Goal: Information Seeking & Learning: Learn about a topic

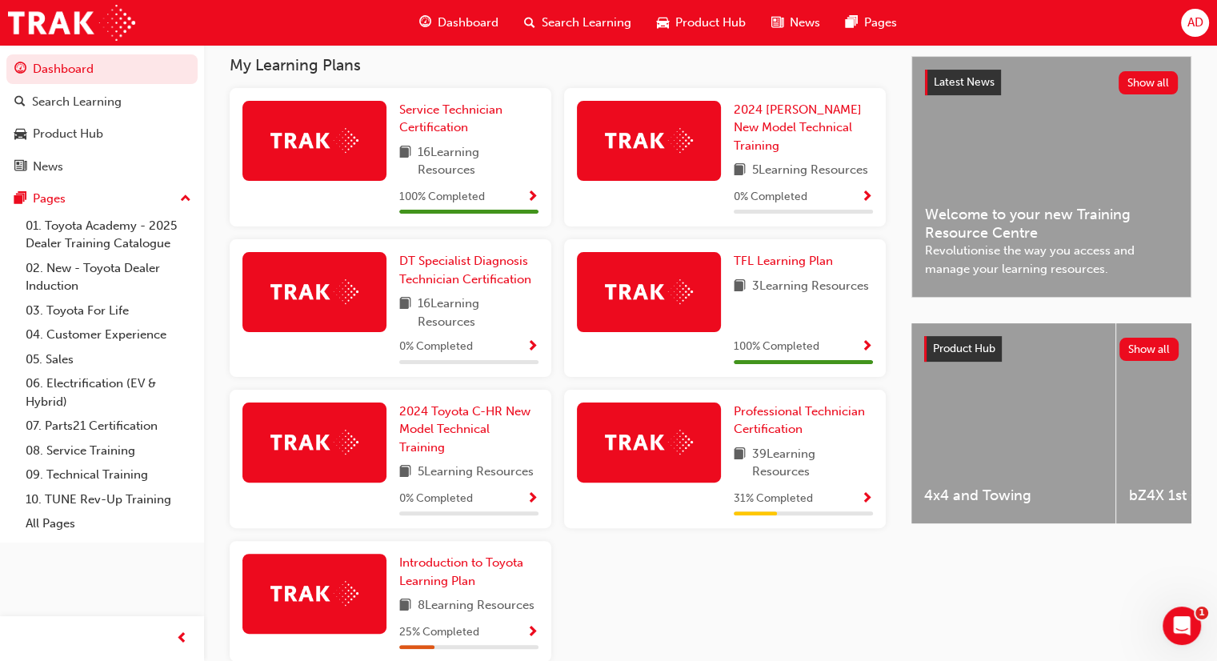
scroll to position [352, 0]
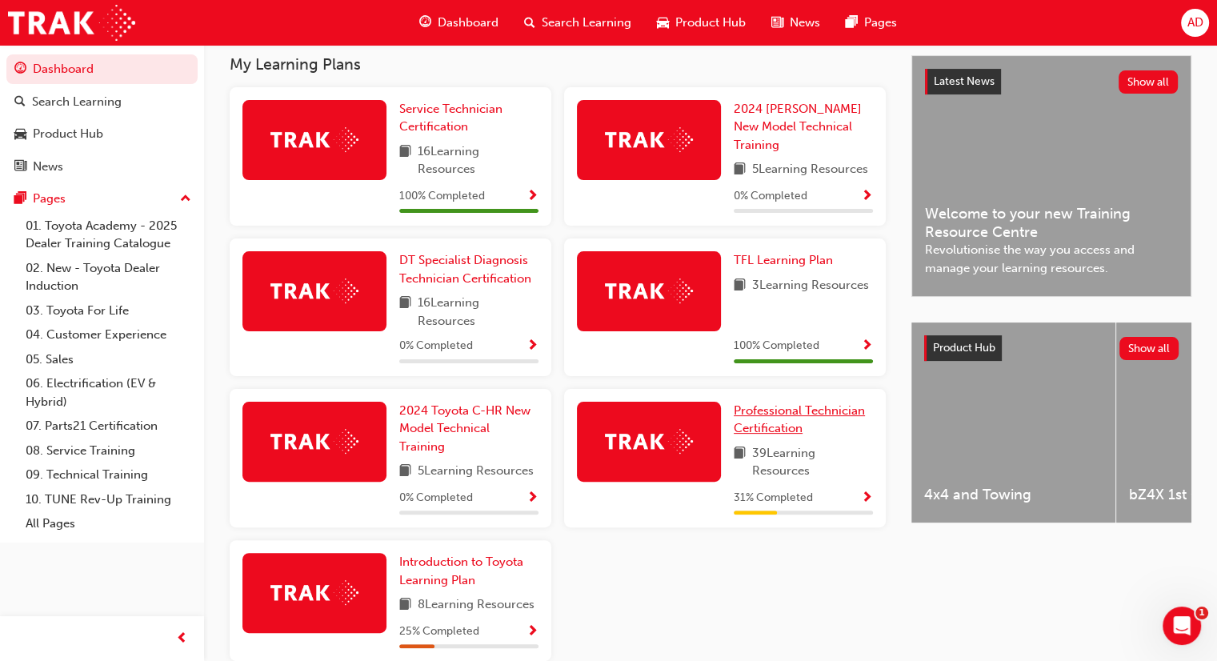
click at [756, 411] on span "Professional Technician Certification" at bounding box center [799, 419] width 131 height 33
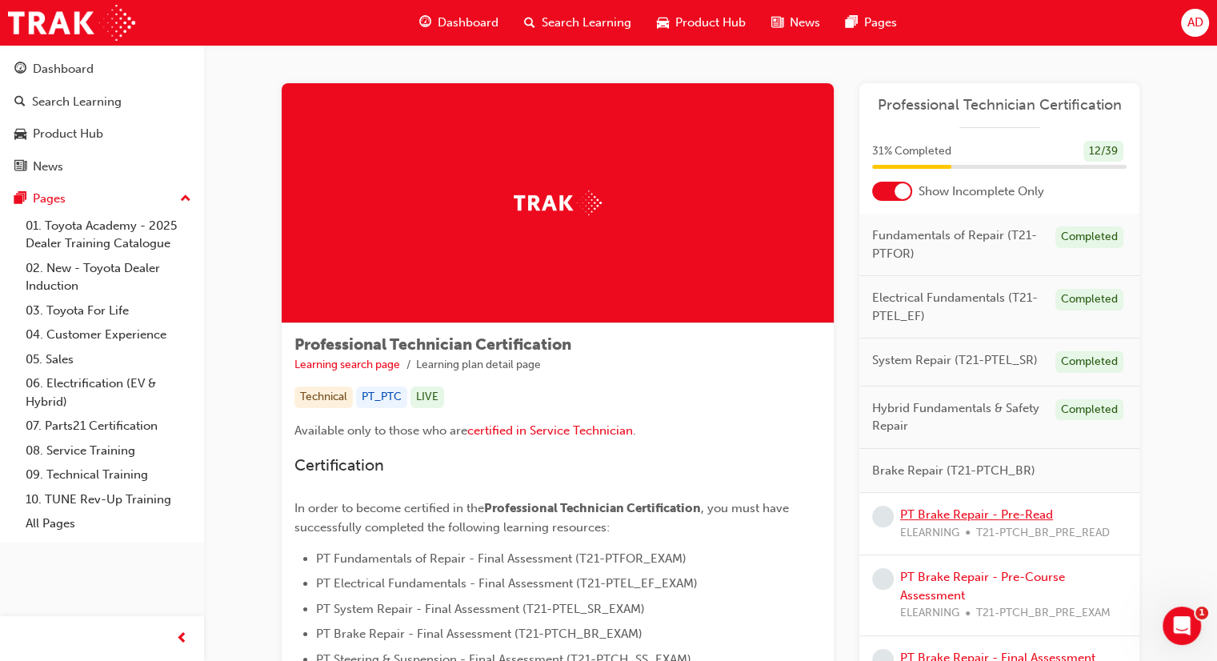
click at [954, 514] on link "PT Brake Repair - Pre-Read" at bounding box center [976, 514] width 153 height 14
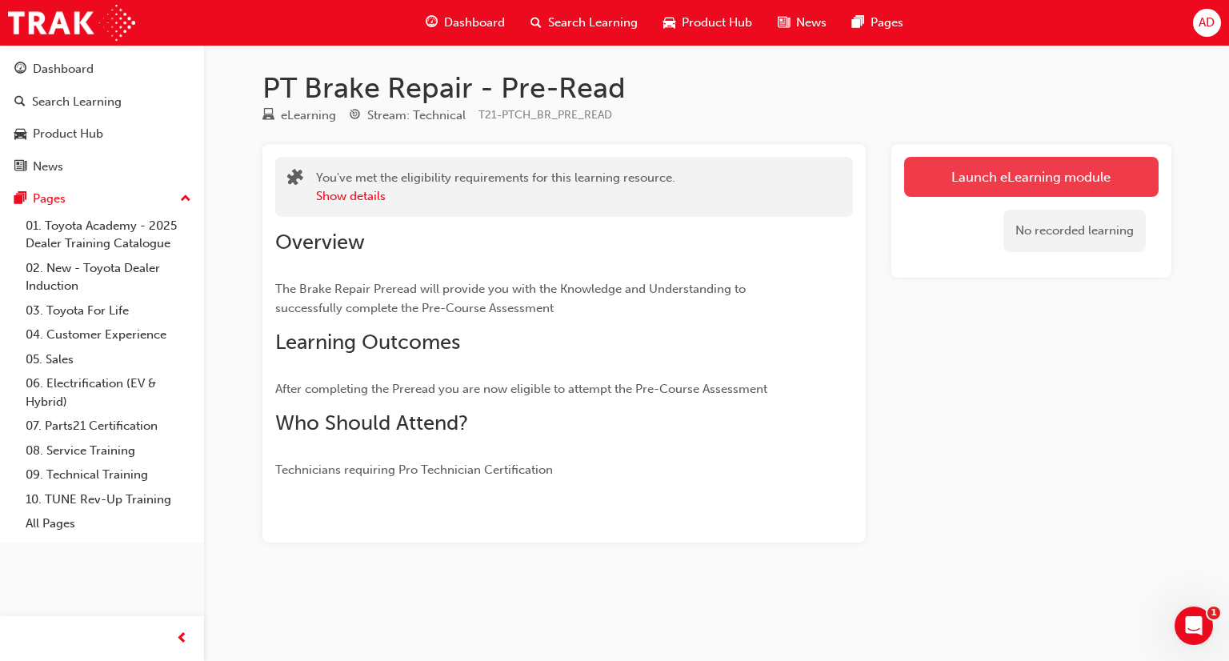
click at [998, 173] on link "Launch eLearning module" at bounding box center [1031, 177] width 254 height 40
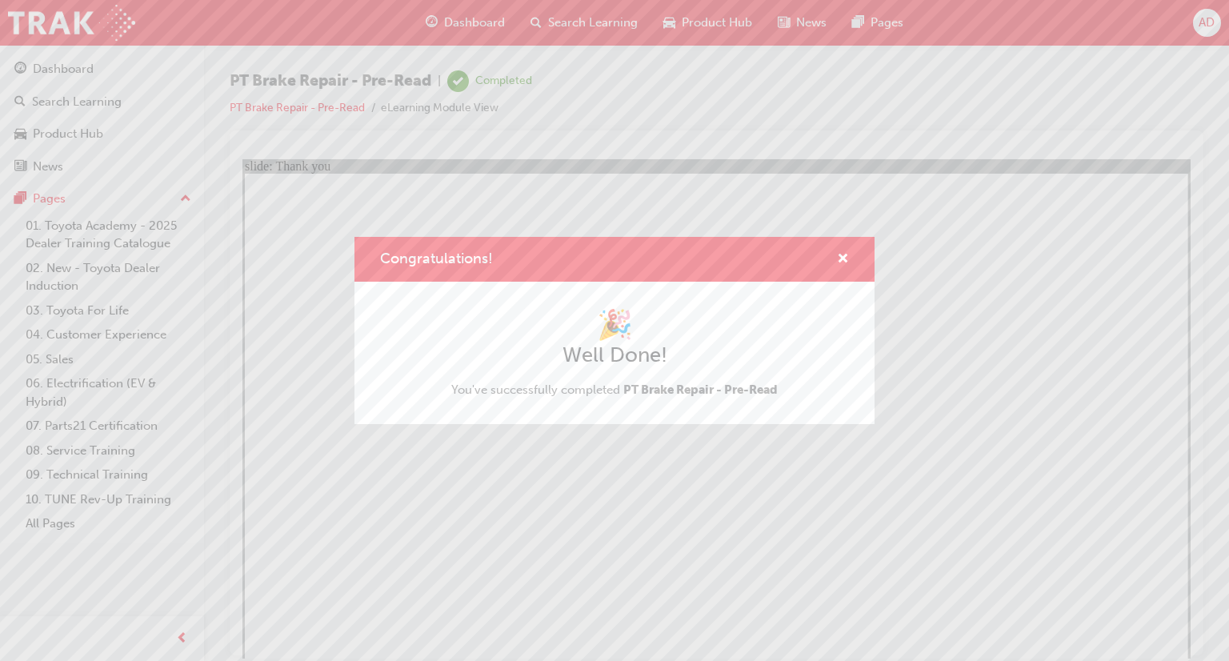
click at [504, 557] on div "Congratulations! 🎉 Well Done! You've successfully completed PT Brake Repair - P…" at bounding box center [614, 330] width 1229 height 661
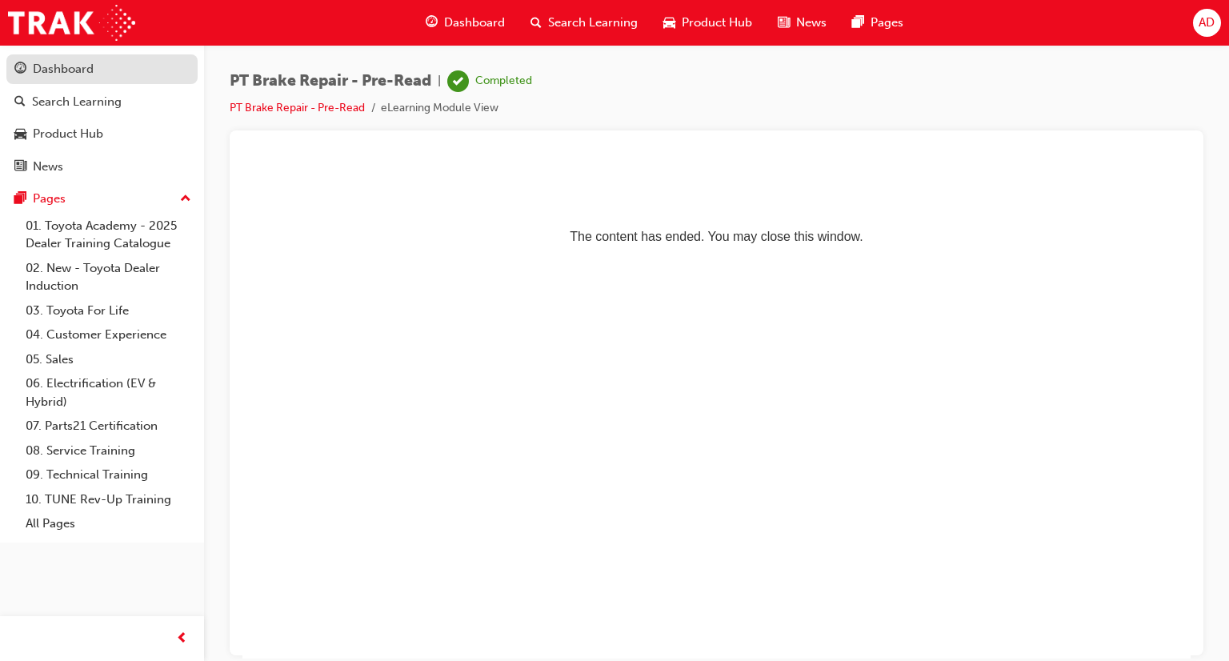
click at [70, 73] on div "Dashboard" at bounding box center [63, 69] width 61 height 18
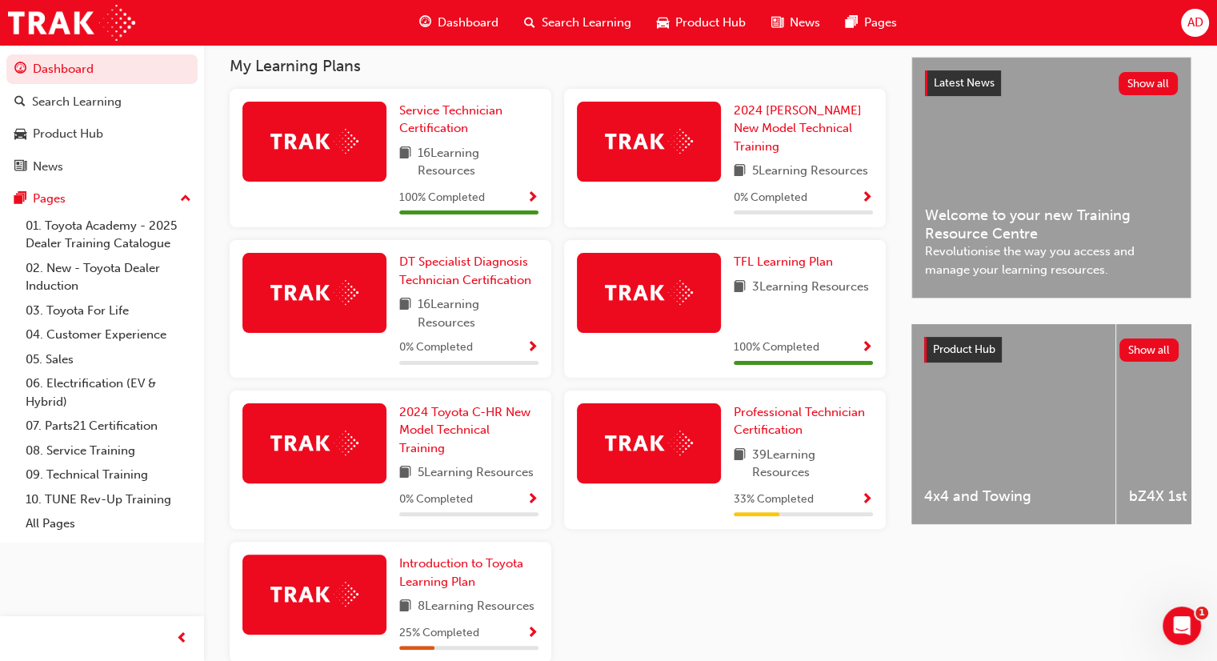
scroll to position [352, 0]
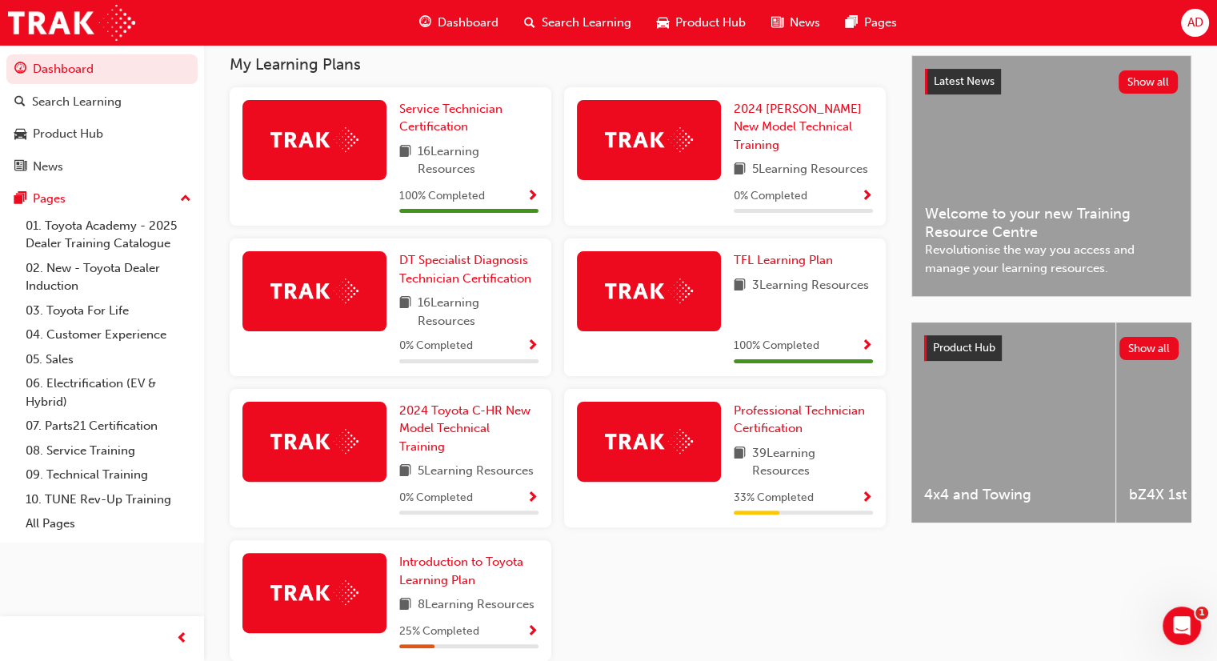
click at [656, 458] on div at bounding box center [649, 442] width 144 height 80
click at [789, 422] on link "Professional Technician Certification" at bounding box center [803, 420] width 139 height 36
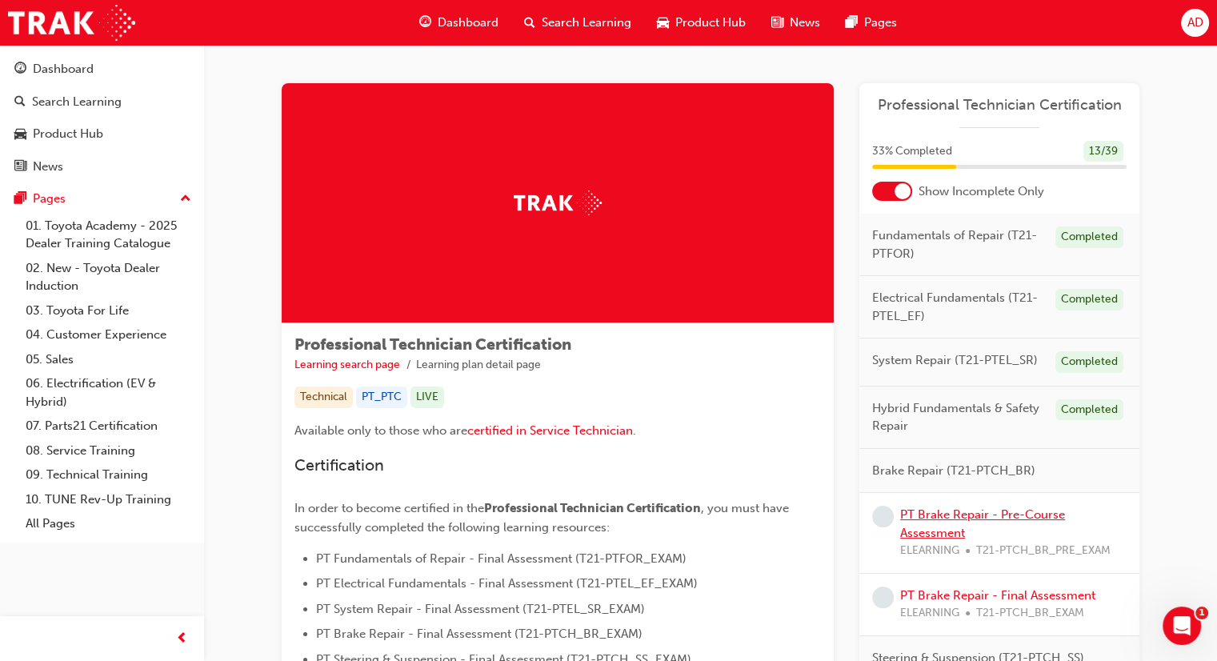
click at [963, 511] on link "PT Brake Repair - Pre-Course Assessment" at bounding box center [982, 523] width 165 height 33
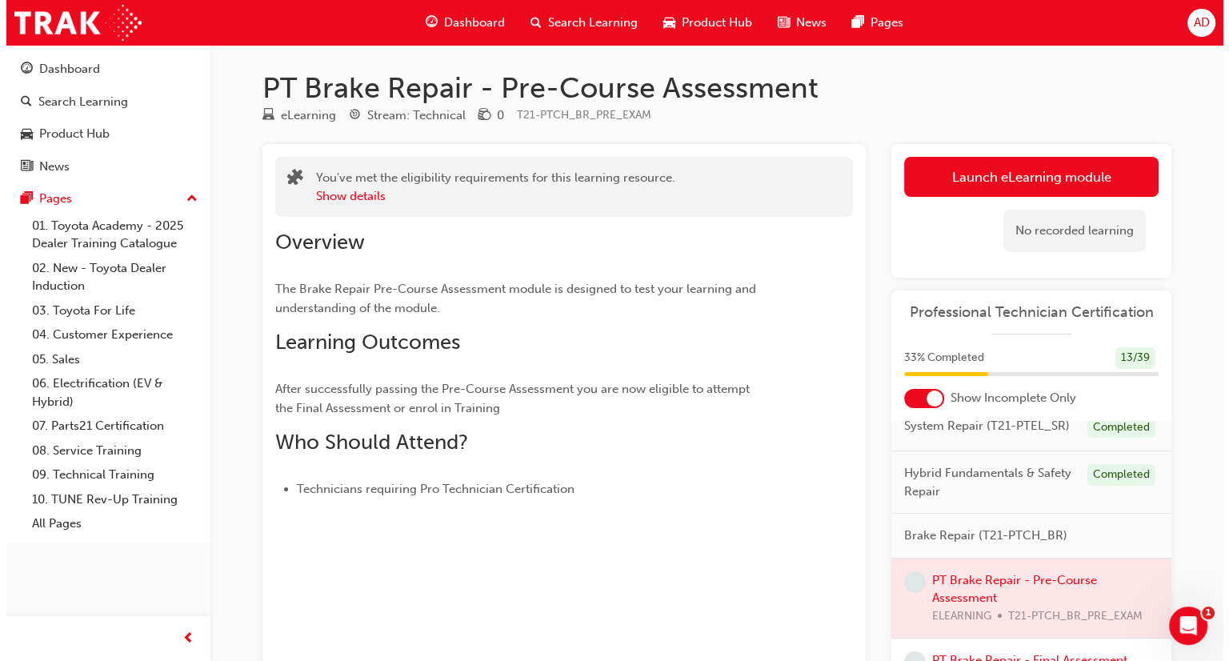
scroll to position [161, 0]
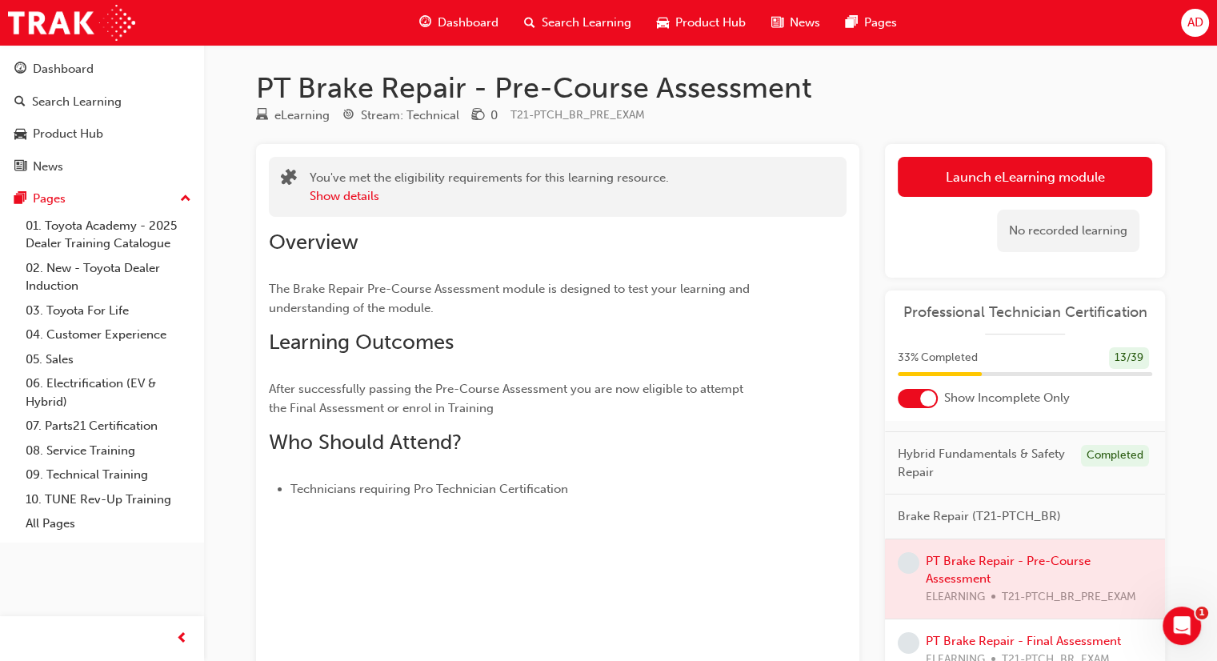
click at [958, 570] on div at bounding box center [1025, 579] width 280 height 80
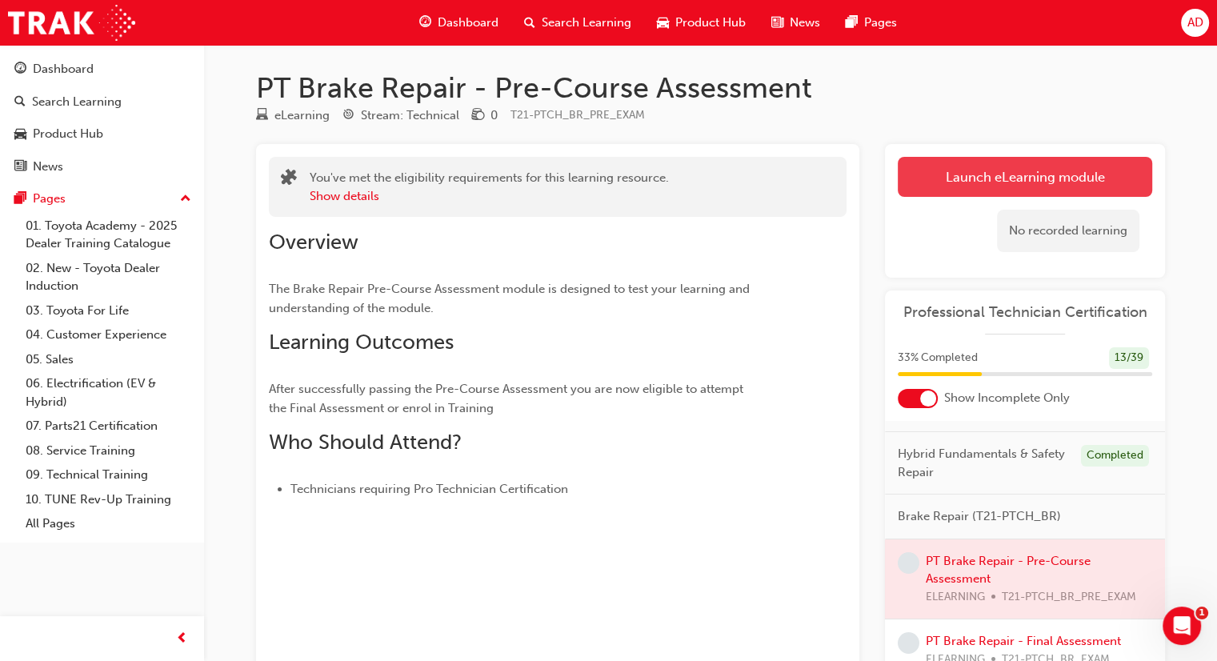
click at [960, 190] on link "Launch eLearning module" at bounding box center [1025, 177] width 254 height 40
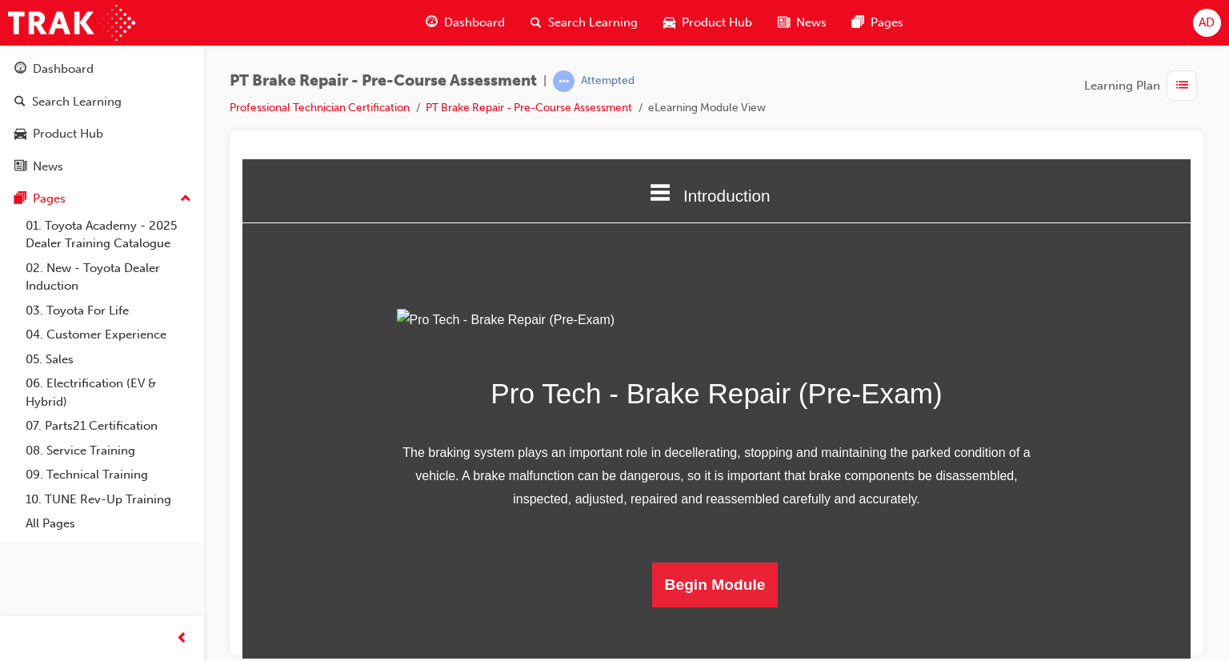
scroll to position [125, 0]
drag, startPoint x: 1186, startPoint y: 352, endPoint x: 1446, endPoint y: 754, distance: 479.5
click at [688, 606] on button "Begin Module" at bounding box center [715, 584] width 126 height 45
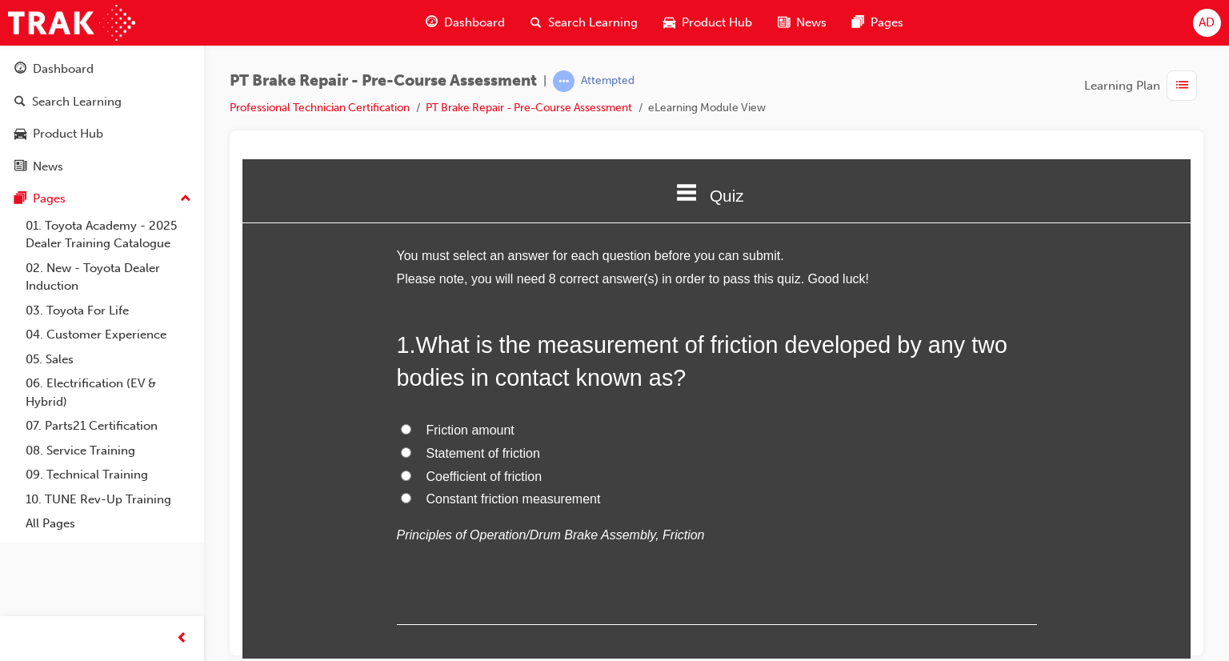
click at [401, 475] on input "Coefficient of friction" at bounding box center [406, 475] width 10 height 10
radio input "true"
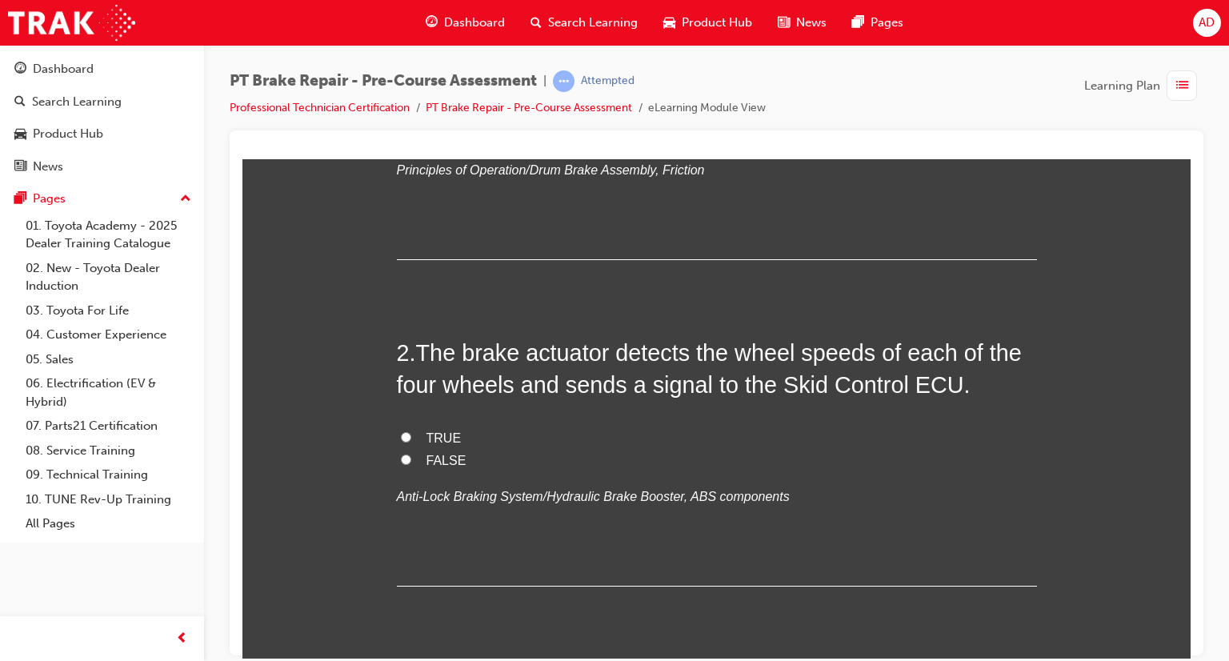
scroll to position [384, 0]
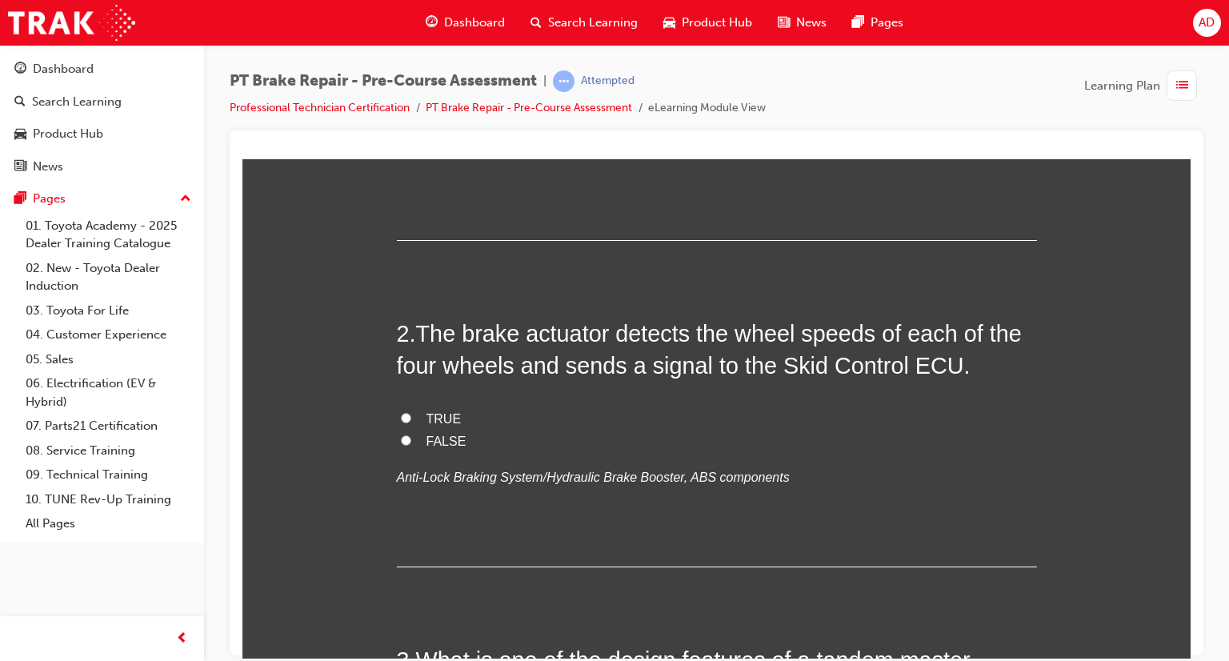
click at [401, 442] on input "FALSE" at bounding box center [406, 439] width 10 height 10
radio input "true"
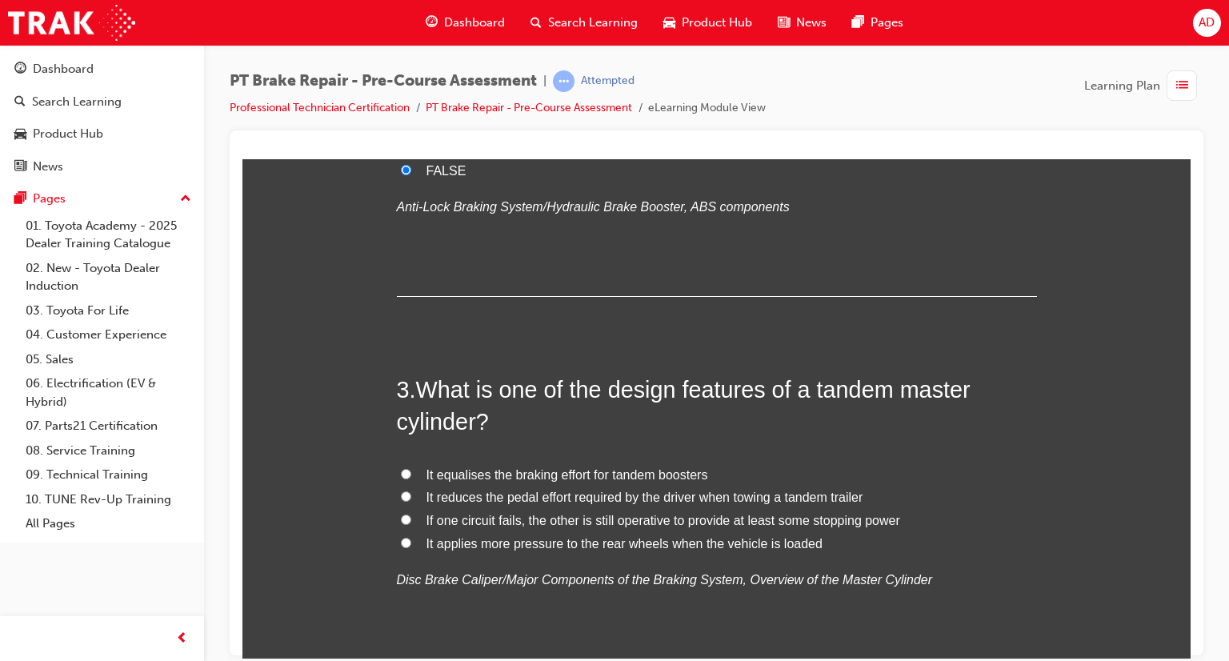
scroll to position [672, 0]
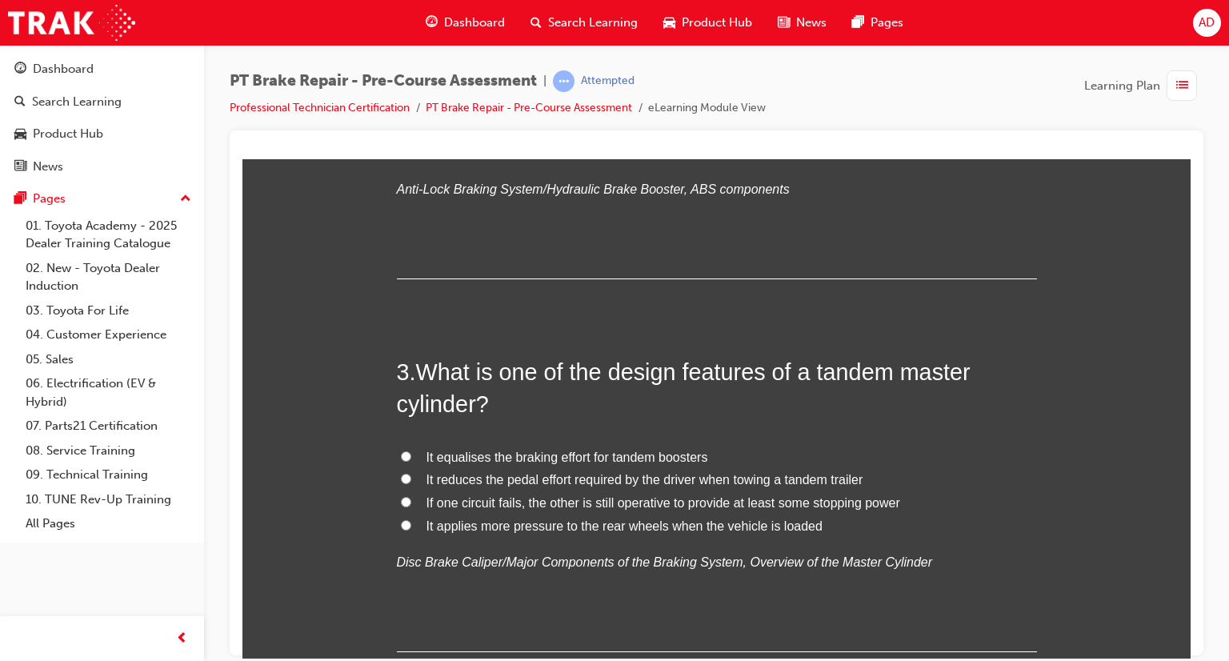
click at [401, 500] on input "If one circuit fails, the other is still operative to provide at least some sto…" at bounding box center [406, 501] width 10 height 10
radio input "true"
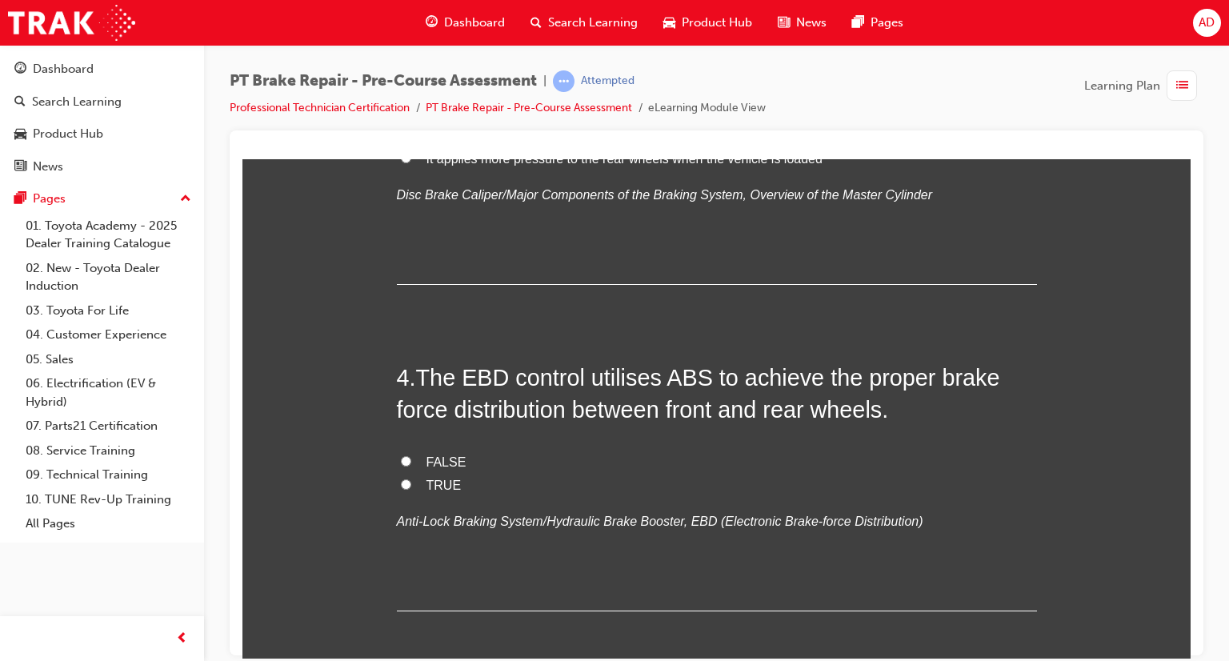
scroll to position [1056, 0]
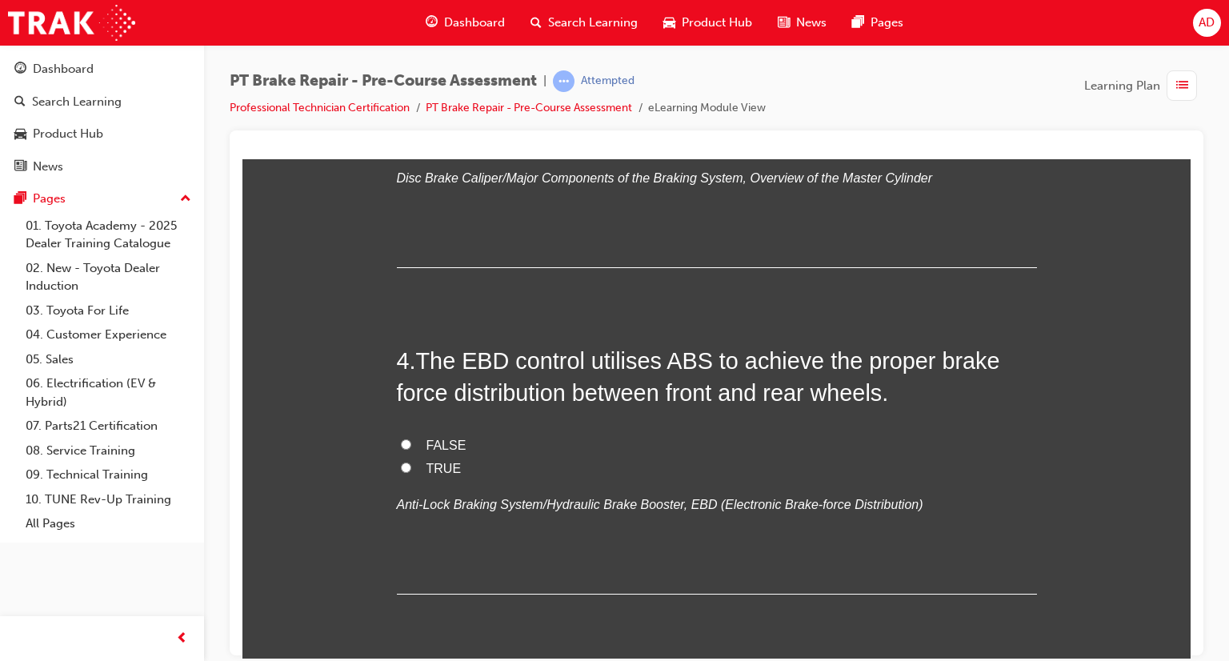
click at [401, 465] on input "TRUE" at bounding box center [406, 467] width 10 height 10
radio input "true"
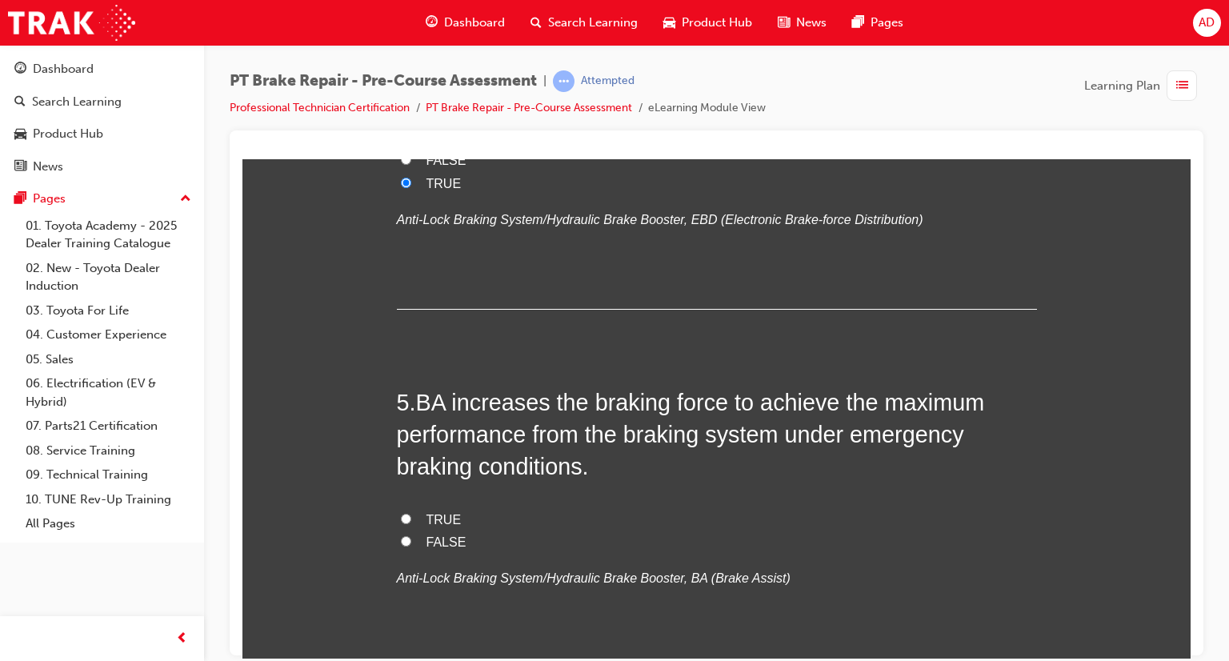
scroll to position [1344, 0]
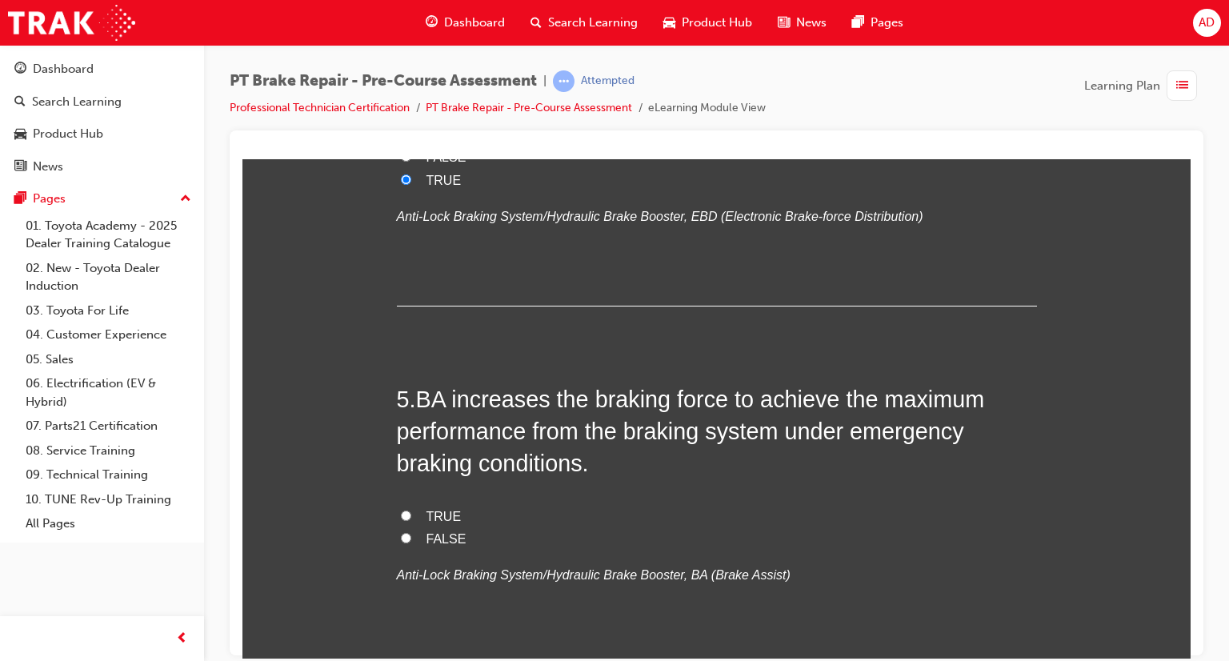
click at [401, 511] on input "TRUE" at bounding box center [406, 515] width 10 height 10
radio input "true"
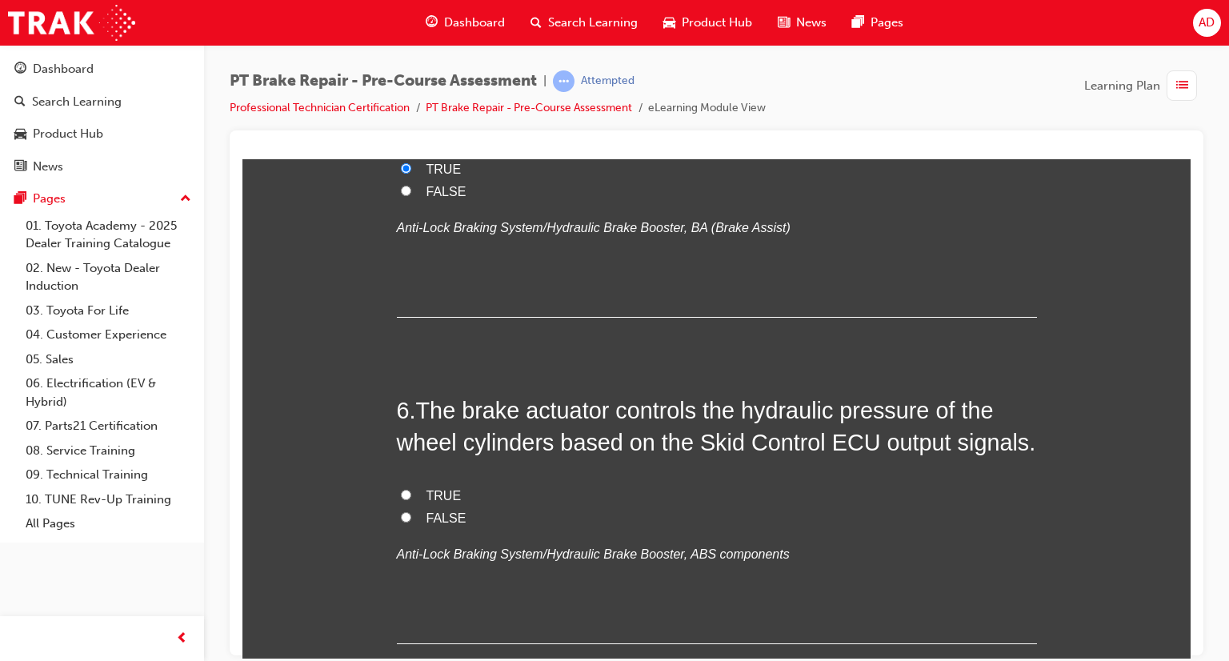
scroll to position [1696, 0]
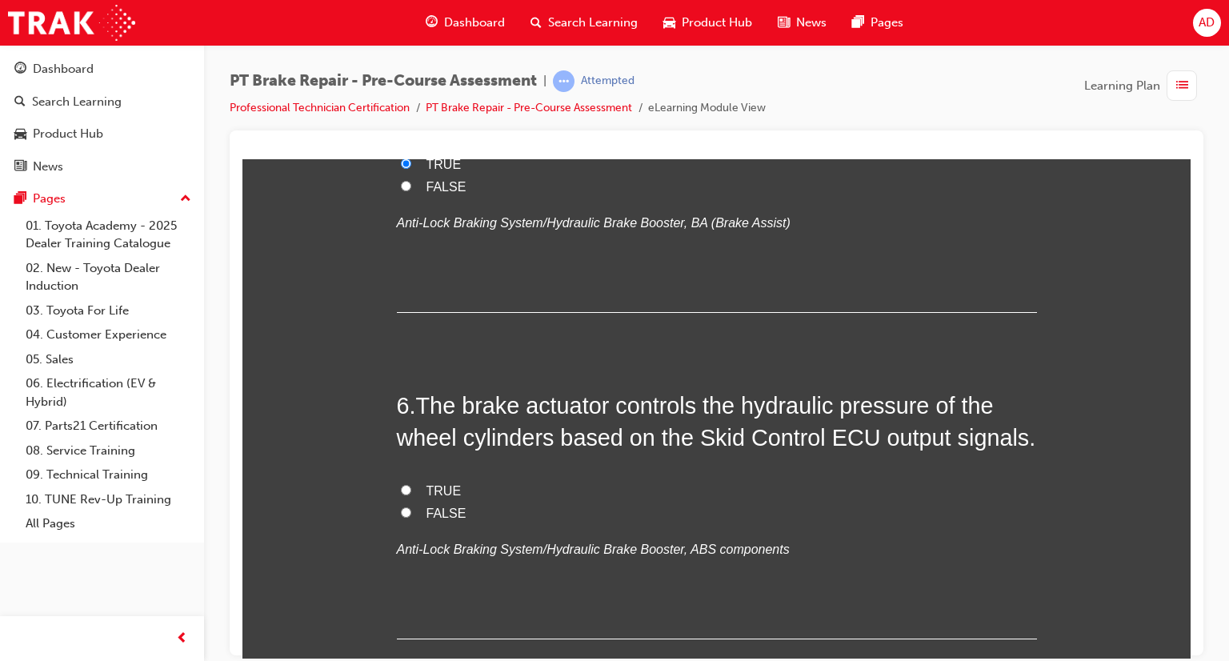
click at [401, 486] on input "TRUE" at bounding box center [406, 489] width 10 height 10
radio input "true"
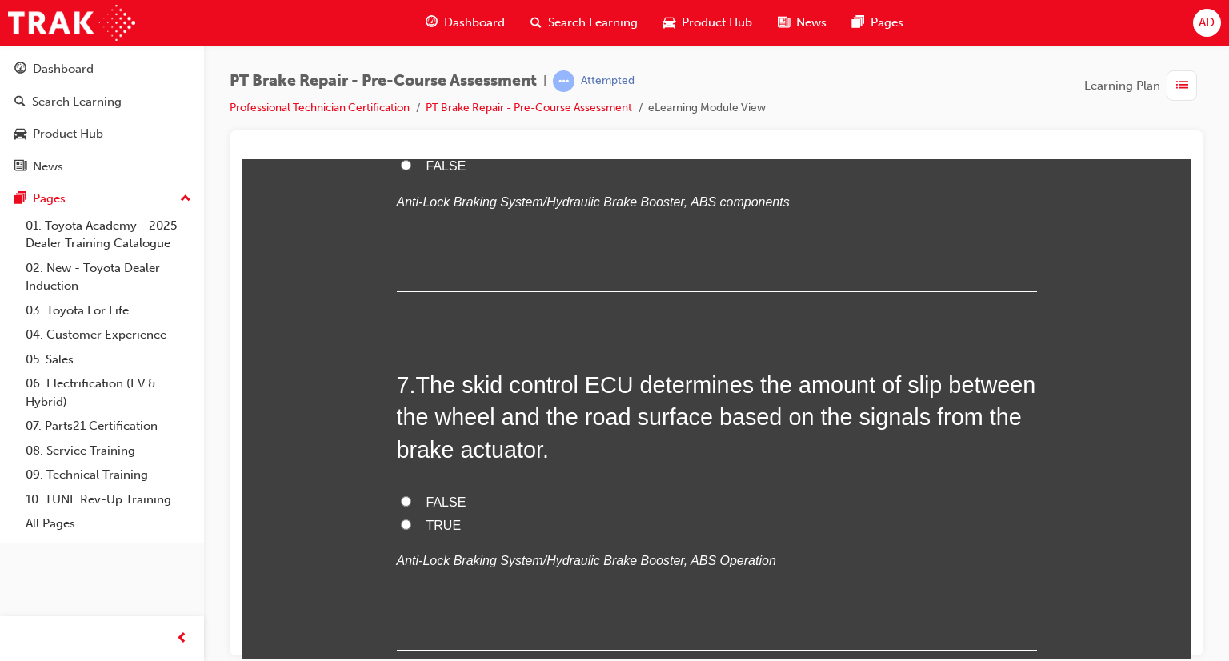
scroll to position [2080, 0]
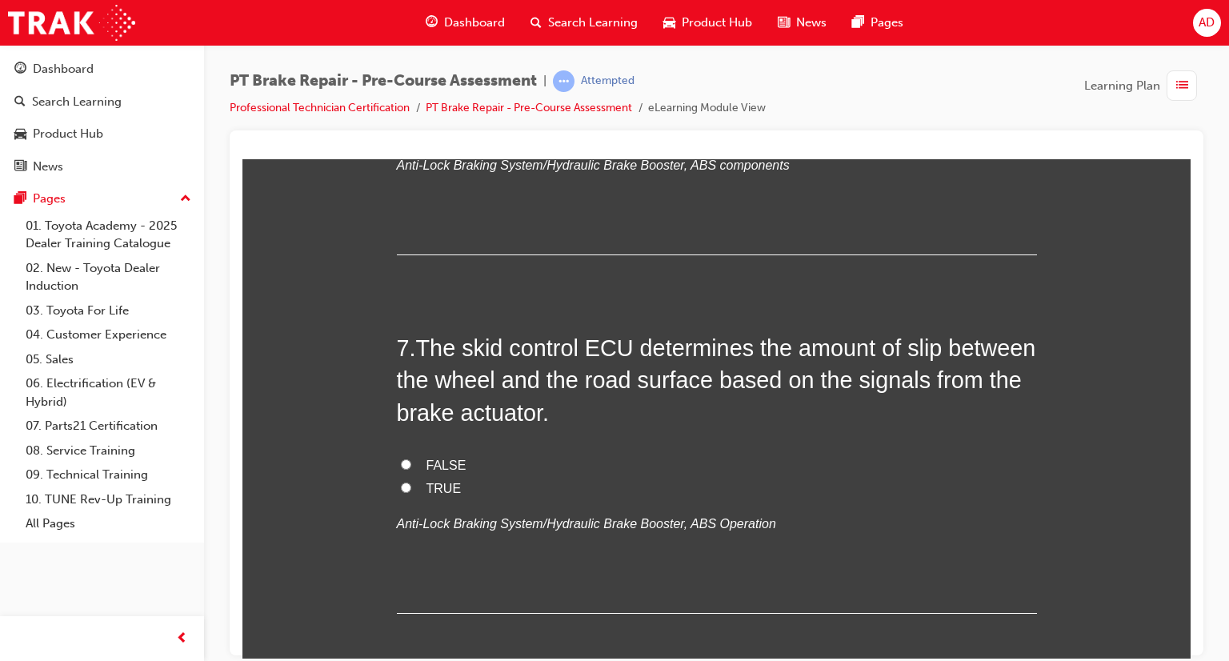
click at [401, 464] on input "FALSE" at bounding box center [406, 463] width 10 height 10
radio input "true"
click at [401, 484] on input "TRUE" at bounding box center [406, 487] width 10 height 10
radio input "true"
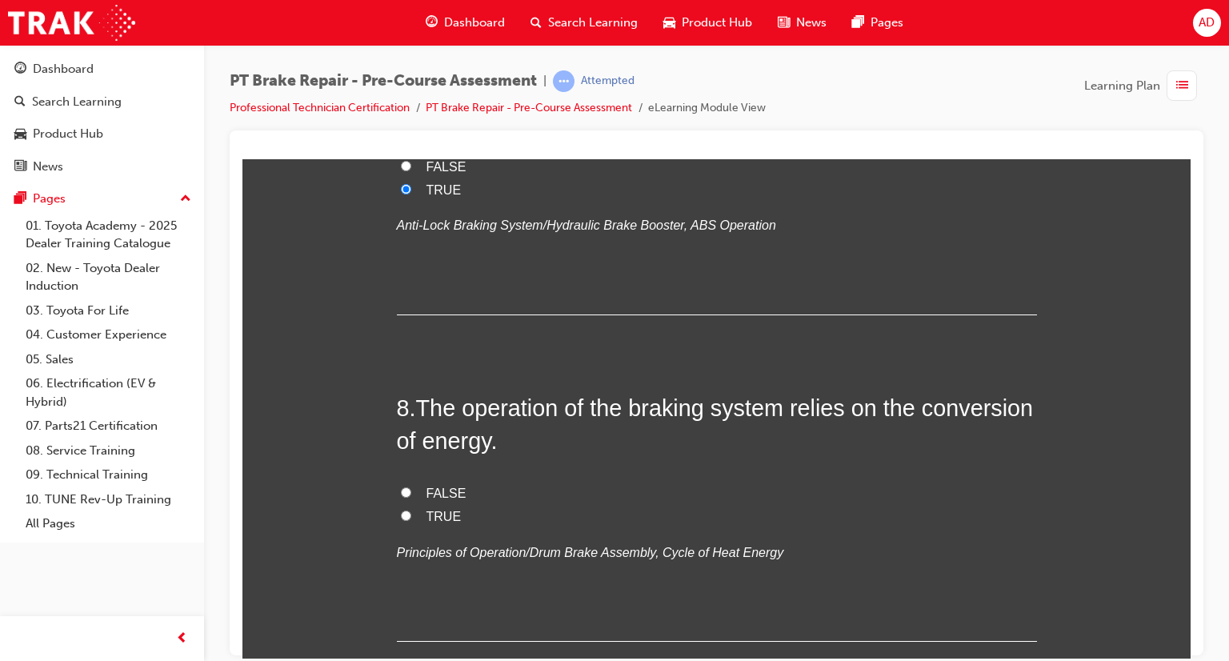
scroll to position [2400, 0]
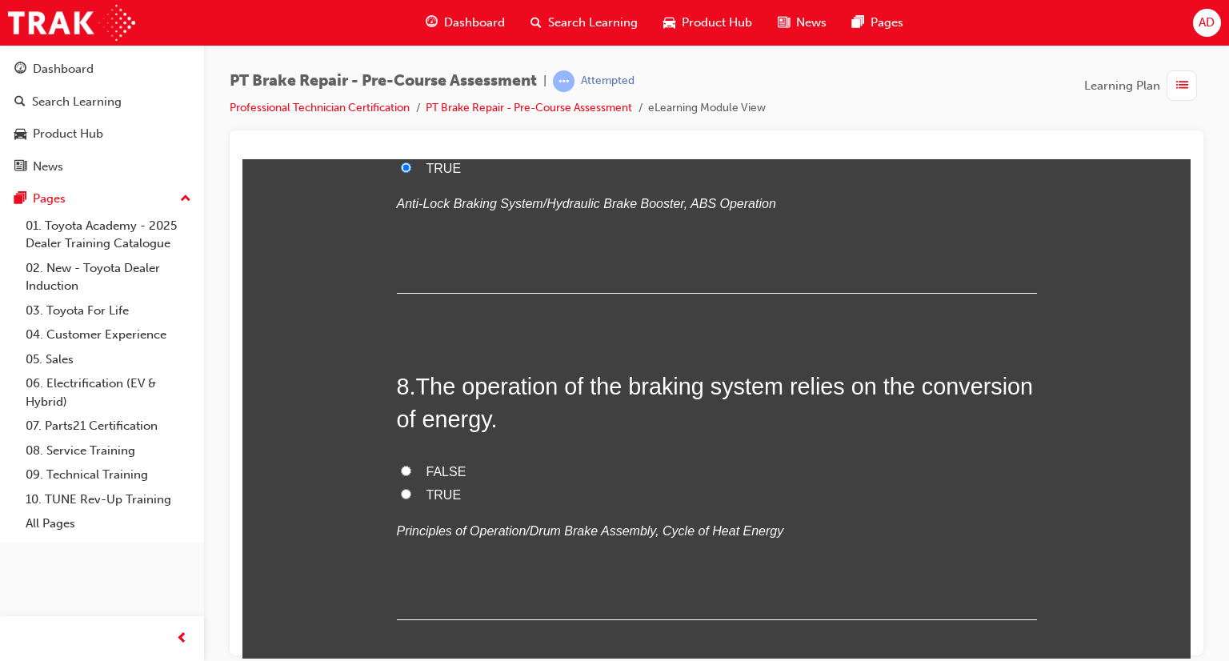
click at [401, 467] on input "FALSE" at bounding box center [406, 470] width 10 height 10
radio input "true"
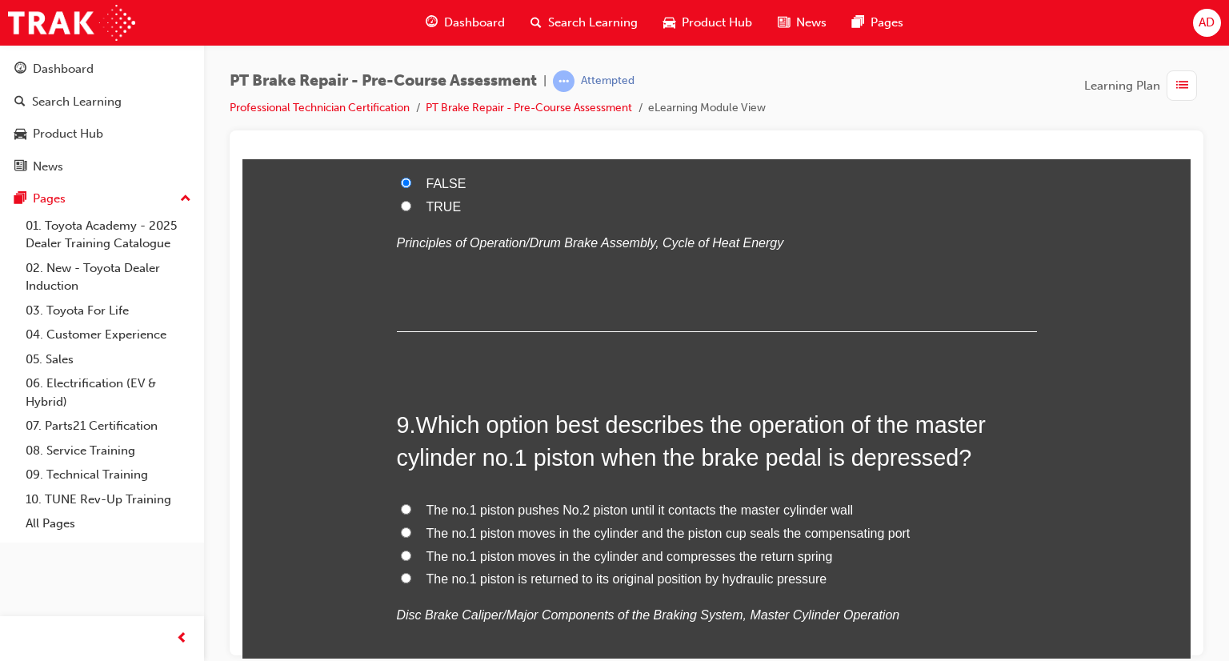
scroll to position [2720, 0]
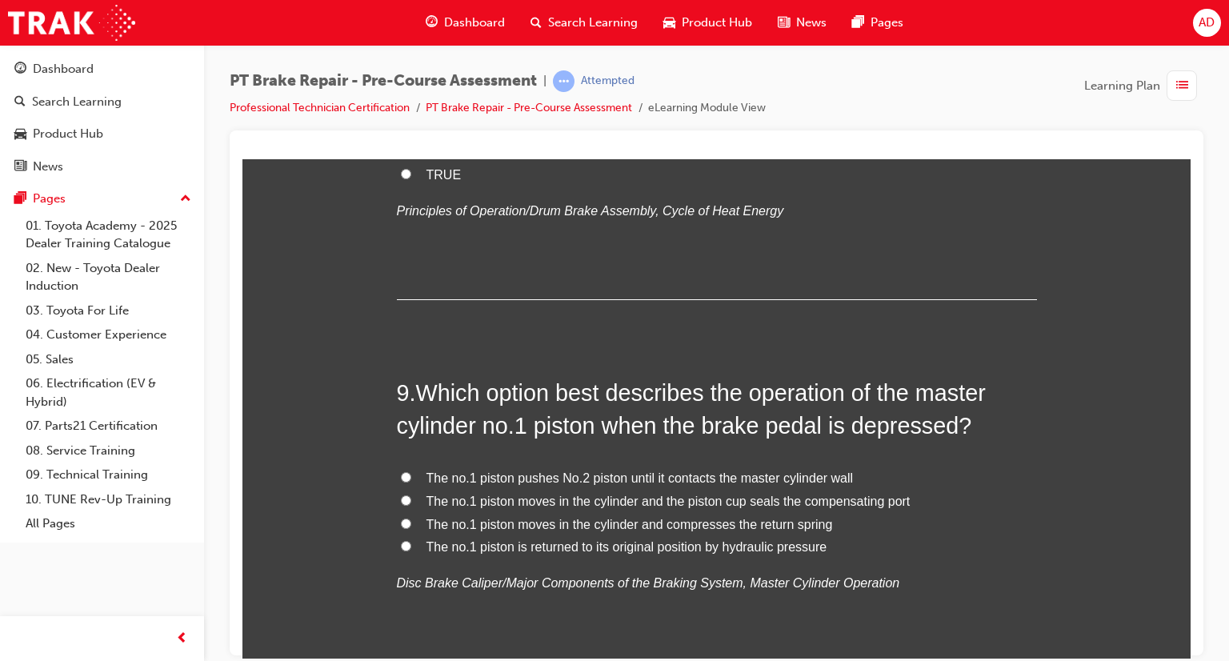
click at [401, 521] on input "The no.1 piston moves in the cylinder and compresses the return spring" at bounding box center [406, 523] width 10 height 10
radio input "true"
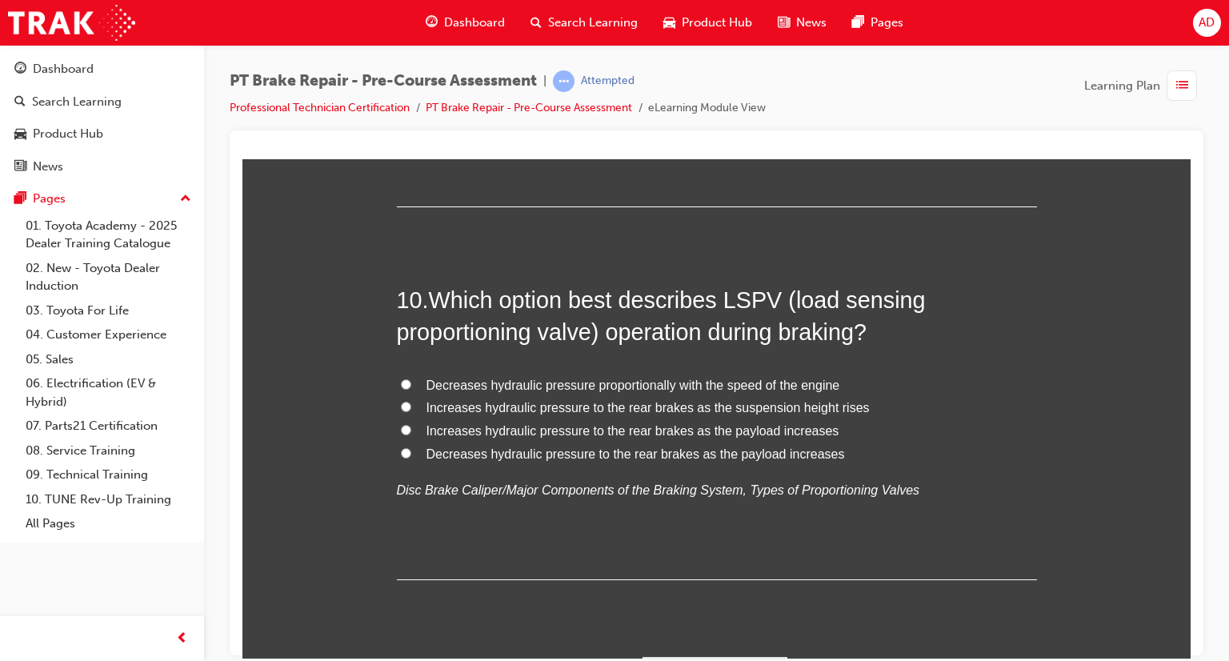
scroll to position [3200, 0]
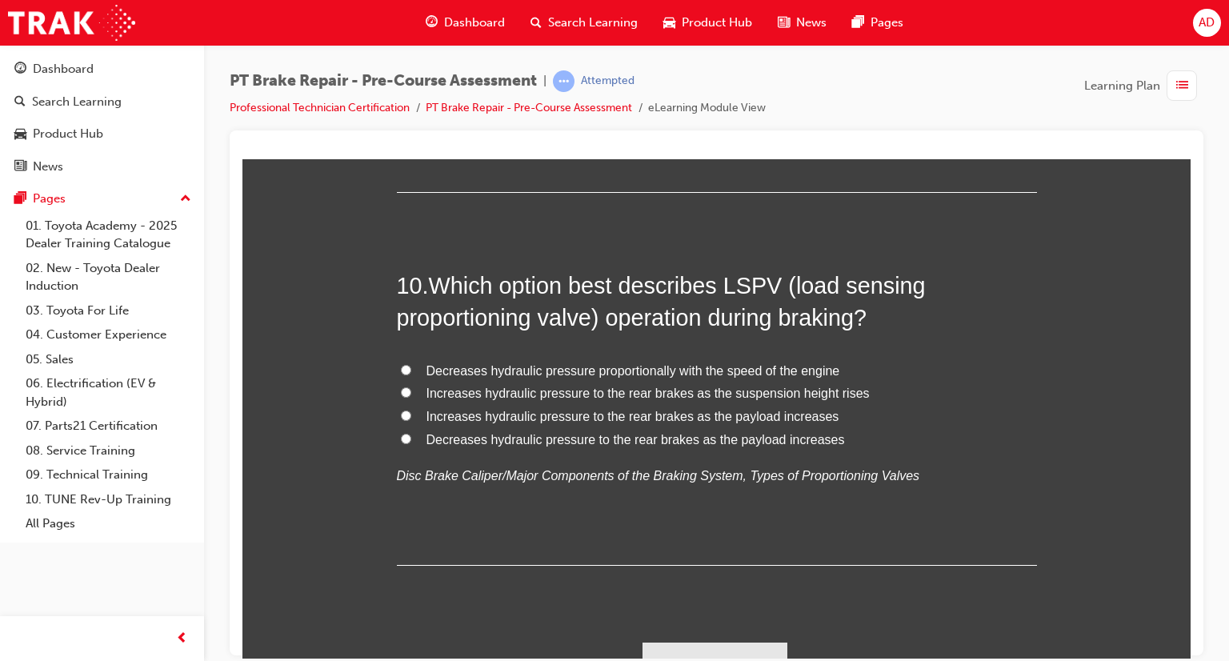
click at [401, 390] on input "Increases hydraulic pressure to the rear brakes as the suspension height rises" at bounding box center [406, 391] width 10 height 10
radio input "true"
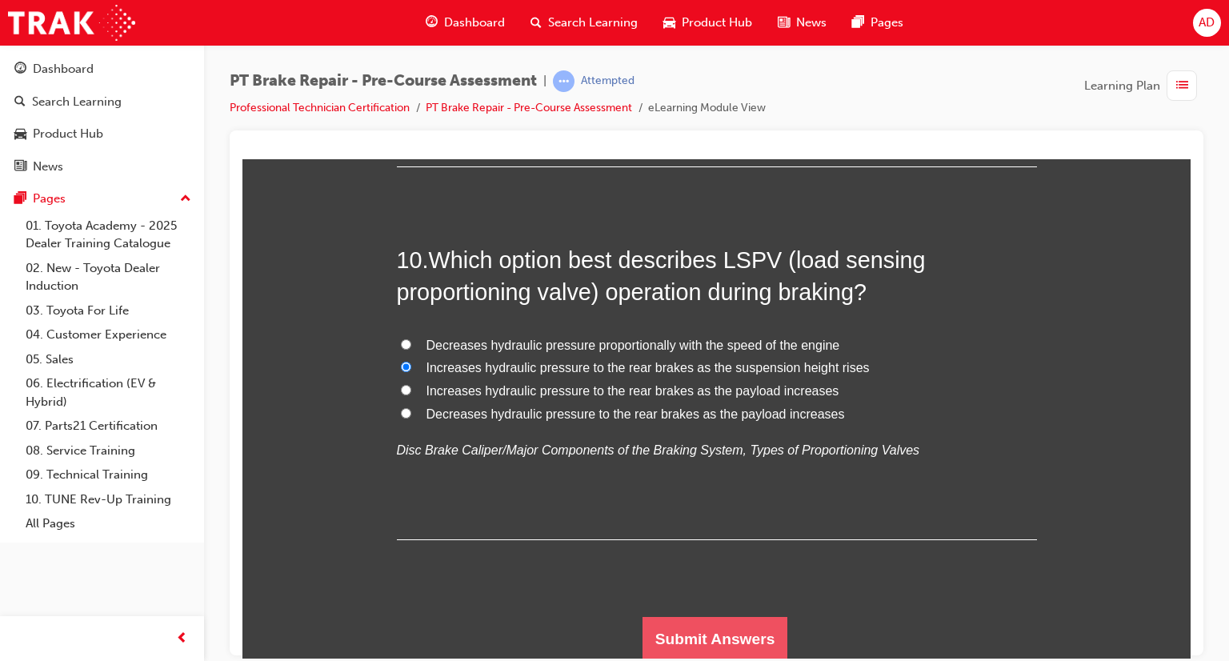
click at [732, 622] on button "Submit Answers" at bounding box center [715, 638] width 146 height 45
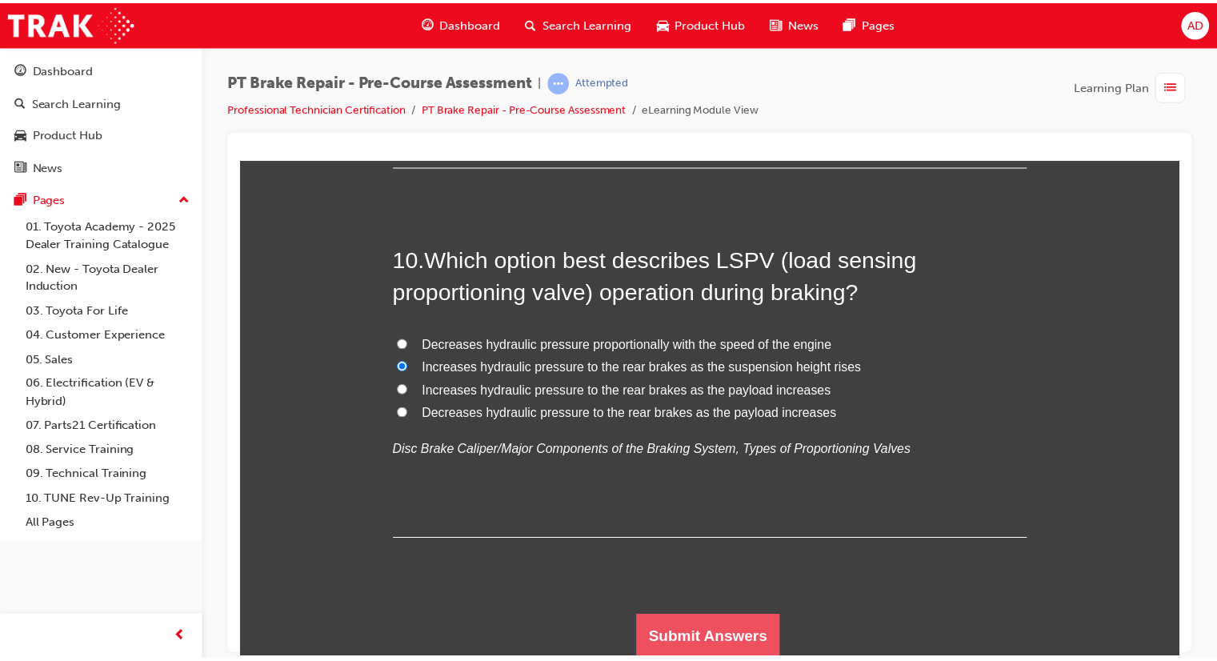
scroll to position [0, 0]
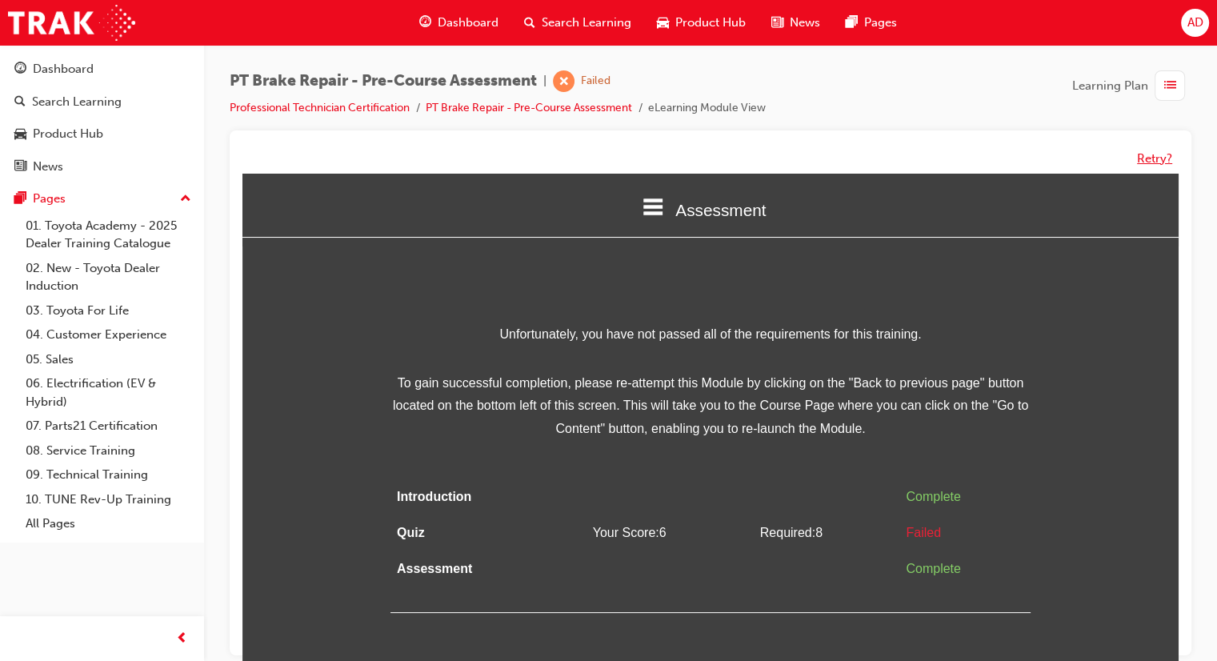
click at [1149, 158] on button "Retry?" at bounding box center [1154, 159] width 35 height 18
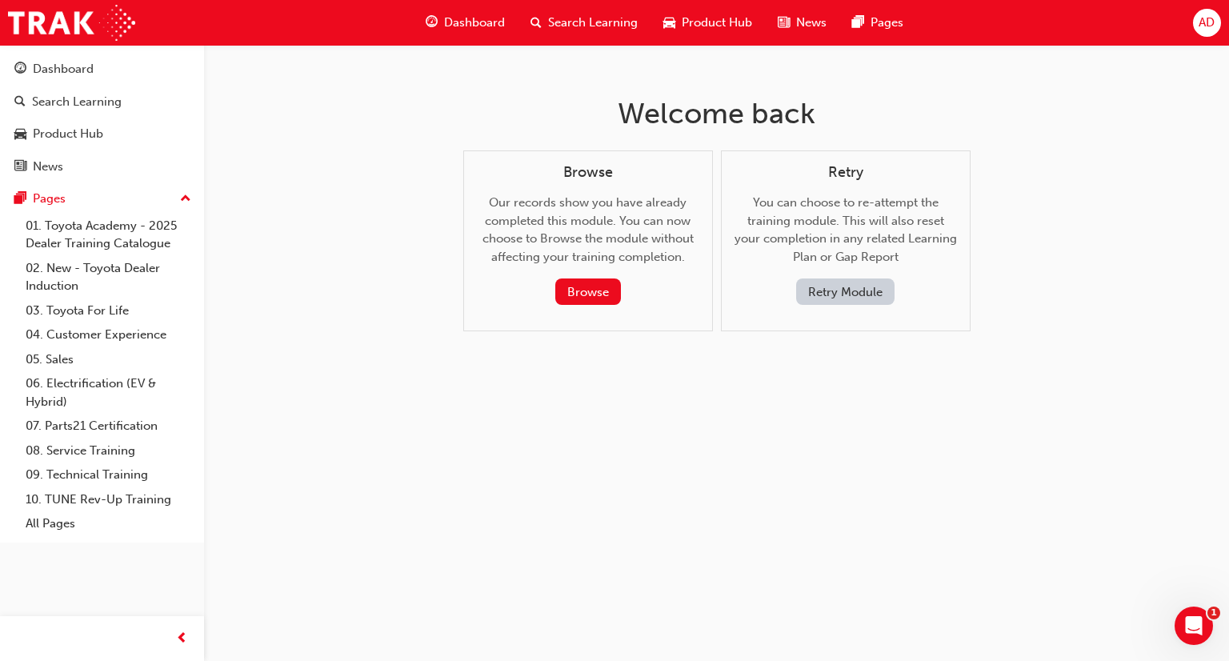
click at [843, 286] on button "Retry Module" at bounding box center [845, 291] width 98 height 26
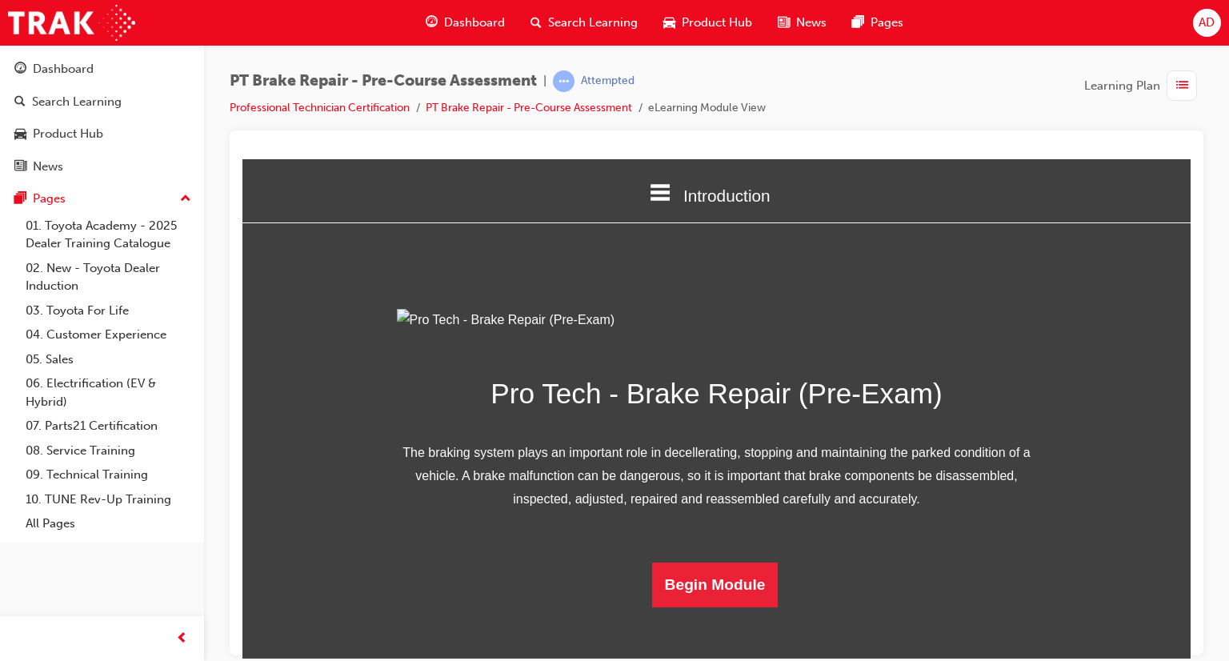
scroll to position [125, 0]
click at [709, 606] on button "Begin Module" at bounding box center [715, 584] width 126 height 45
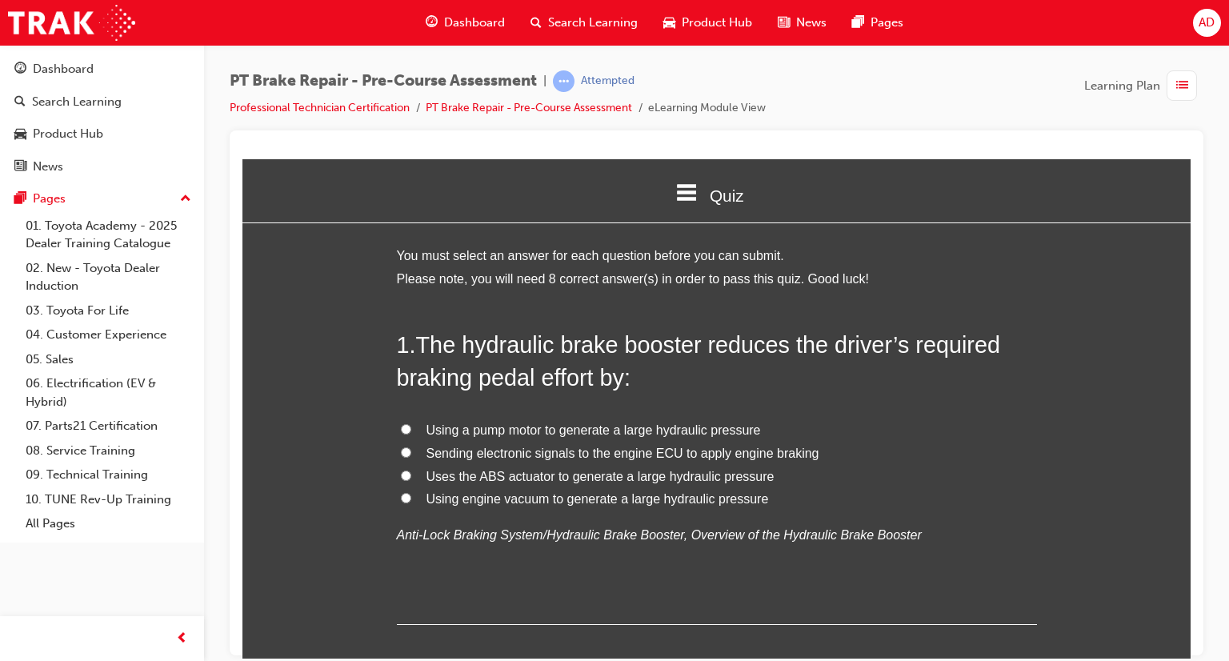
click at [401, 426] on input "Using a pump motor to generate a large hydraulic pressure" at bounding box center [406, 428] width 10 height 10
radio input "true"
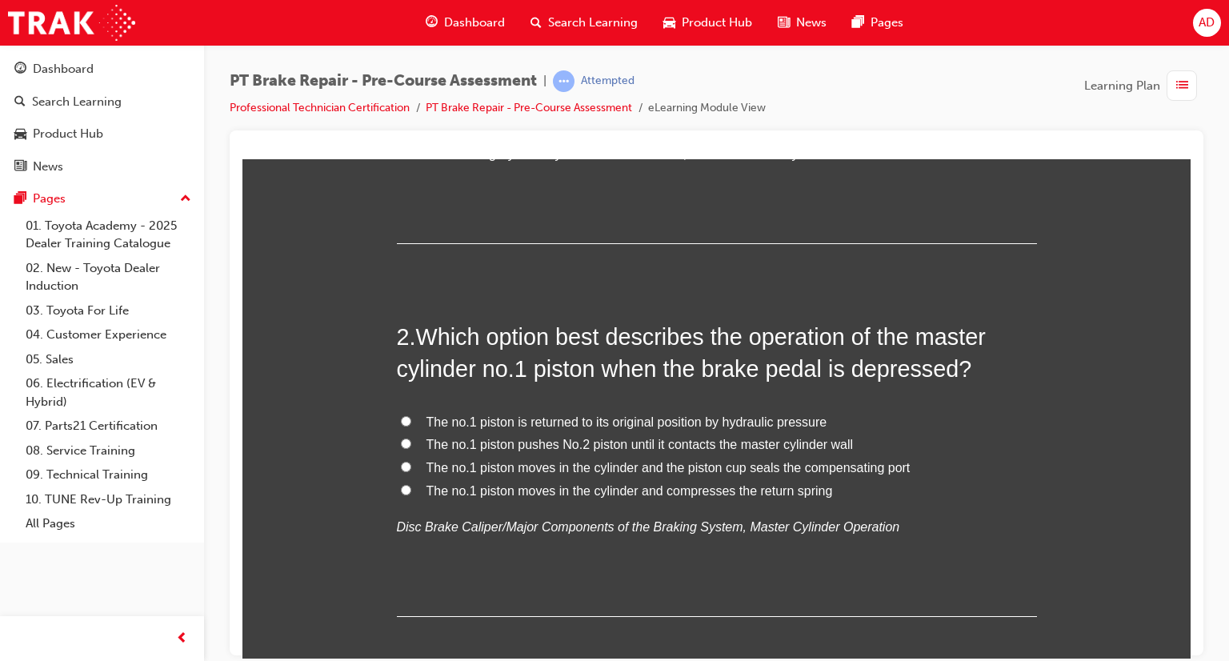
scroll to position [384, 0]
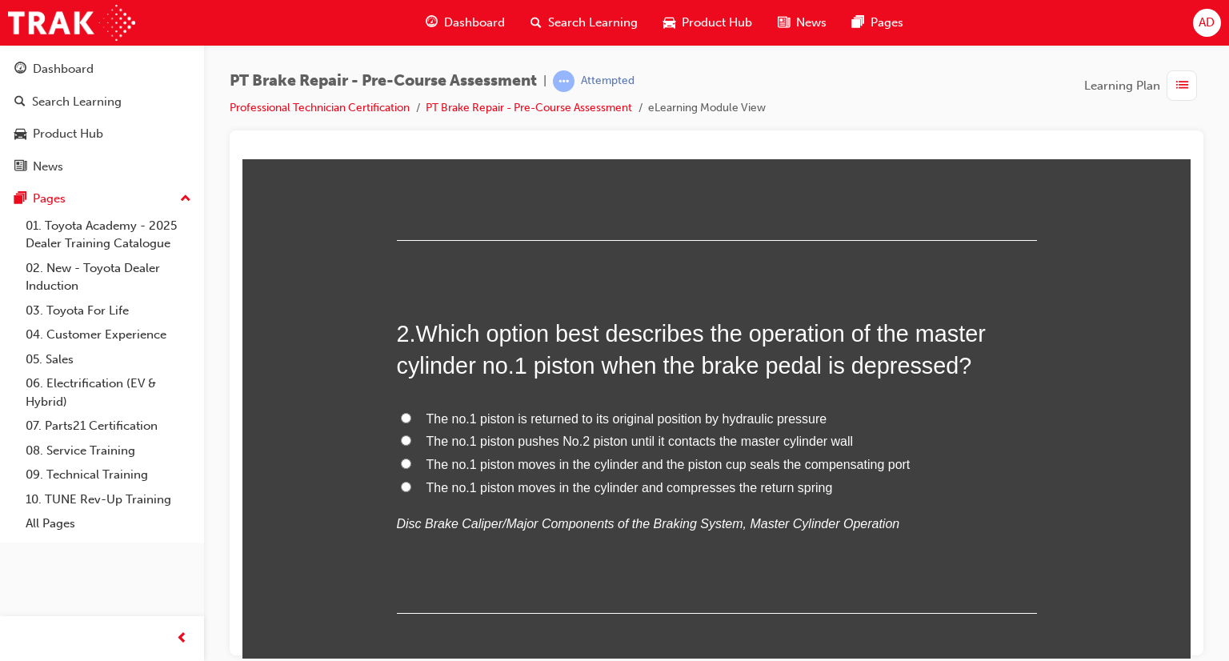
click at [401, 415] on input "The no.1 piston is returned to its original position by hydraulic pressure" at bounding box center [406, 417] width 10 height 10
radio input "true"
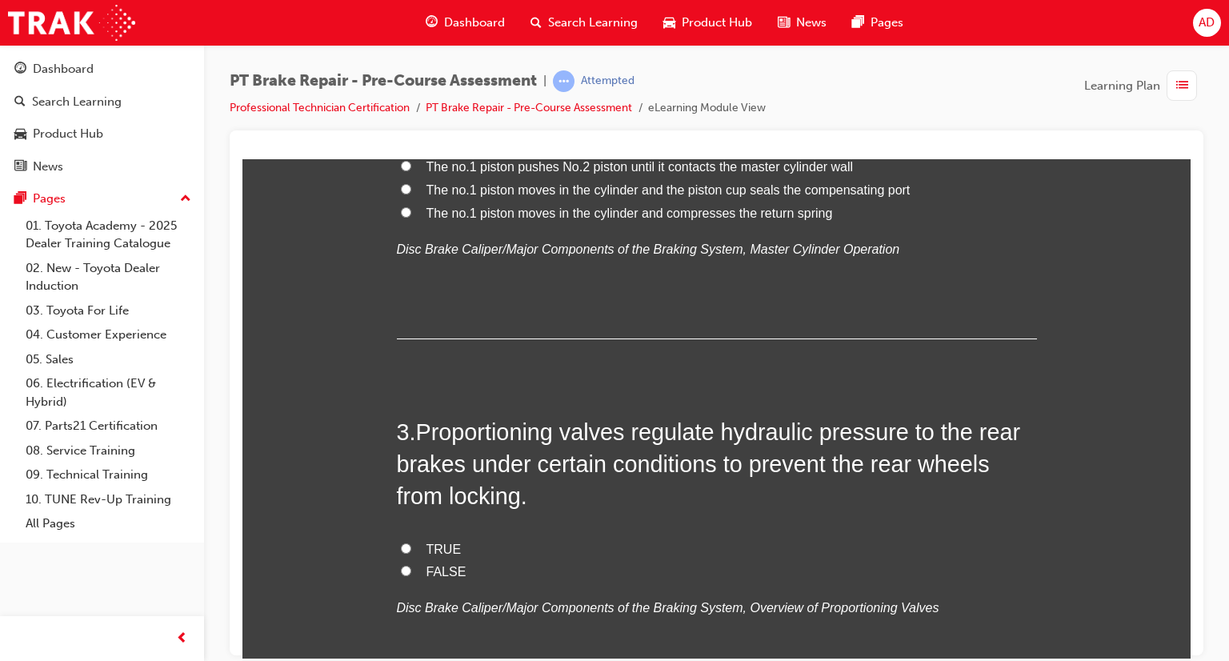
scroll to position [672, 0]
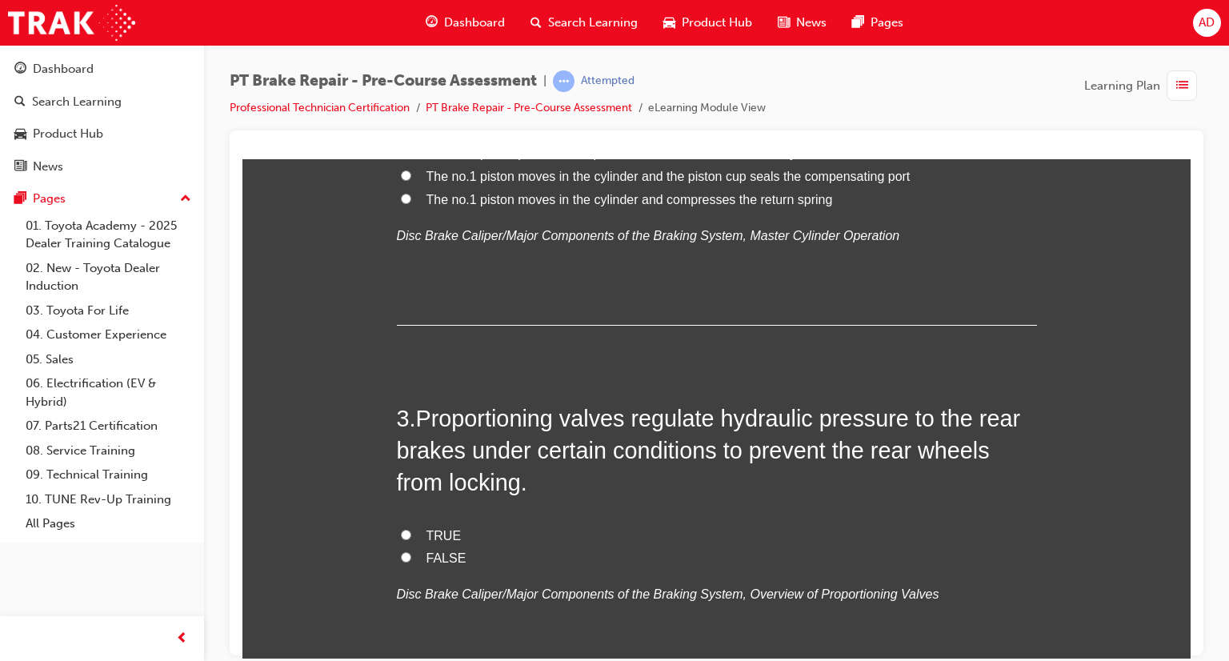
click at [426, 531] on span "TRUE" at bounding box center [443, 535] width 35 height 14
click at [411, 531] on input "TRUE" at bounding box center [406, 534] width 10 height 10
radio input "true"
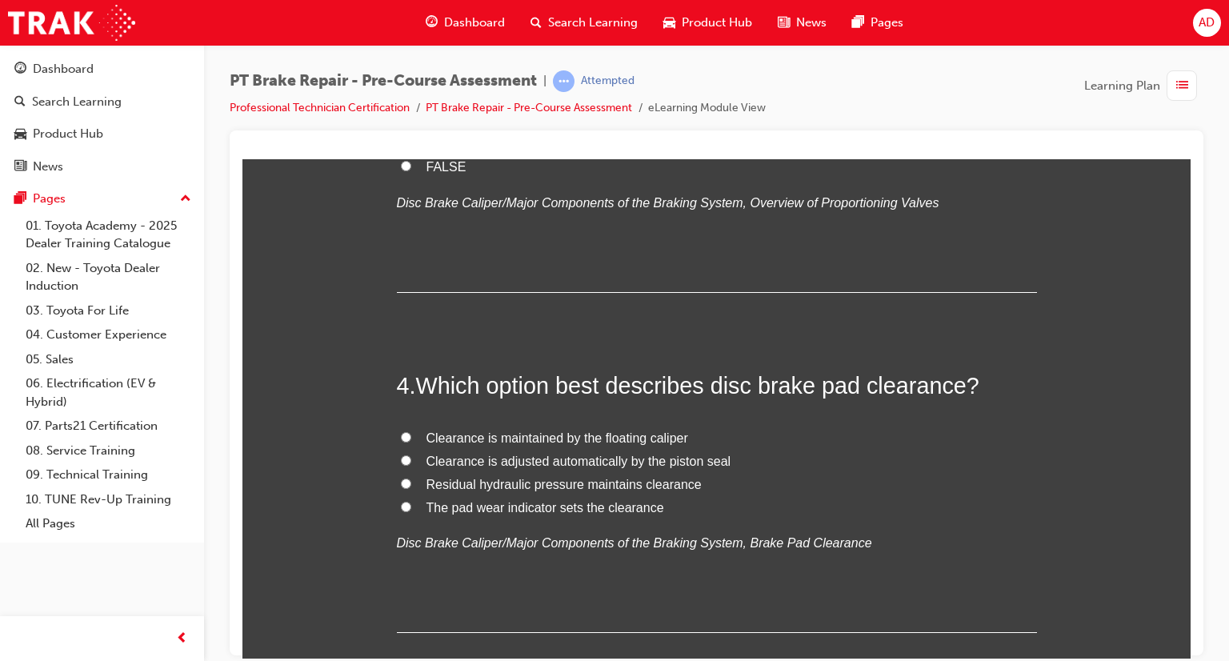
scroll to position [1088, 0]
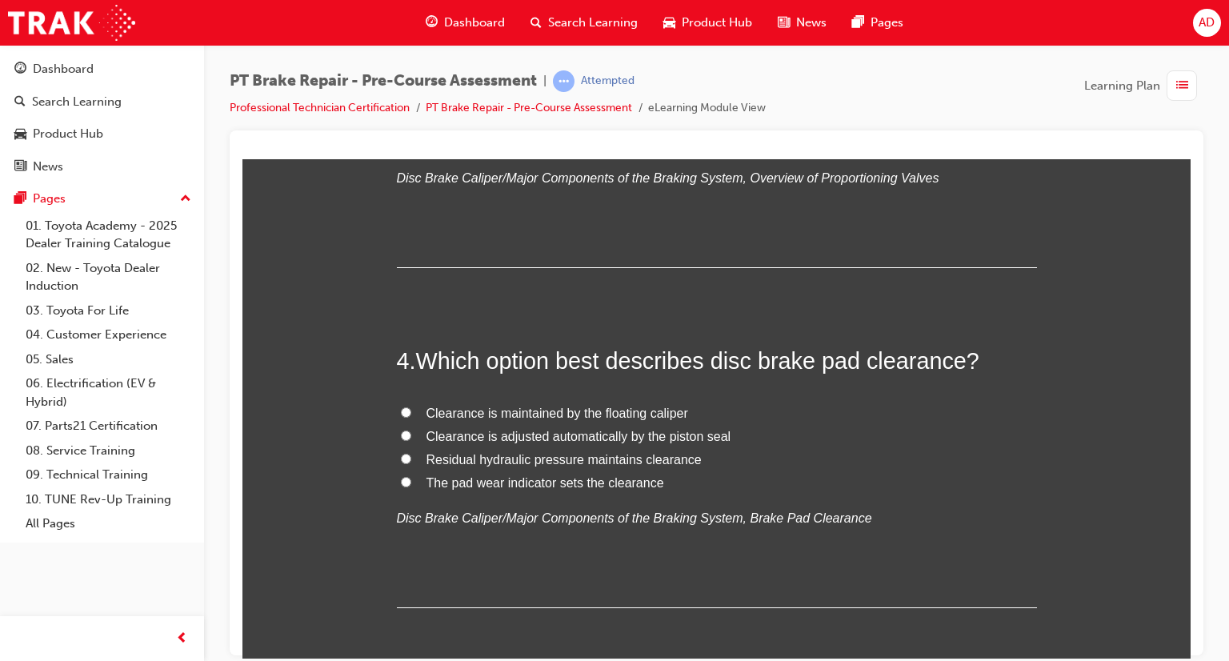
click at [401, 434] on input "Clearance is adjusted automatically by the piston seal" at bounding box center [406, 435] width 10 height 10
radio input "true"
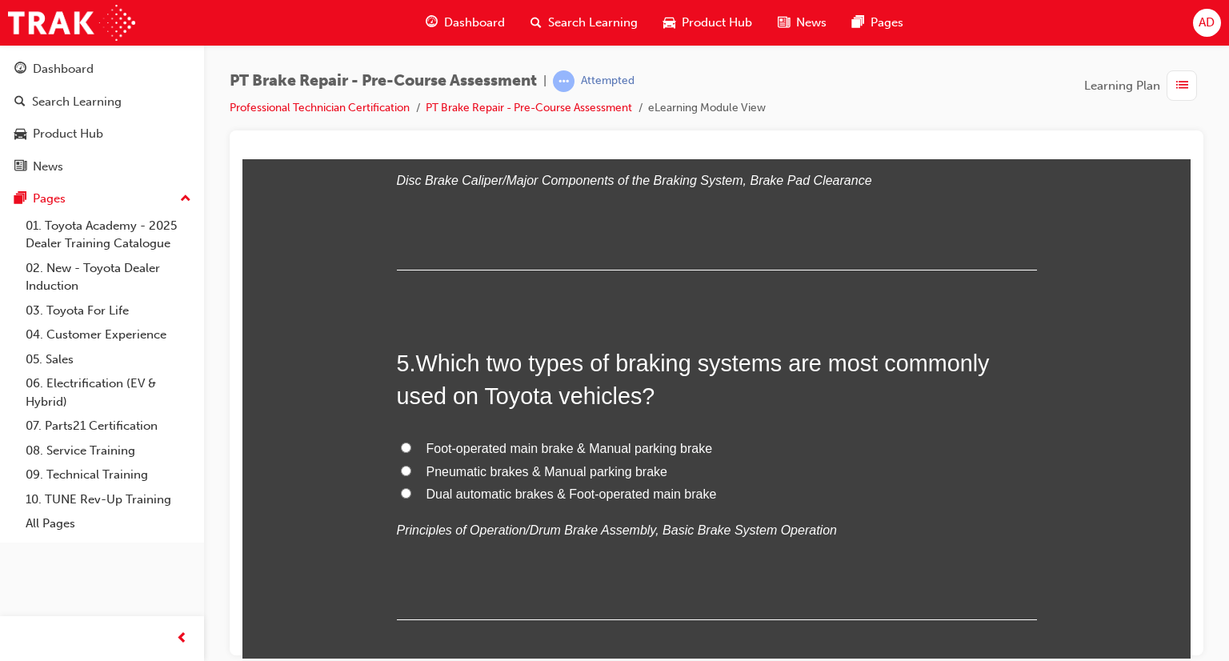
scroll to position [1440, 0]
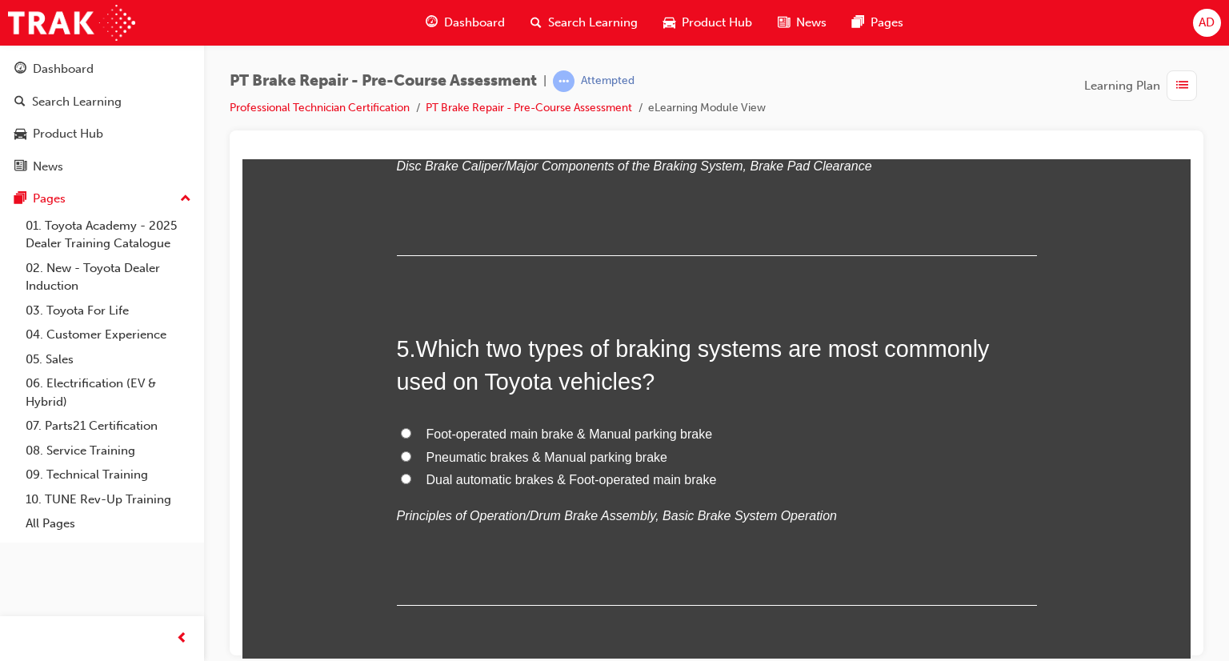
click at [401, 430] on input "Foot-operated main brake & Manual parking brake" at bounding box center [406, 432] width 10 height 10
radio input "true"
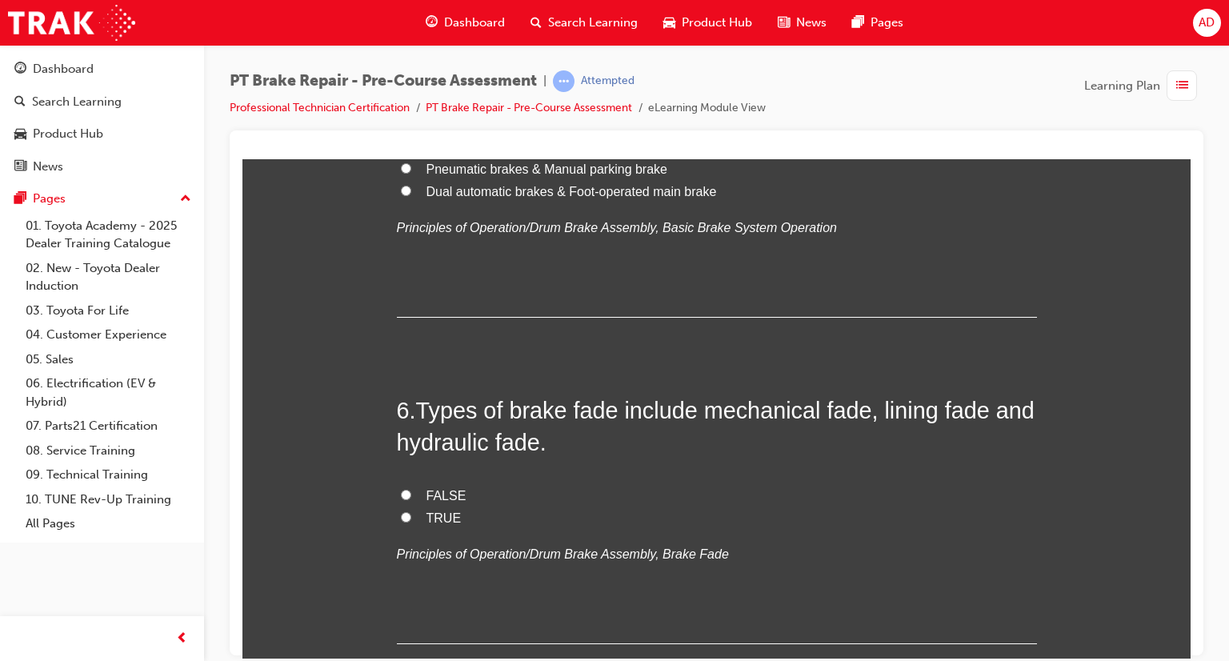
scroll to position [1760, 0]
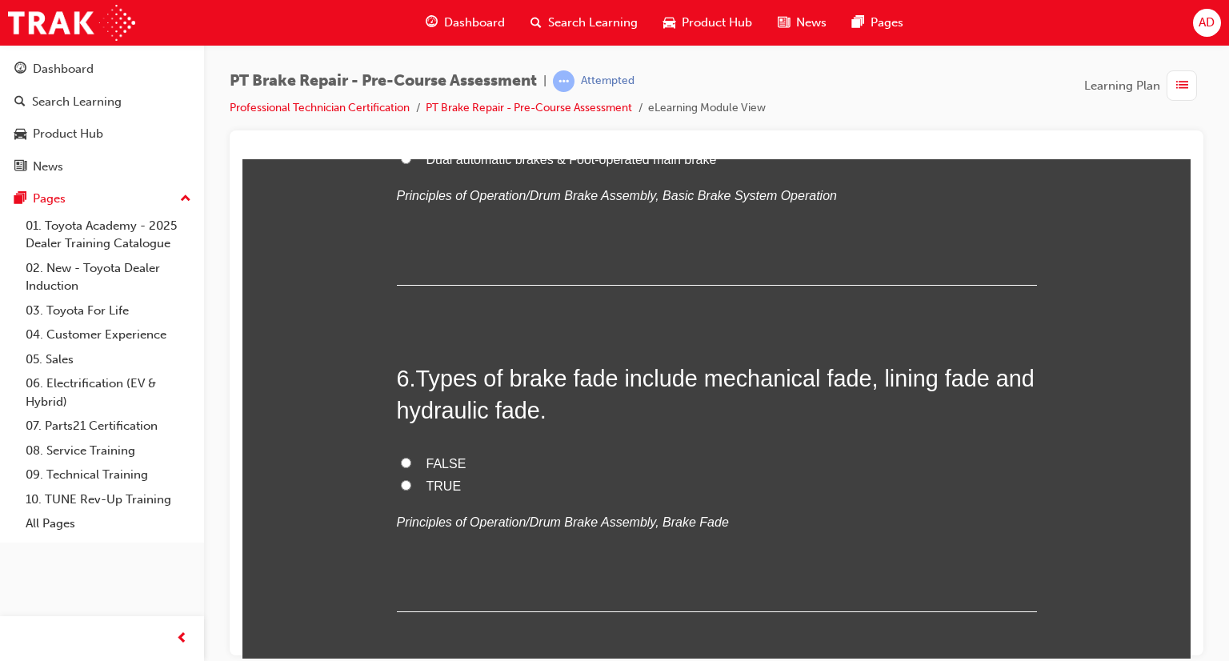
click at [401, 485] on input "TRUE" at bounding box center [406, 484] width 10 height 10
radio input "true"
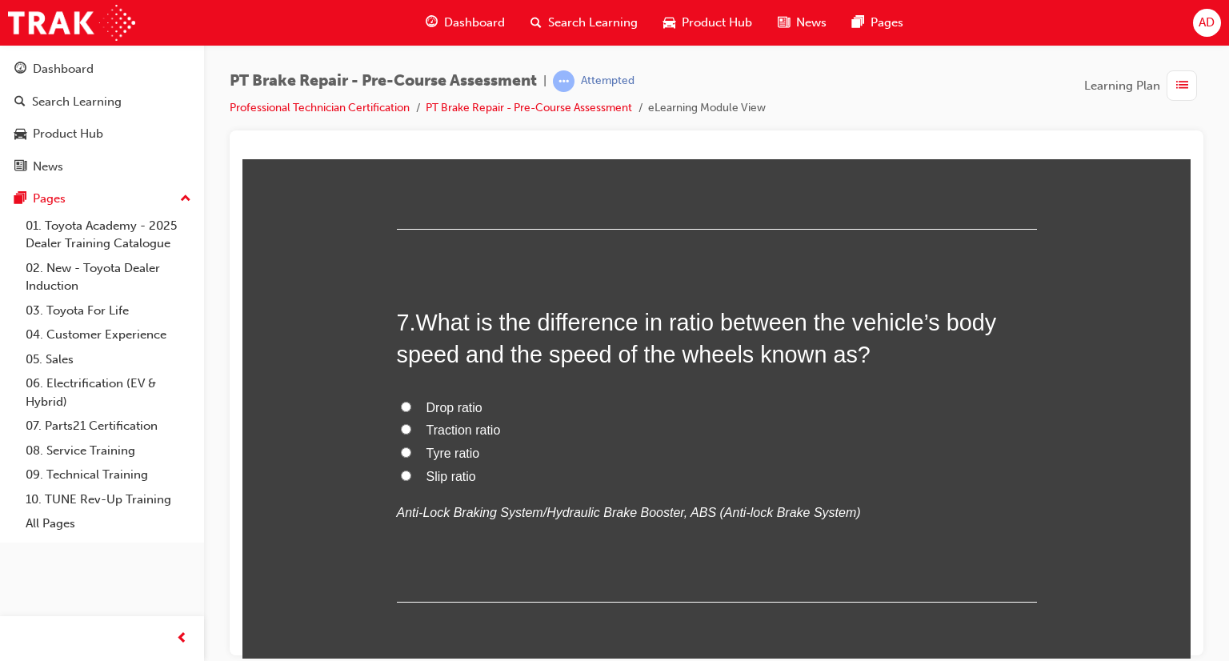
scroll to position [2144, 0]
click at [402, 424] on input "Traction ratio" at bounding box center [406, 427] width 10 height 10
radio input "true"
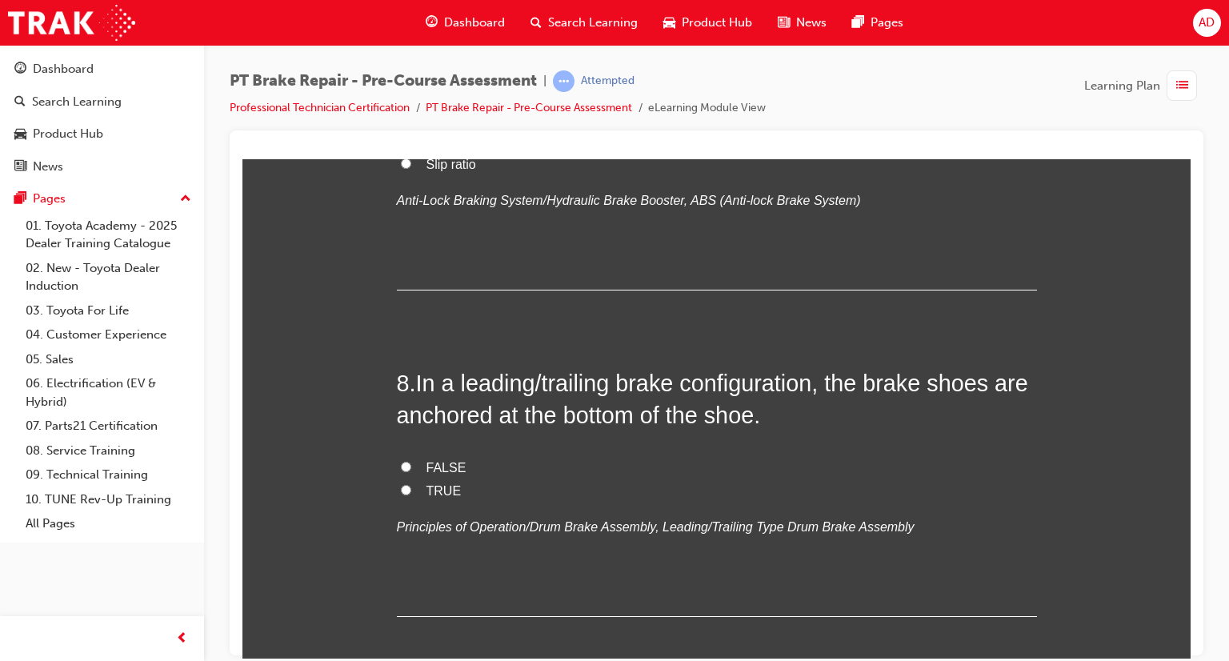
scroll to position [2464, 0]
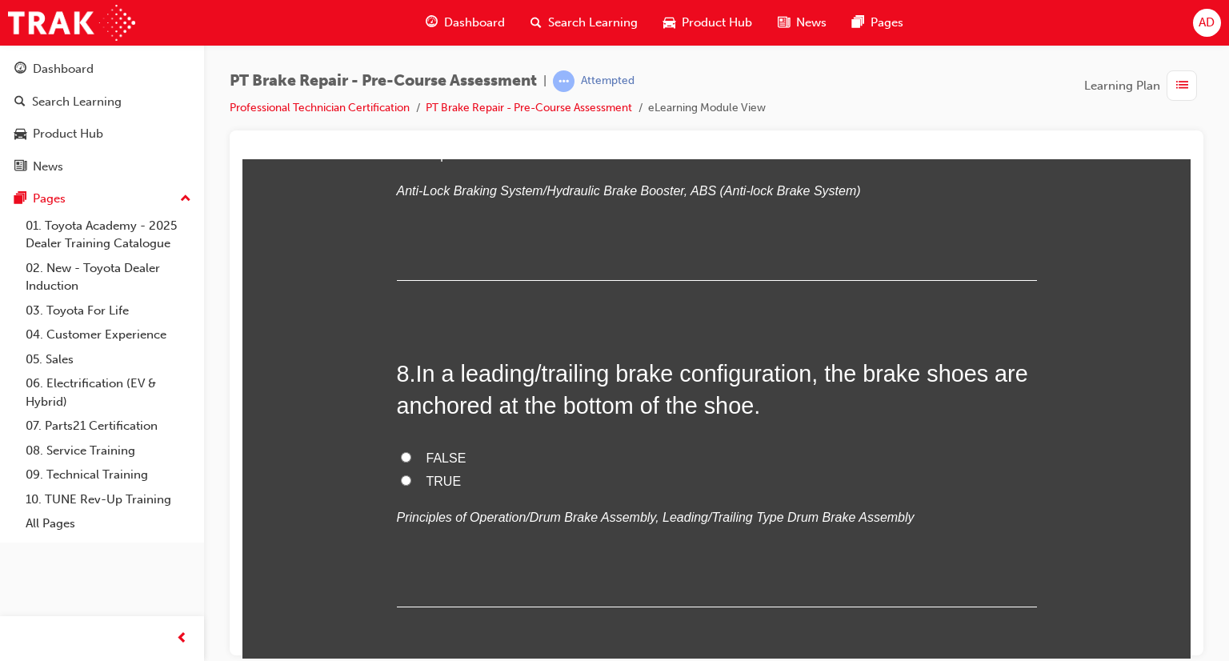
click at [401, 478] on input "TRUE" at bounding box center [406, 479] width 10 height 10
radio input "true"
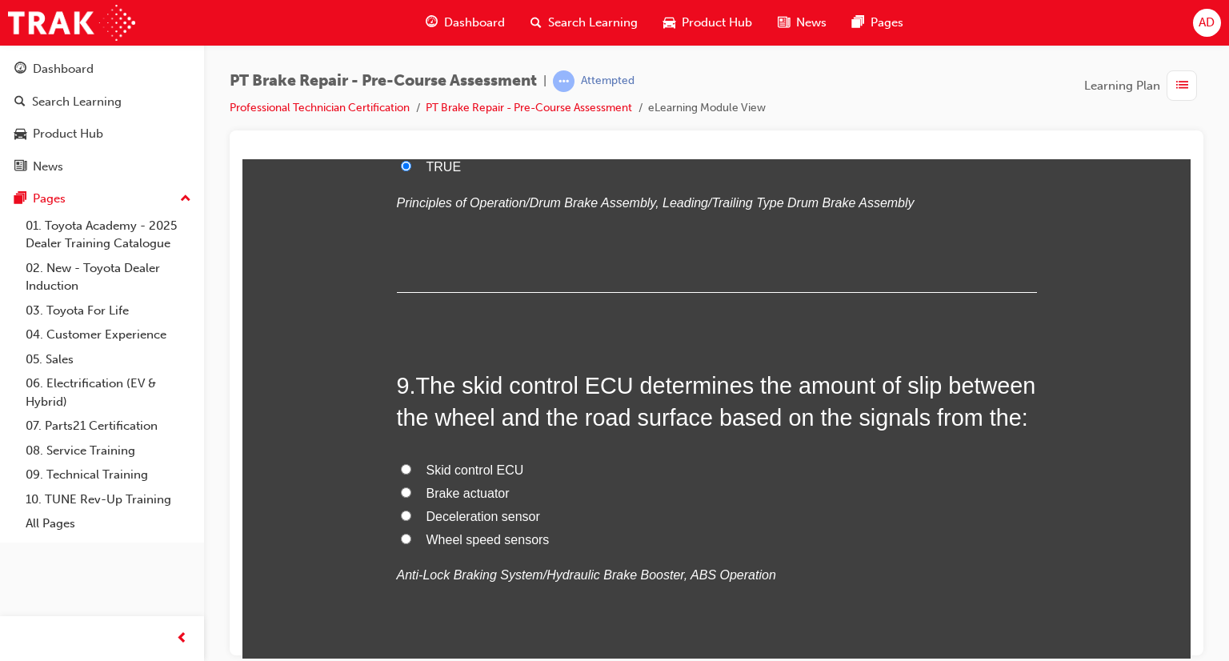
scroll to position [2816, 0]
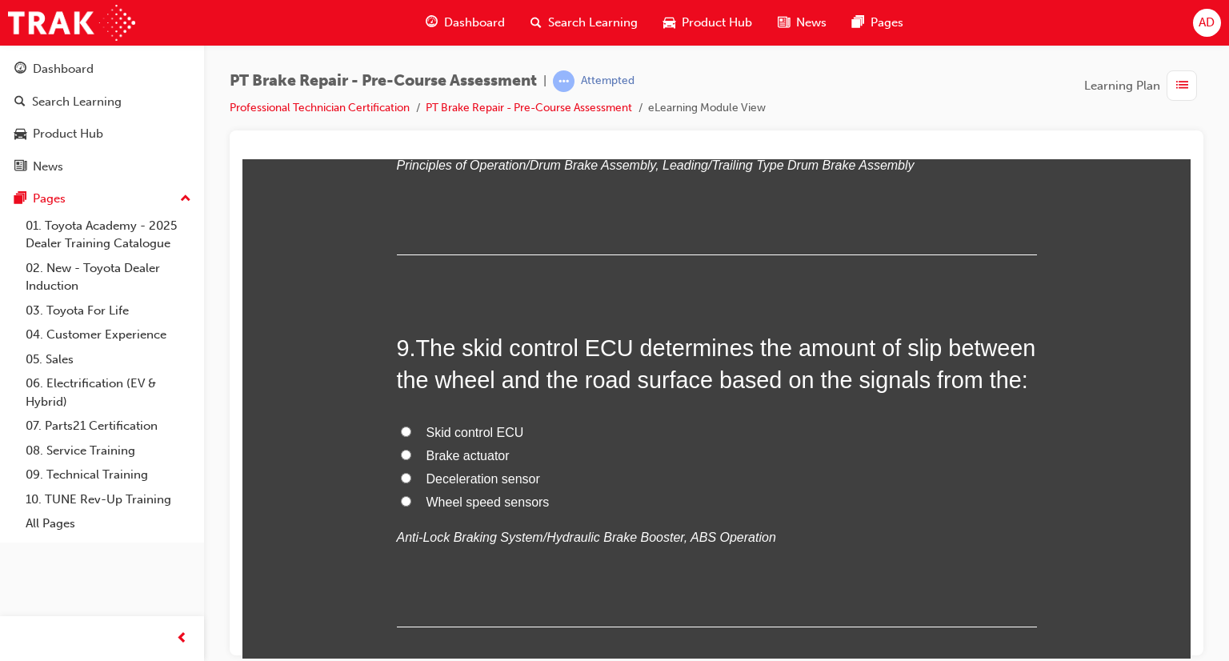
click at [401, 497] on input "Wheel speed sensors" at bounding box center [406, 500] width 10 height 10
radio input "true"
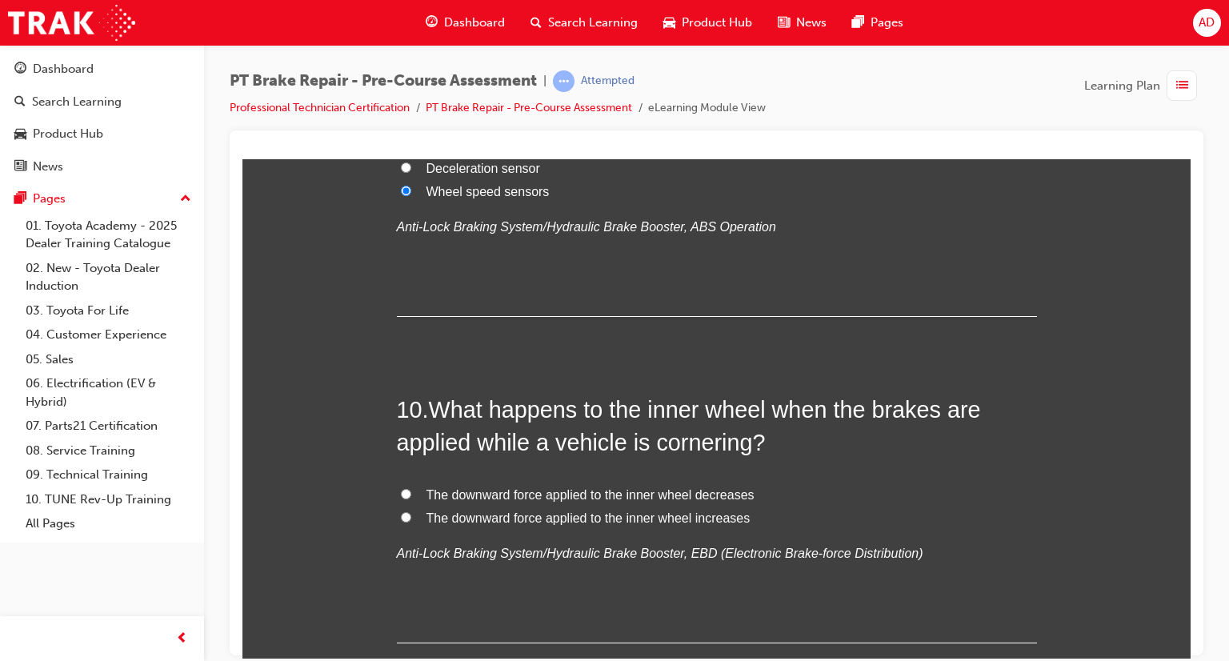
scroll to position [3136, 0]
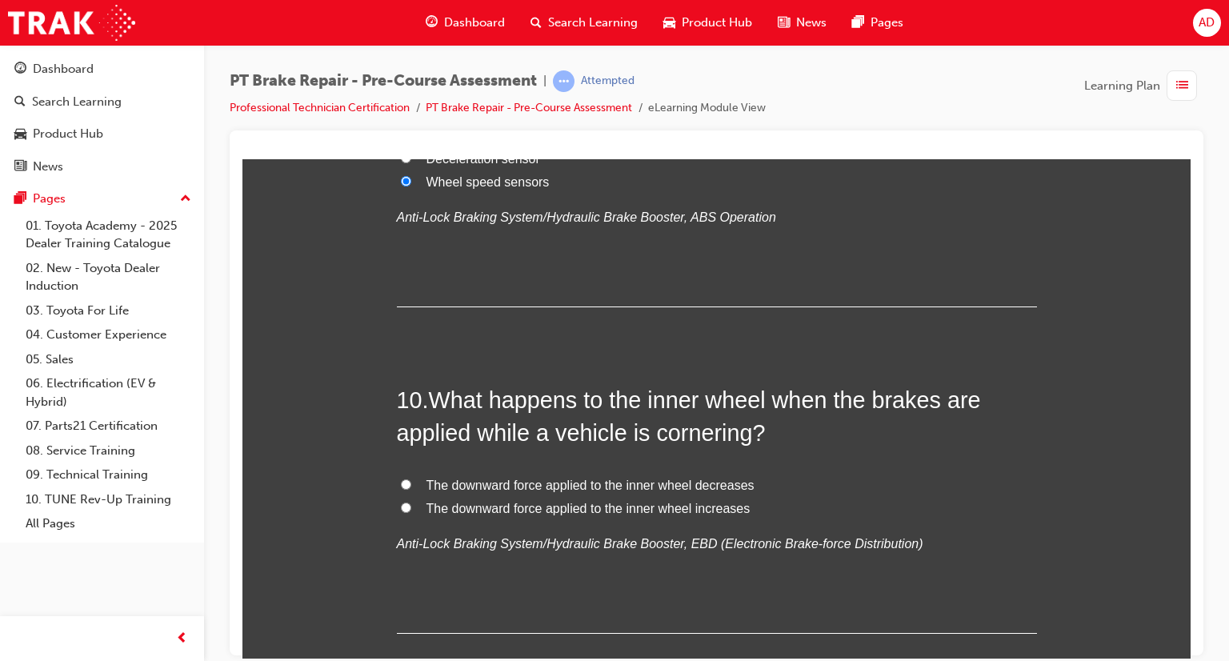
click at [401, 482] on input "The downward force applied to the inner wheel decreases" at bounding box center [406, 483] width 10 height 10
radio input "true"
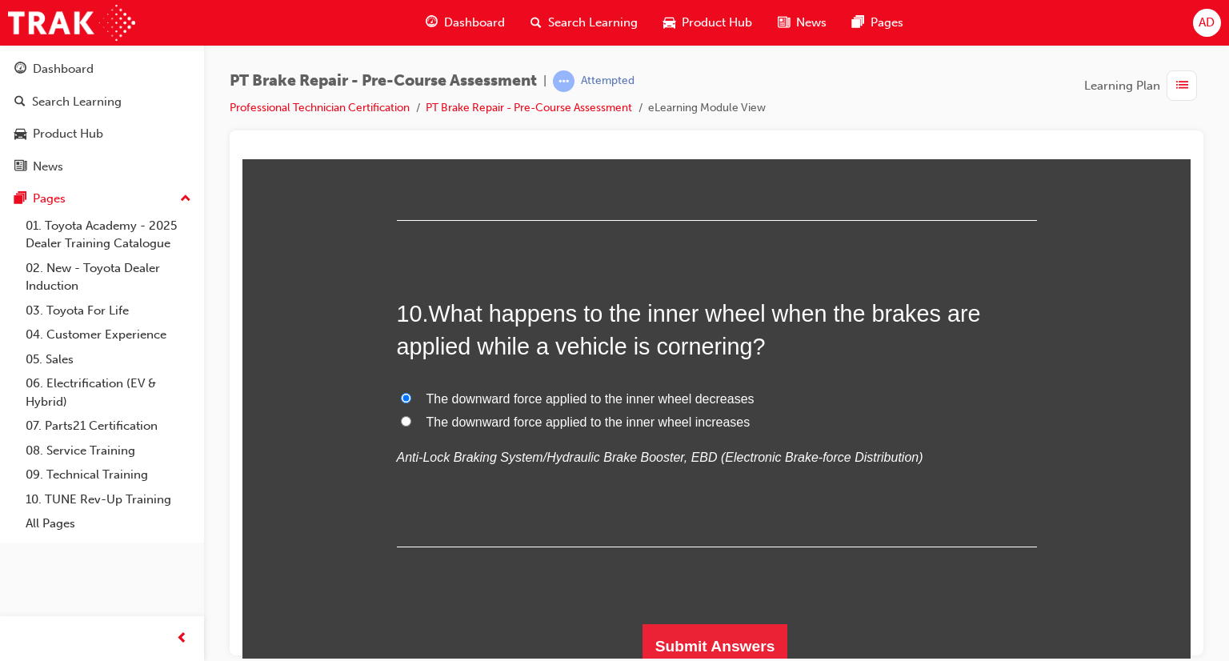
scroll to position [3230, 0]
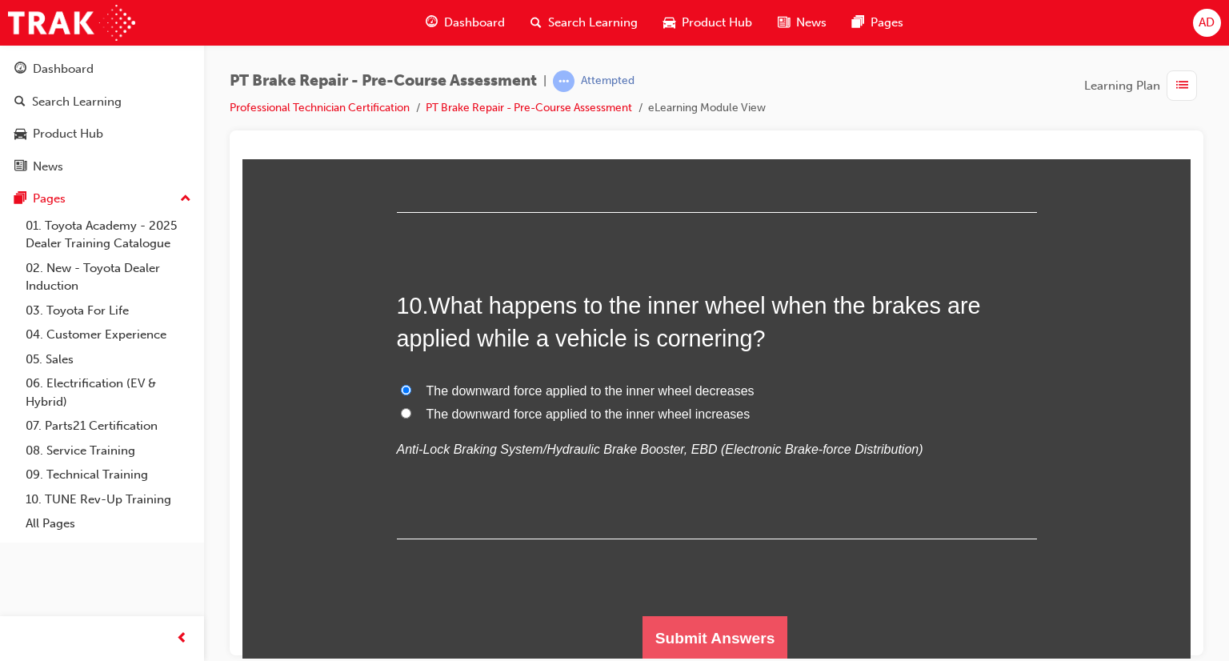
click at [736, 633] on button "Submit Answers" at bounding box center [715, 637] width 146 height 45
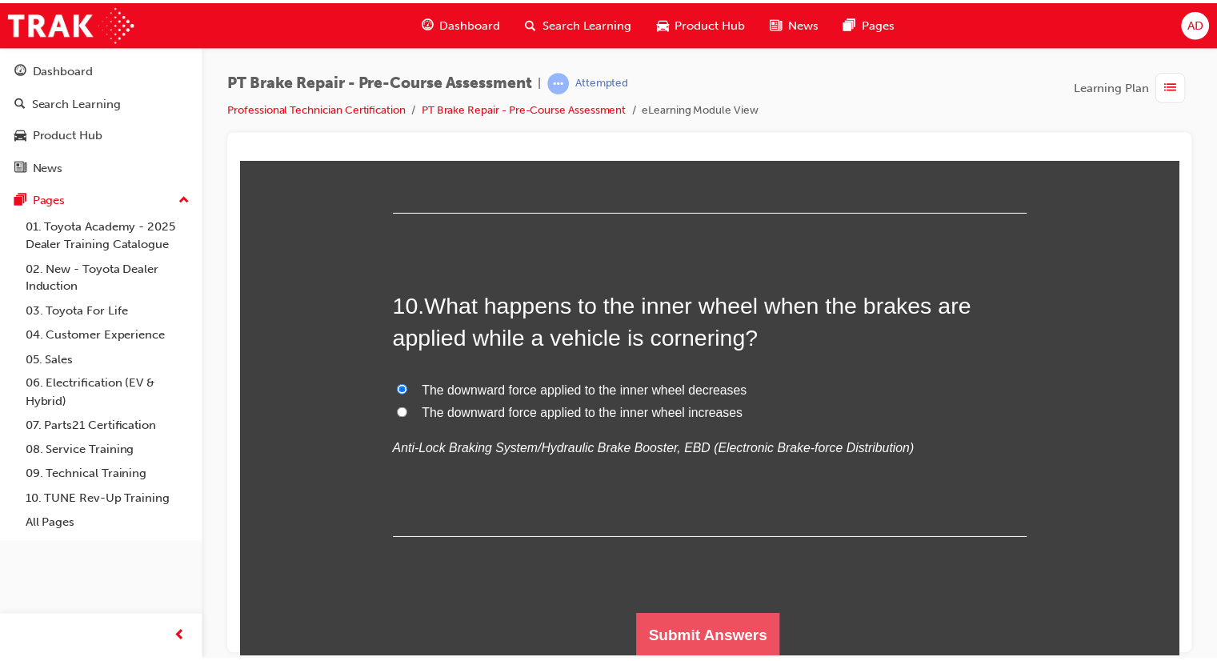
scroll to position [0, 0]
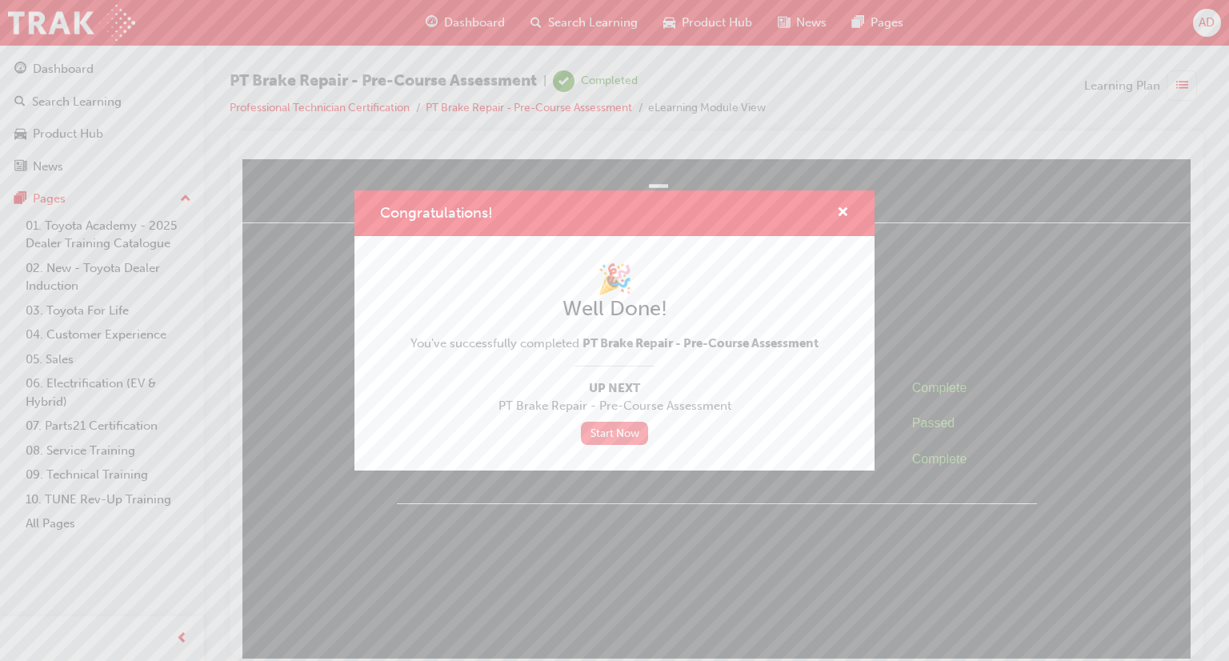
click at [606, 430] on link "Start Now" at bounding box center [614, 433] width 67 height 23
click at [621, 430] on link "Start Now" at bounding box center [614, 433] width 67 height 23
click at [839, 213] on span "cross-icon" at bounding box center [843, 213] width 12 height 14
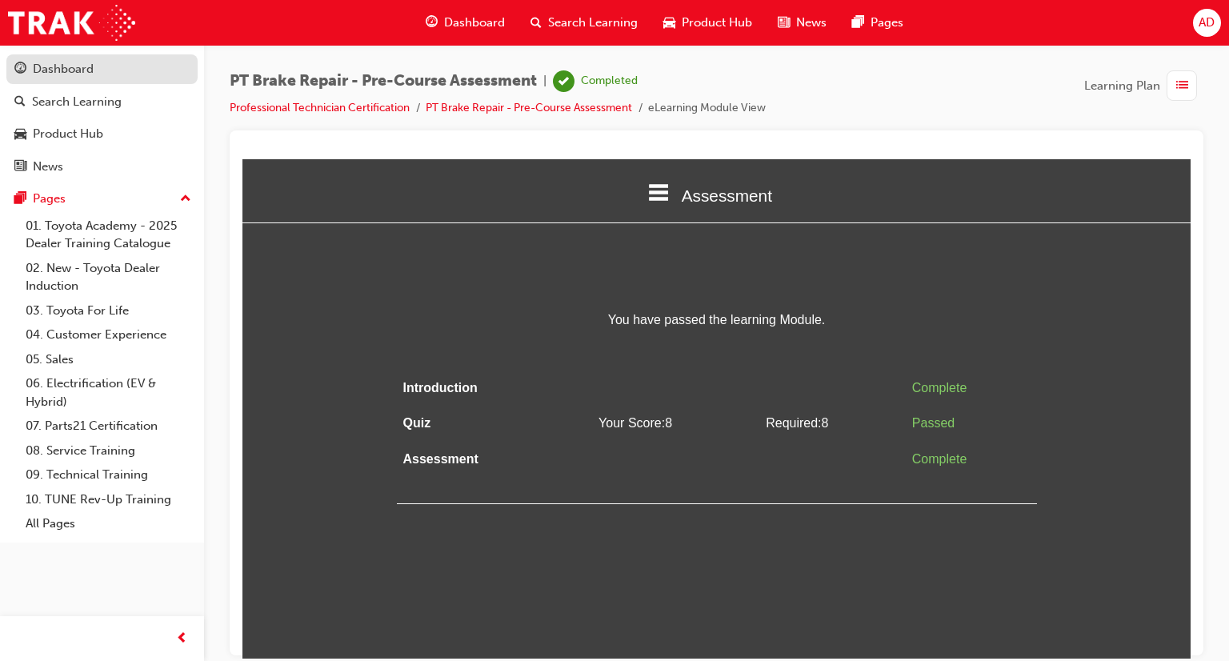
click at [72, 71] on div "Dashboard" at bounding box center [63, 69] width 61 height 18
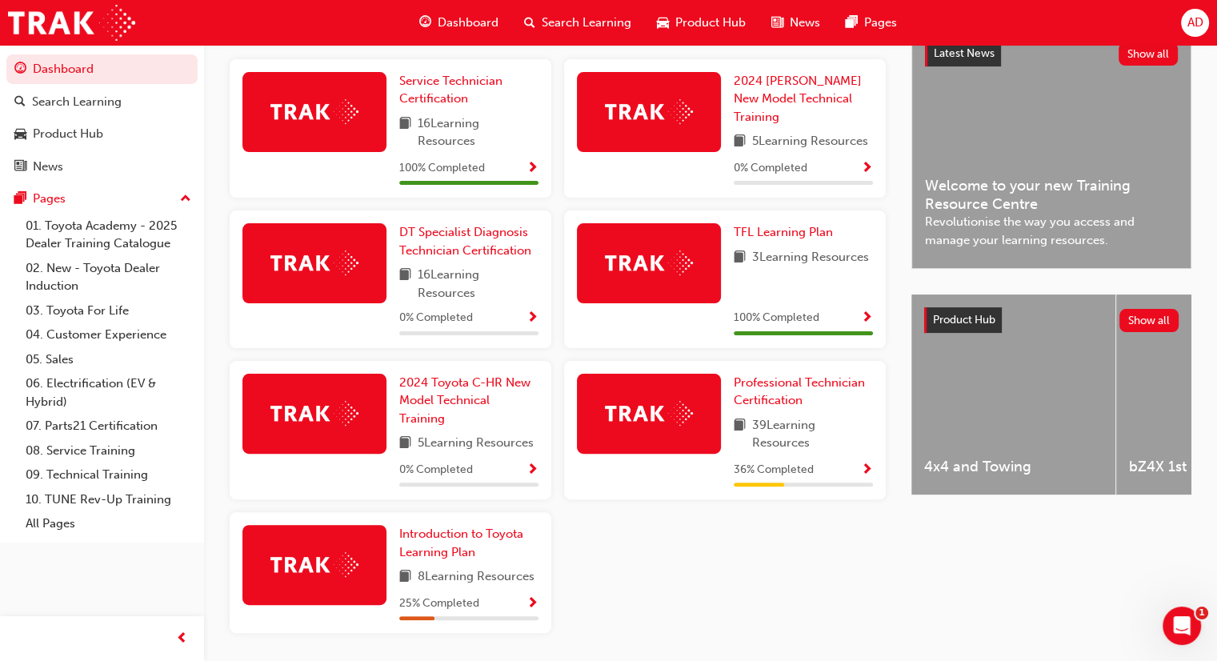
scroll to position [384, 0]
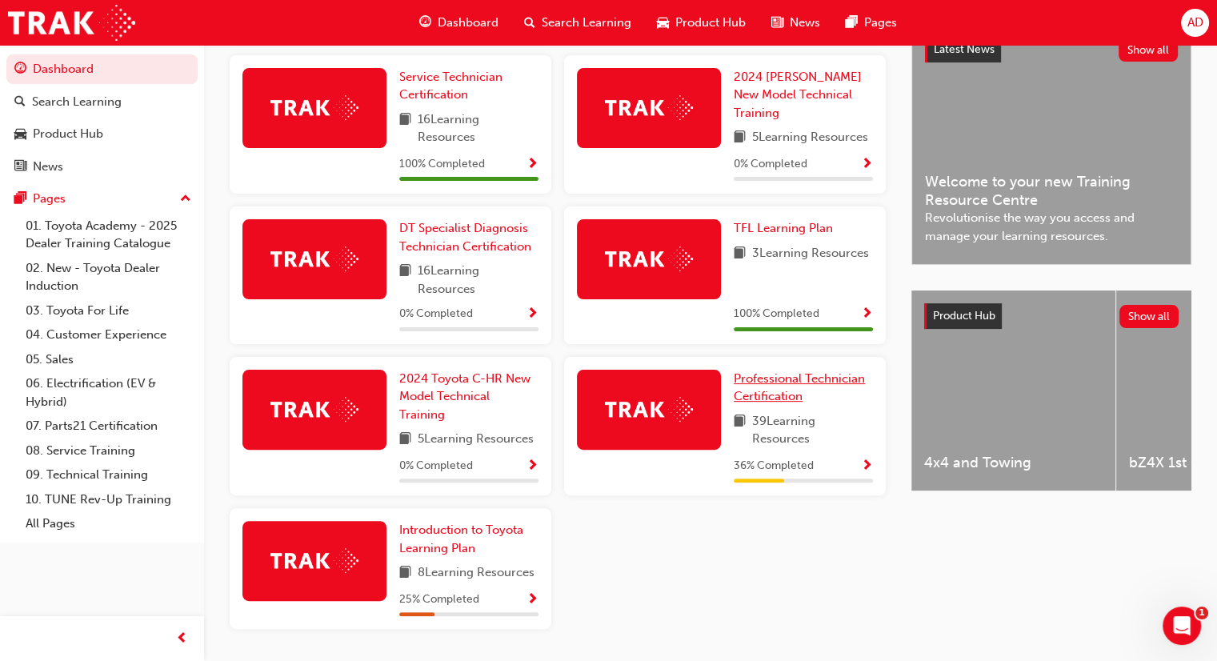
click at [774, 383] on span "Professional Technician Certification" at bounding box center [799, 387] width 131 height 33
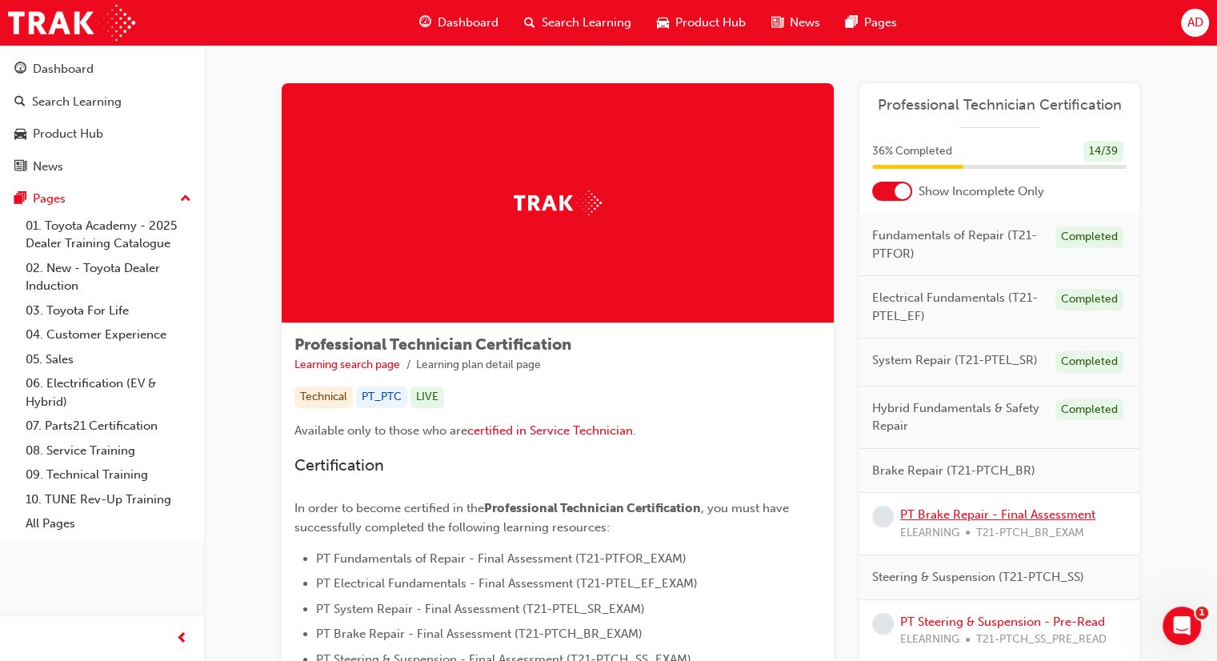
click at [964, 509] on link "PT Brake Repair - Final Assessment" at bounding box center [997, 514] width 195 height 14
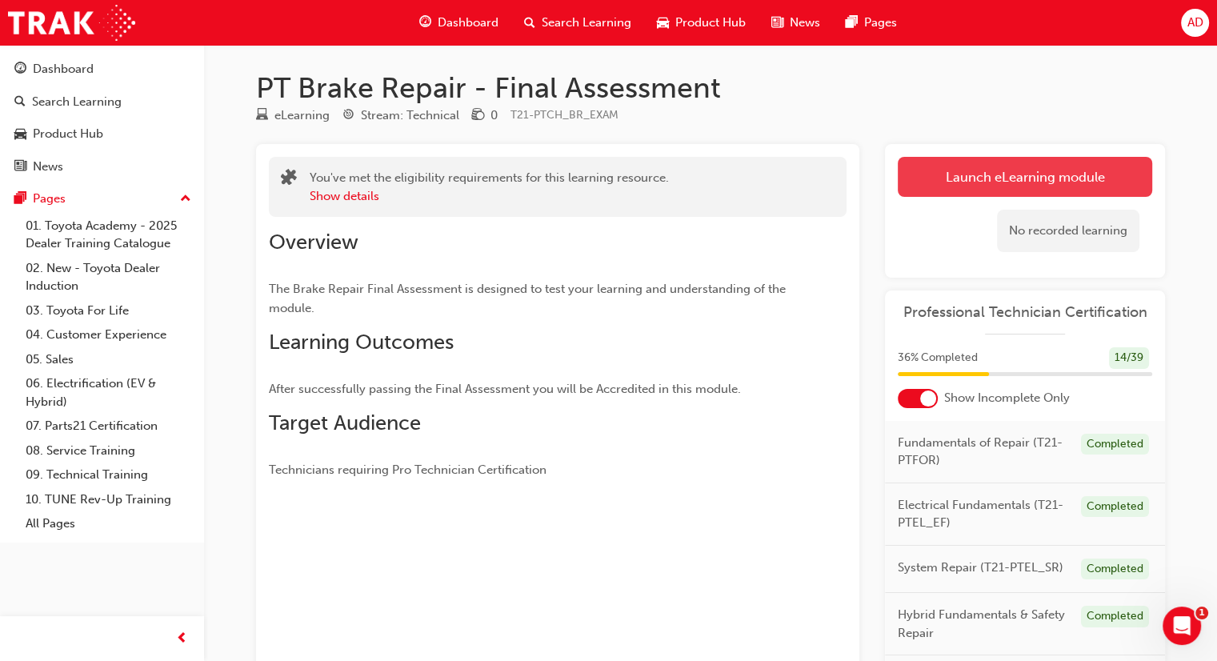
click at [972, 182] on link "Launch eLearning module" at bounding box center [1025, 177] width 254 height 40
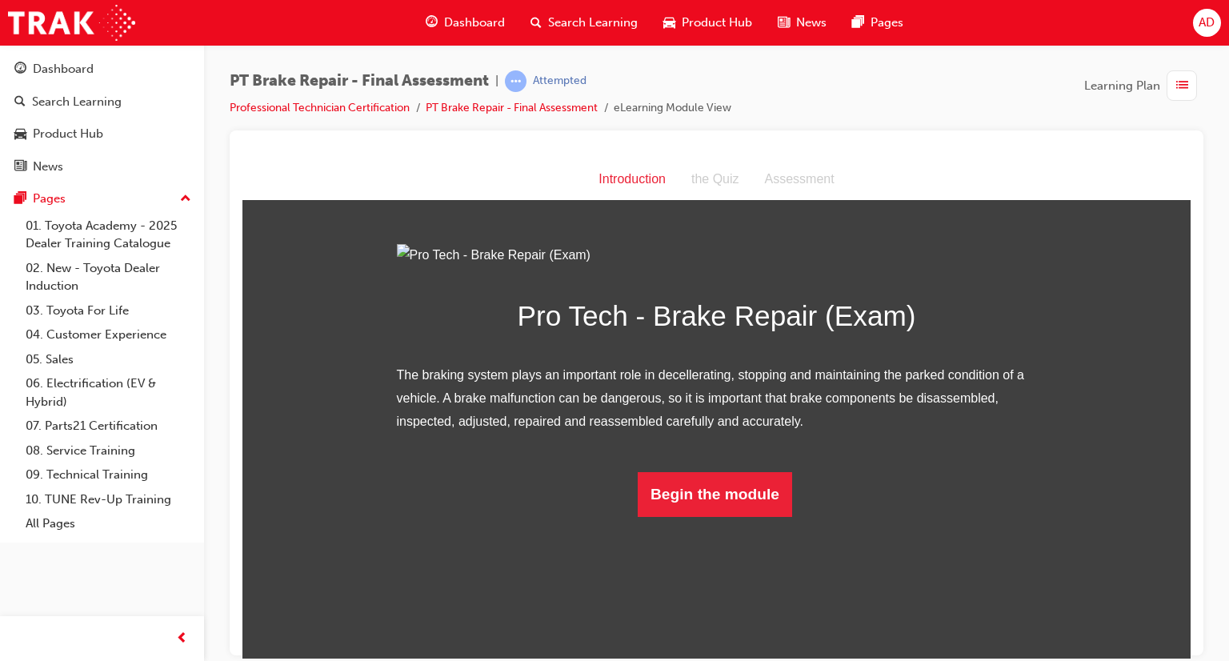
scroll to position [34, 0]
click at [685, 516] on button "Begin the module" at bounding box center [715, 493] width 154 height 45
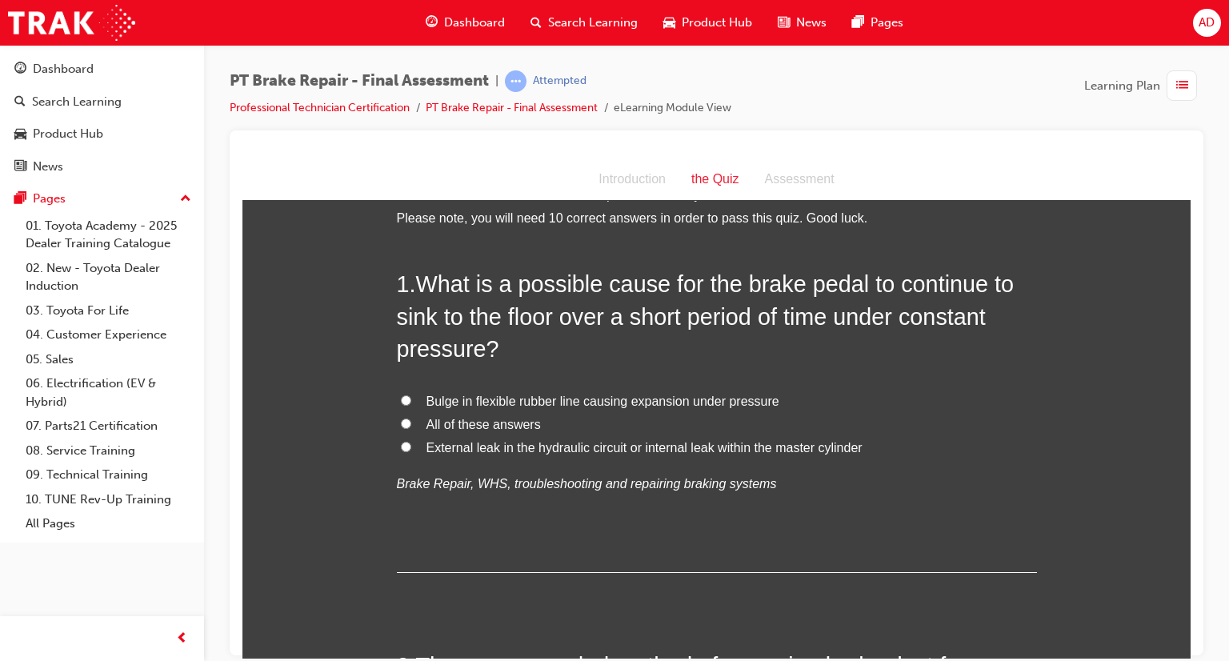
scroll to position [0, 0]
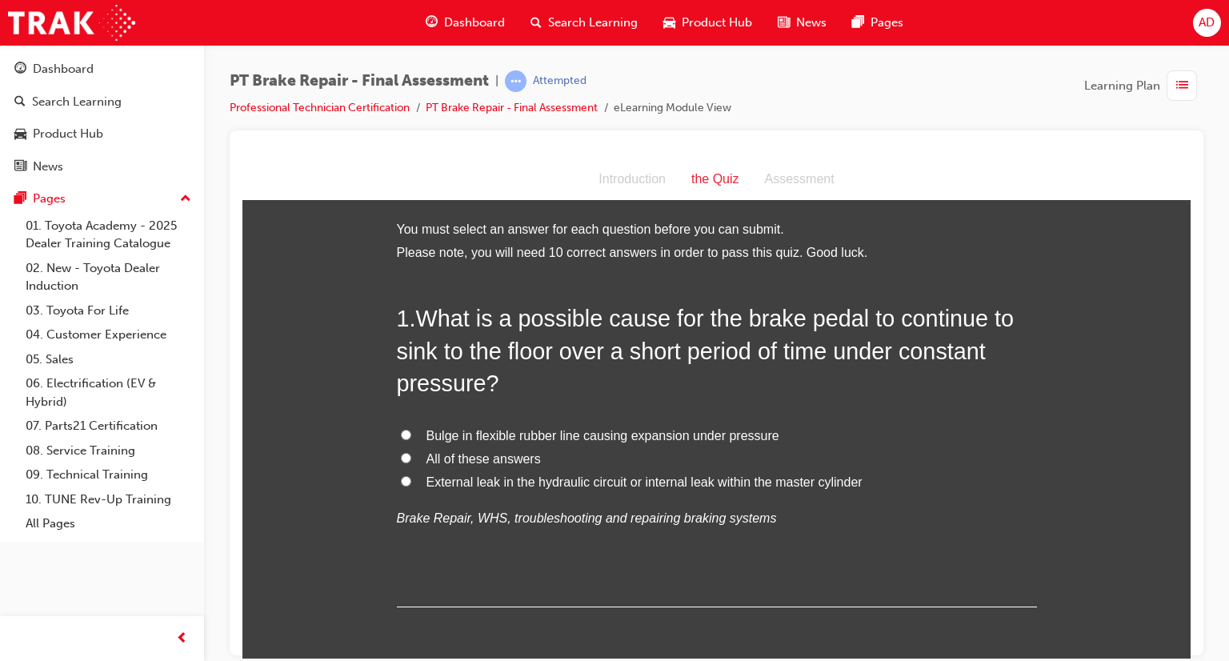
click at [401, 458] on input "All of these answers" at bounding box center [406, 457] width 10 height 10
radio input "true"
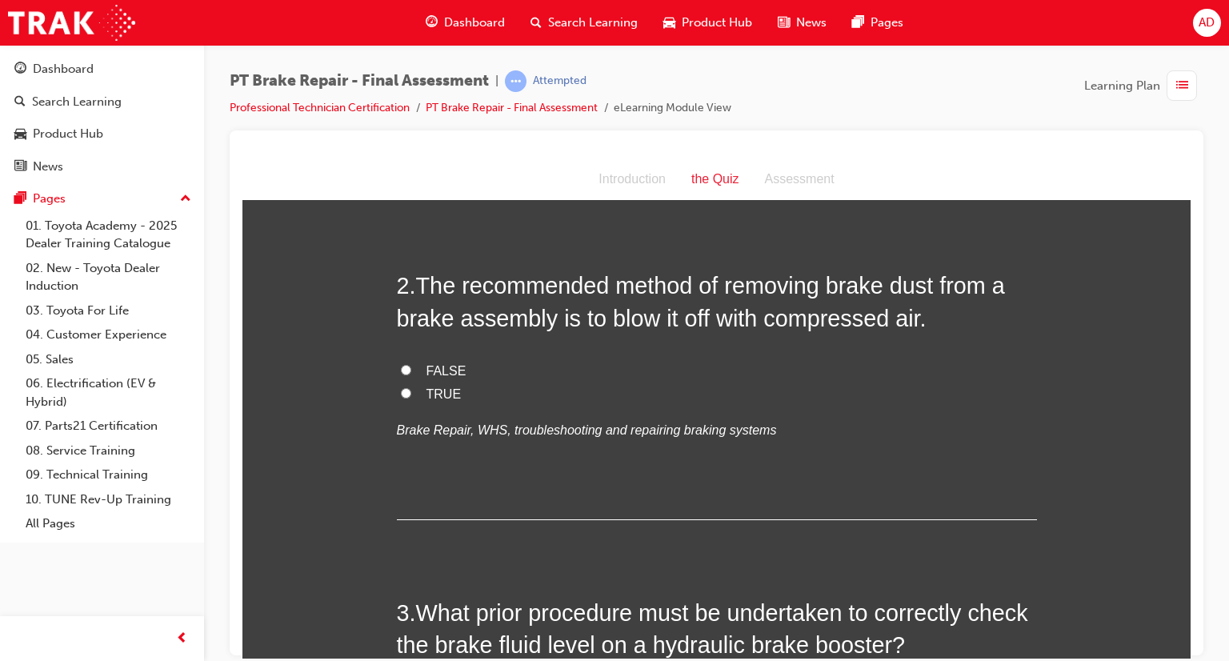
scroll to position [416, 0]
click at [401, 366] on input "FALSE" at bounding box center [406, 367] width 10 height 10
radio input "true"
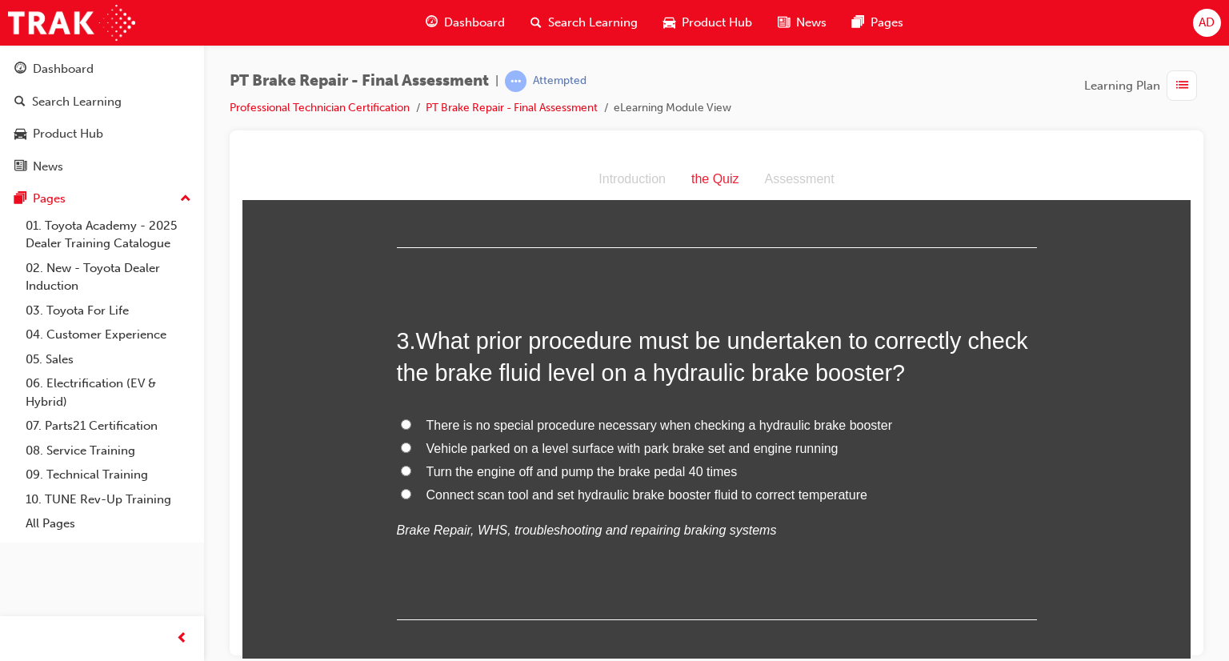
scroll to position [704, 0]
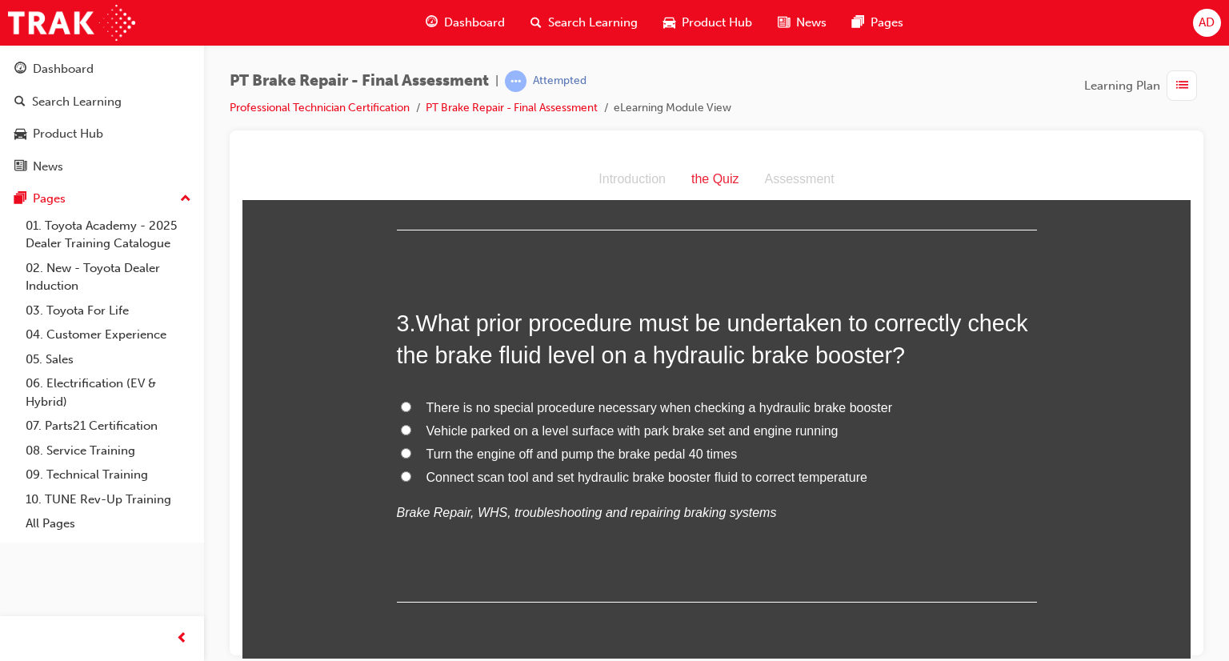
click at [401, 402] on input "There is no special procedure necessary when checking a hydraulic brake booster" at bounding box center [406, 406] width 10 height 10
radio input "true"
click at [401, 428] on input "Vehicle parked on a level surface with park brake set and engine running" at bounding box center [406, 429] width 10 height 10
radio input "true"
click at [401, 405] on input "There is no special procedure necessary when checking a hydraulic brake booster" at bounding box center [406, 406] width 10 height 10
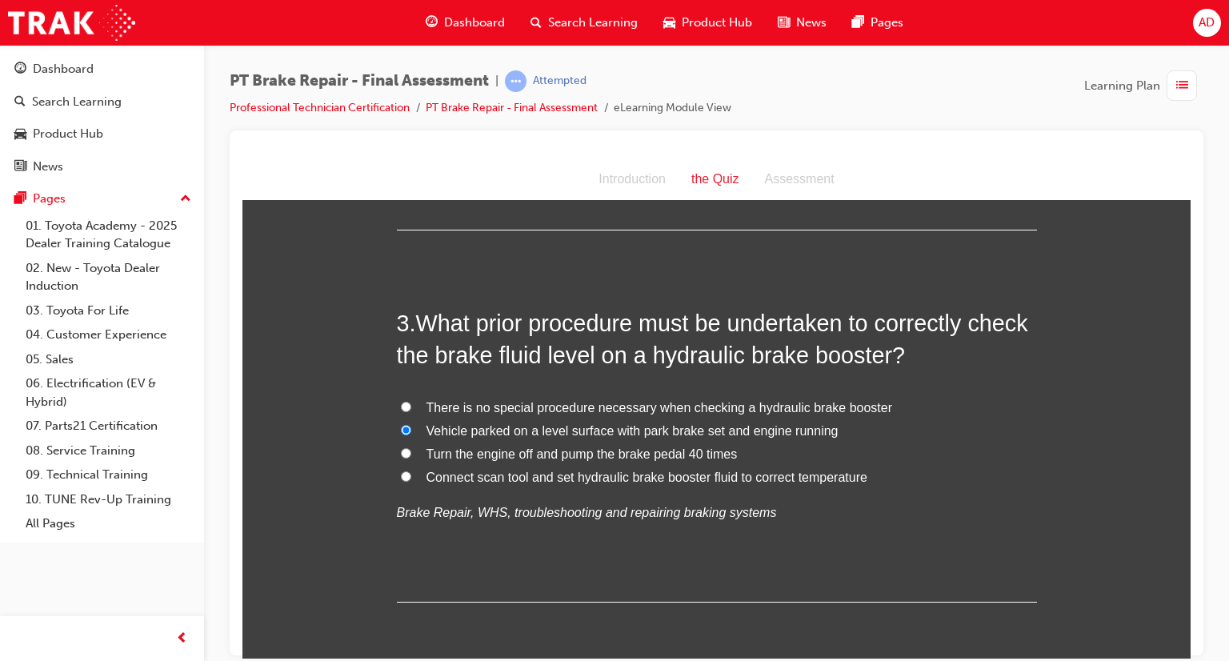
radio input "true"
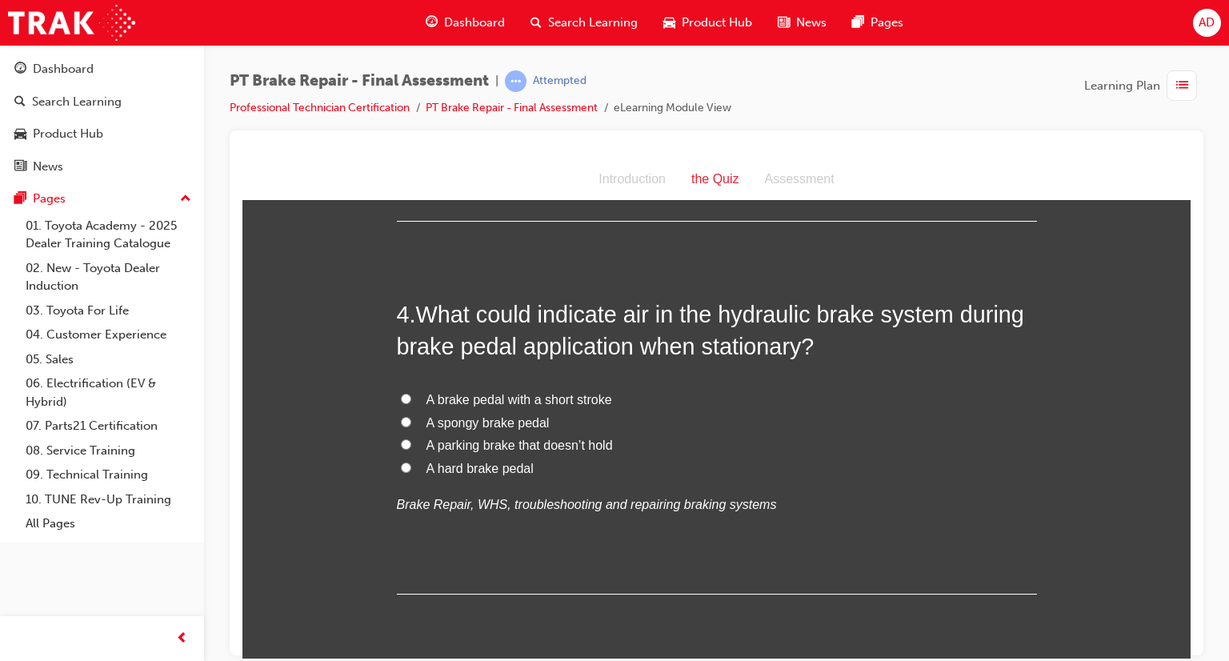
scroll to position [1088, 0]
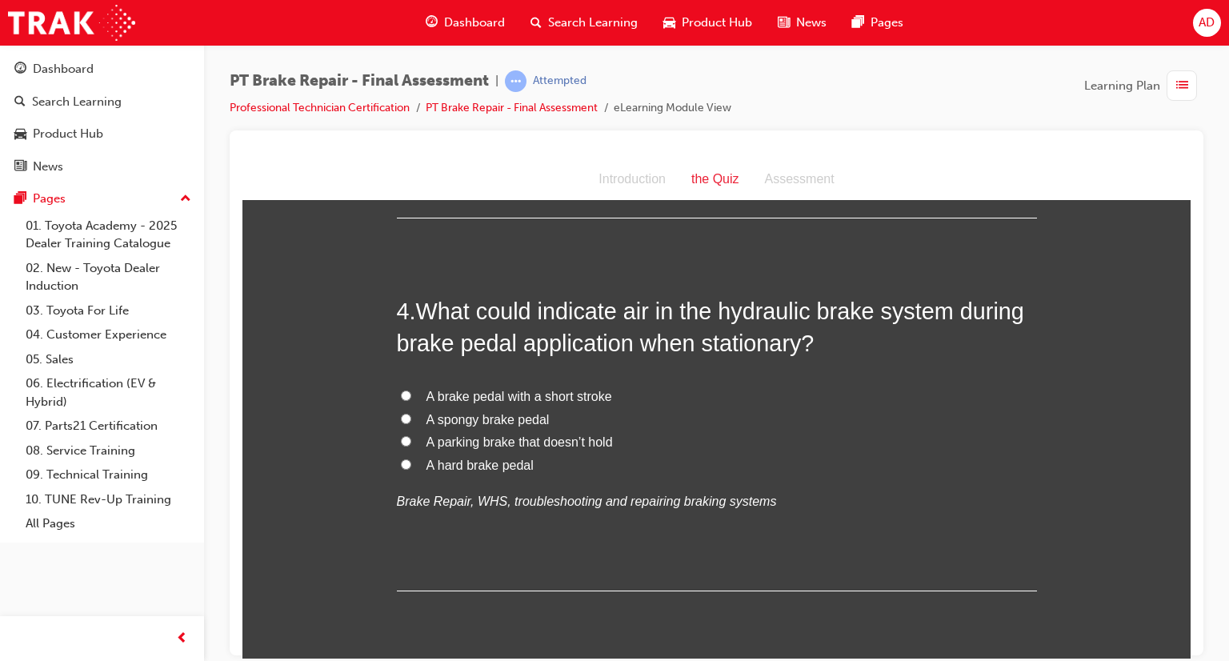
click at [401, 415] on input "A spongy brake pedal" at bounding box center [406, 418] width 10 height 10
radio input "true"
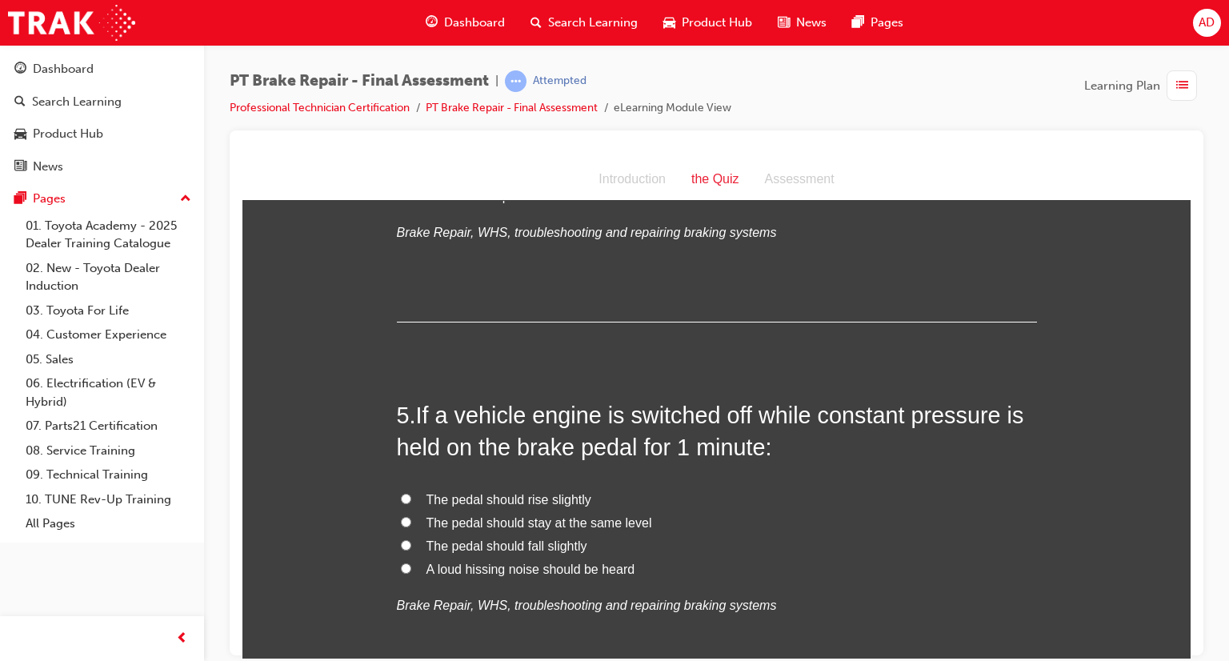
scroll to position [1376, 0]
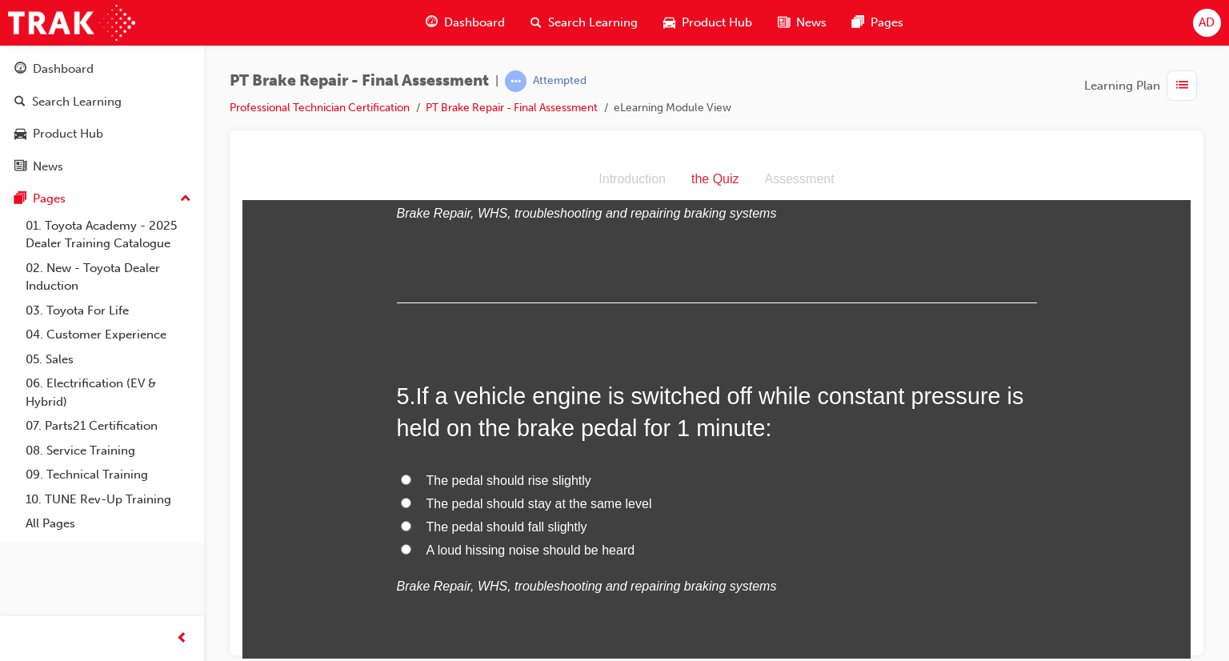
click at [401, 550] on input "A loud hissing noise should be heard" at bounding box center [406, 548] width 10 height 10
radio input "true"
click at [401, 501] on input "The pedal should stay at the same level" at bounding box center [406, 502] width 10 height 10
radio input "true"
click at [401, 477] on input "The pedal should rise slightly" at bounding box center [406, 479] width 10 height 10
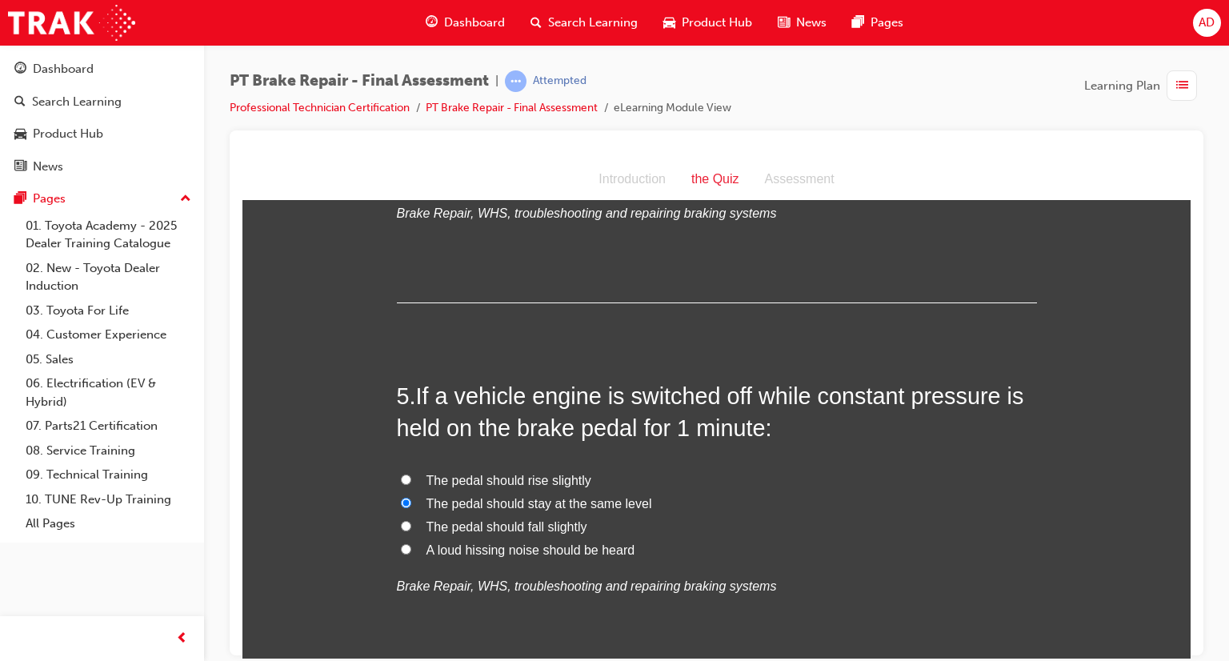
radio input "true"
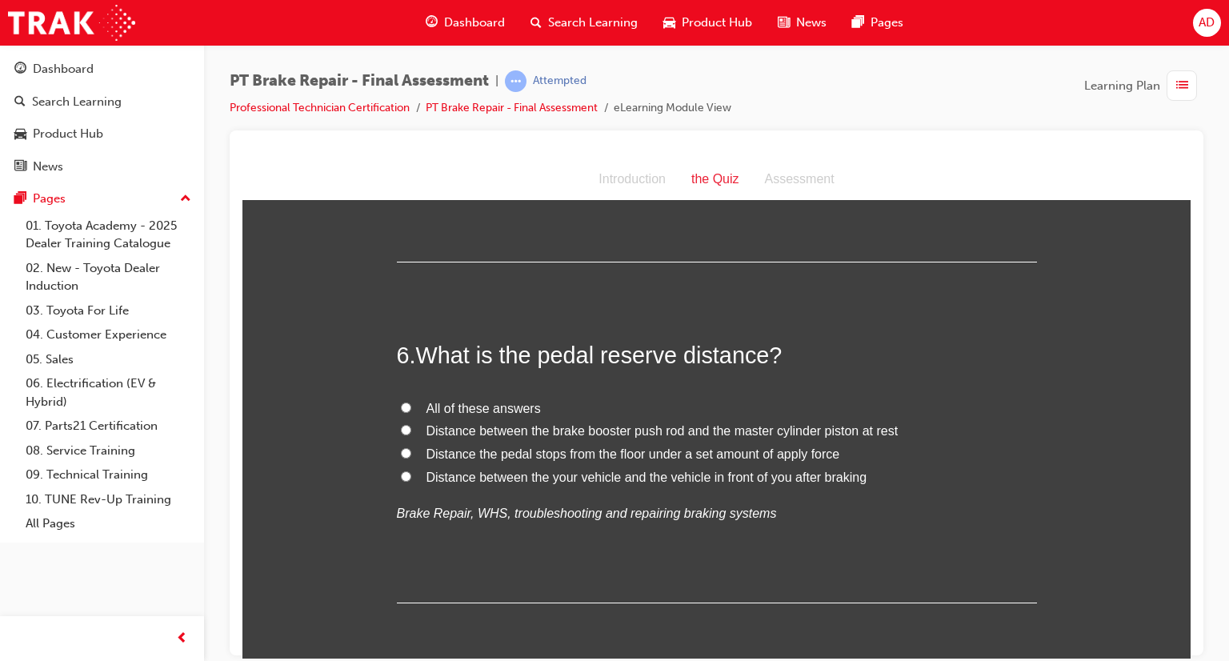
scroll to position [1792, 0]
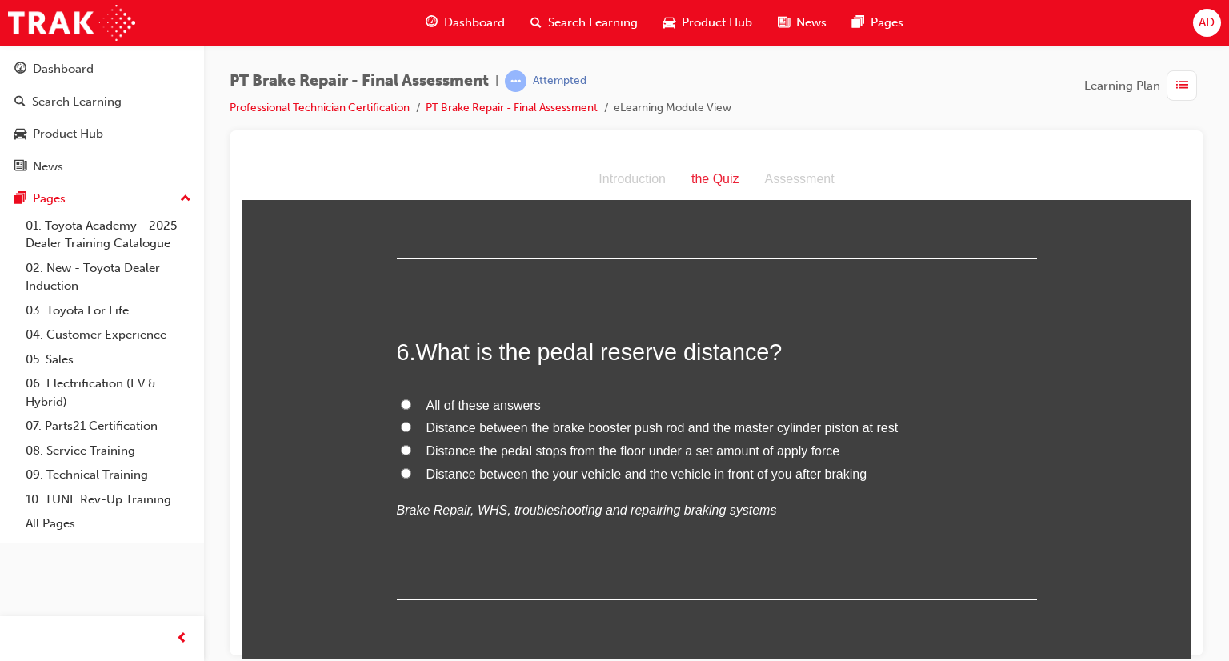
click at [401, 403] on input "All of these answers" at bounding box center [406, 403] width 10 height 10
radio input "true"
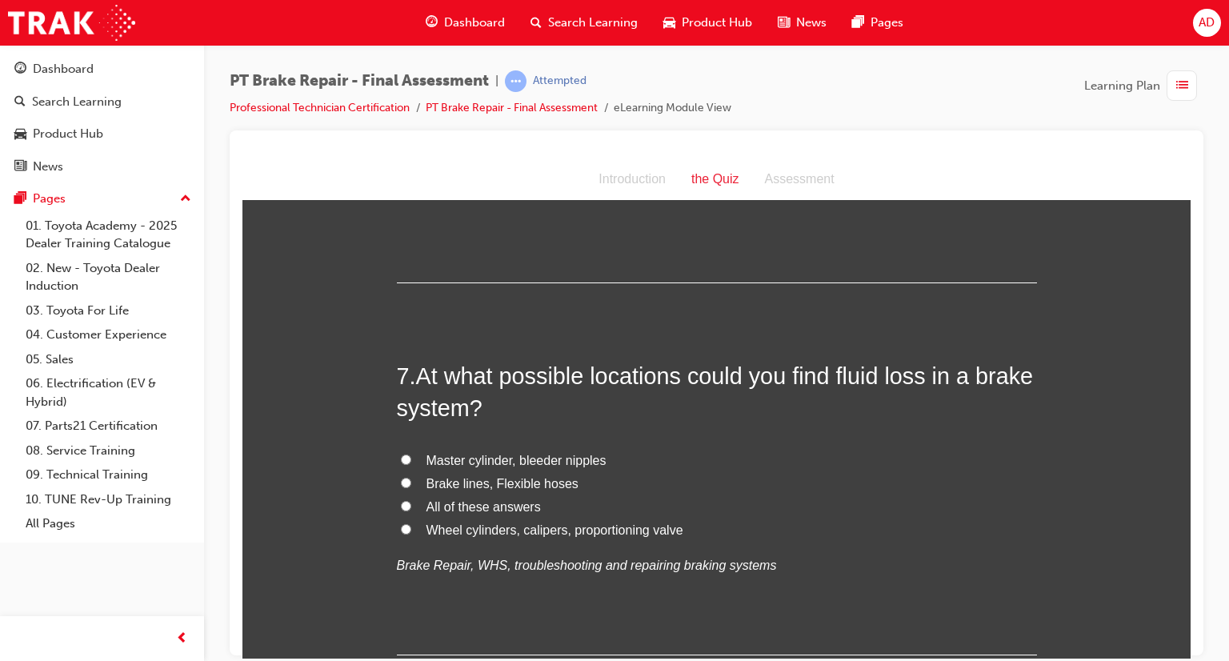
scroll to position [2112, 0]
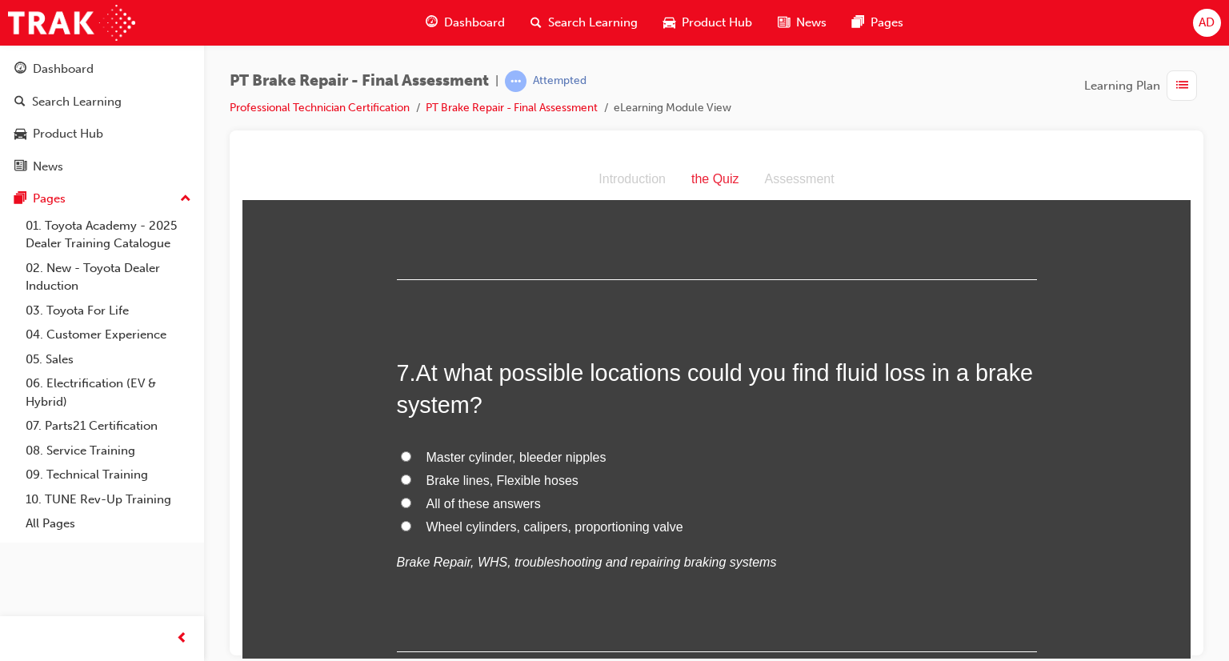
click at [397, 498] on label "All of these answers" at bounding box center [717, 503] width 640 height 23
click at [401, 498] on input "All of these answers" at bounding box center [406, 502] width 10 height 10
radio input "true"
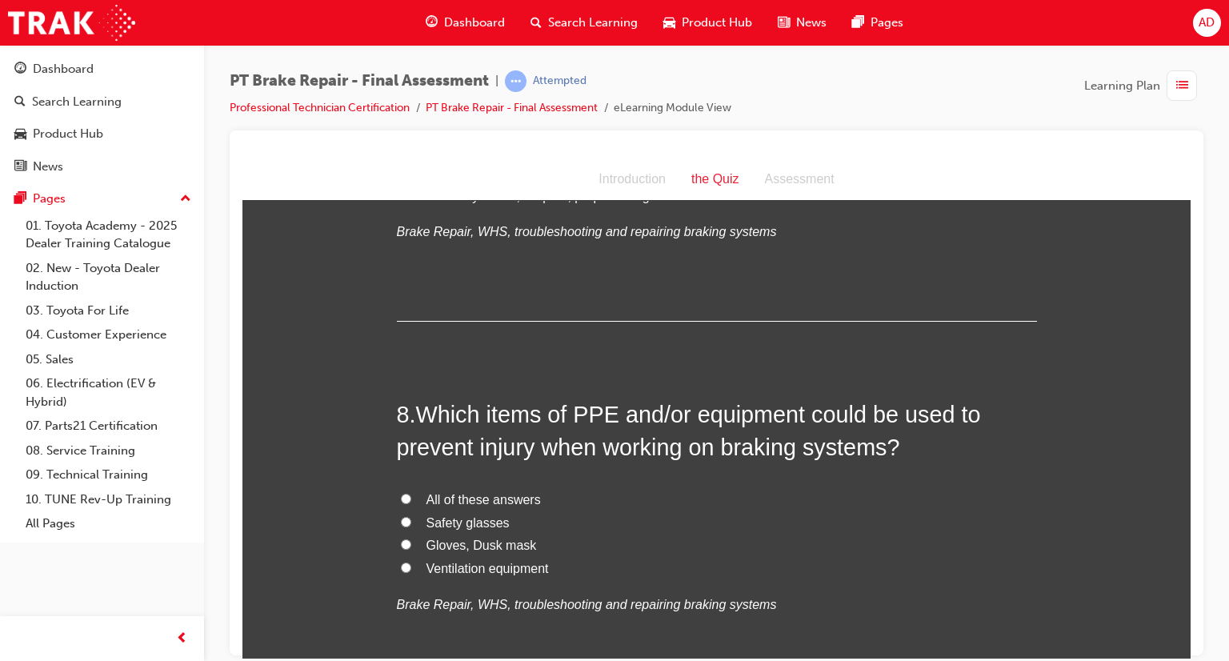
scroll to position [2464, 0]
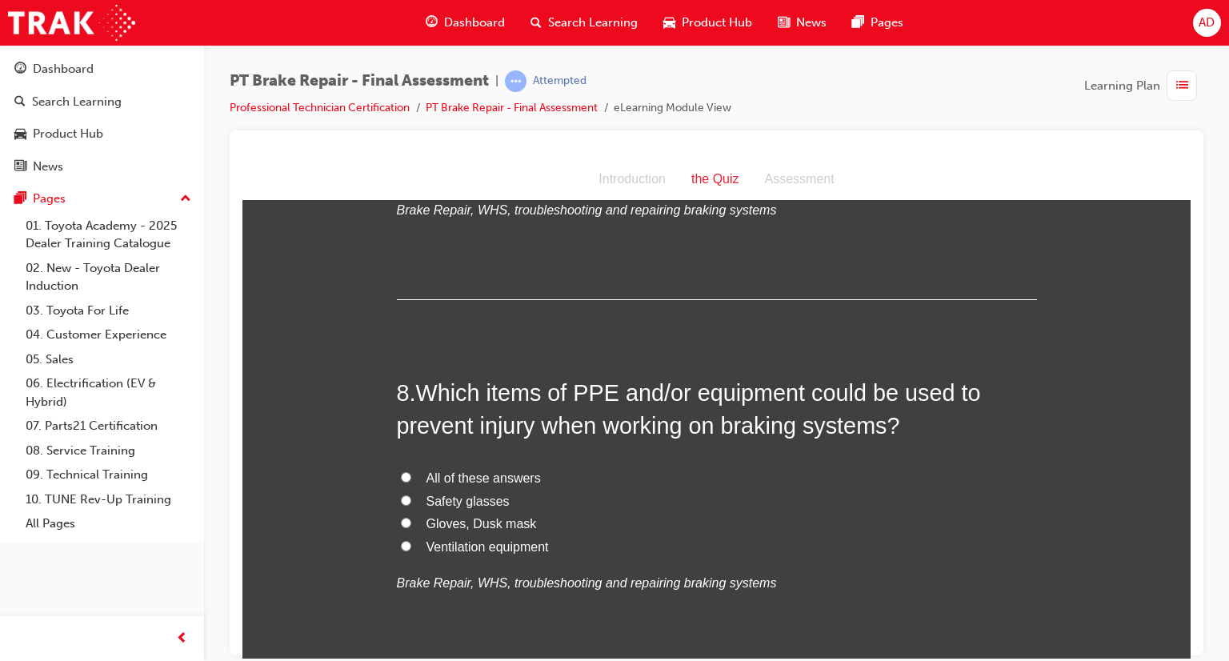
click at [401, 473] on input "All of these answers" at bounding box center [406, 476] width 10 height 10
radio input "true"
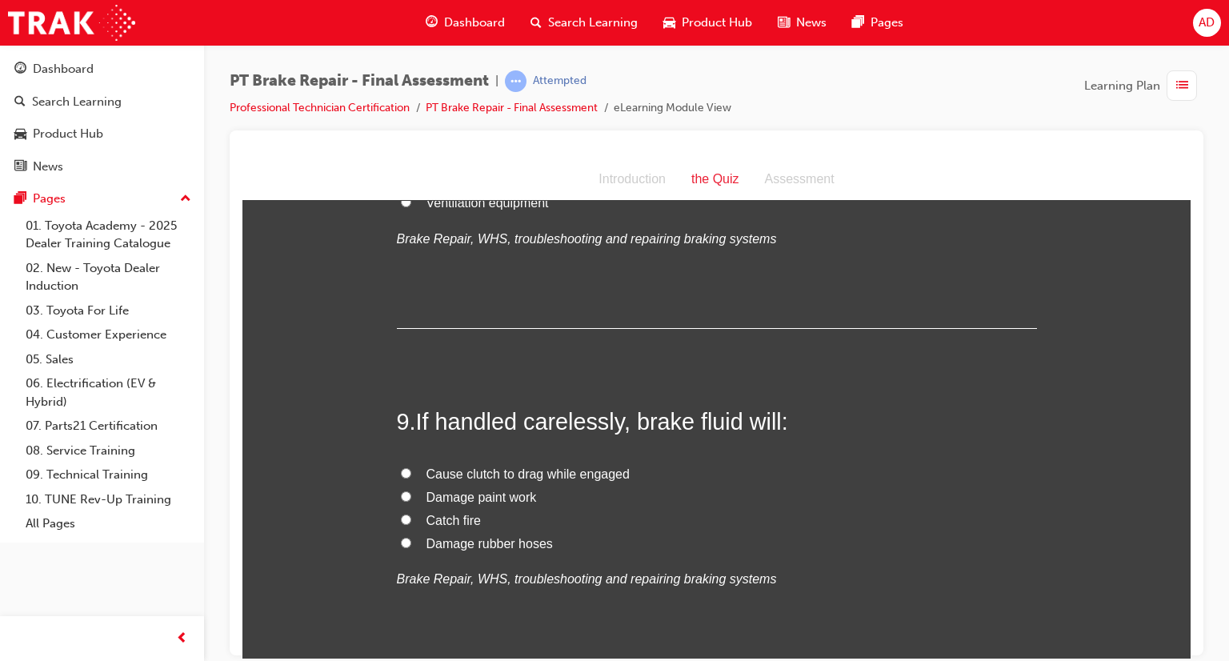
scroll to position [2816, 0]
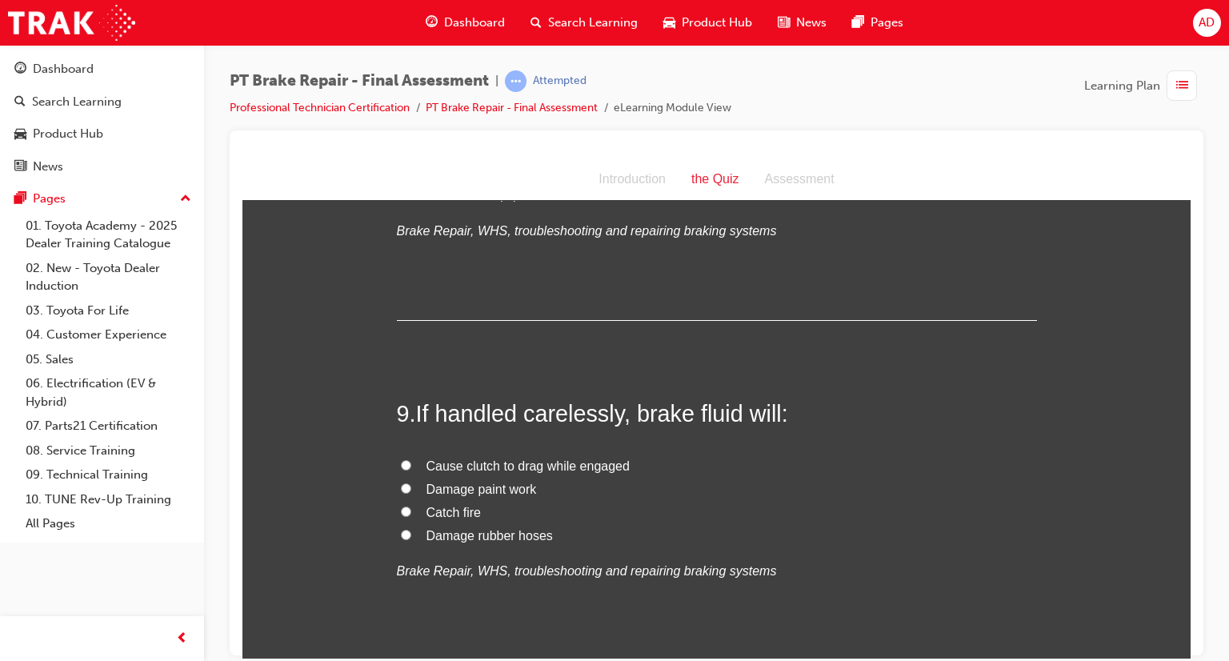
click at [401, 489] on input "Damage paint work" at bounding box center [406, 487] width 10 height 10
radio input "true"
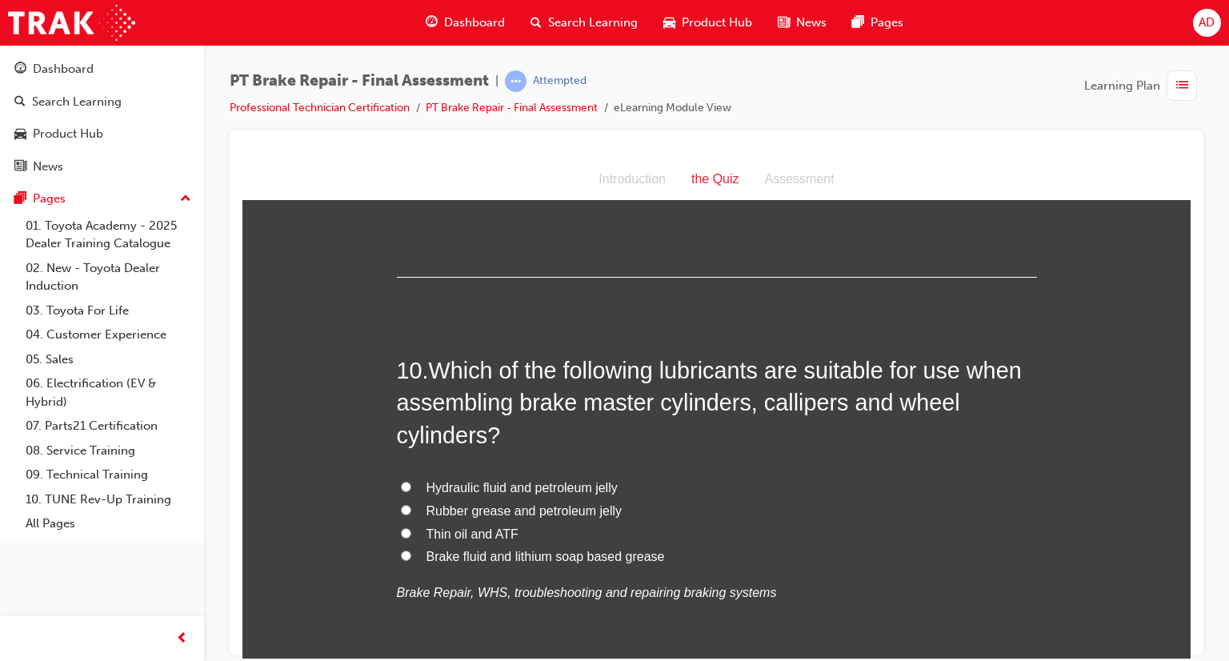
scroll to position [3200, 0]
click at [401, 506] on input "Rubber grease and petroleum jelly" at bounding box center [406, 508] width 10 height 10
radio input "true"
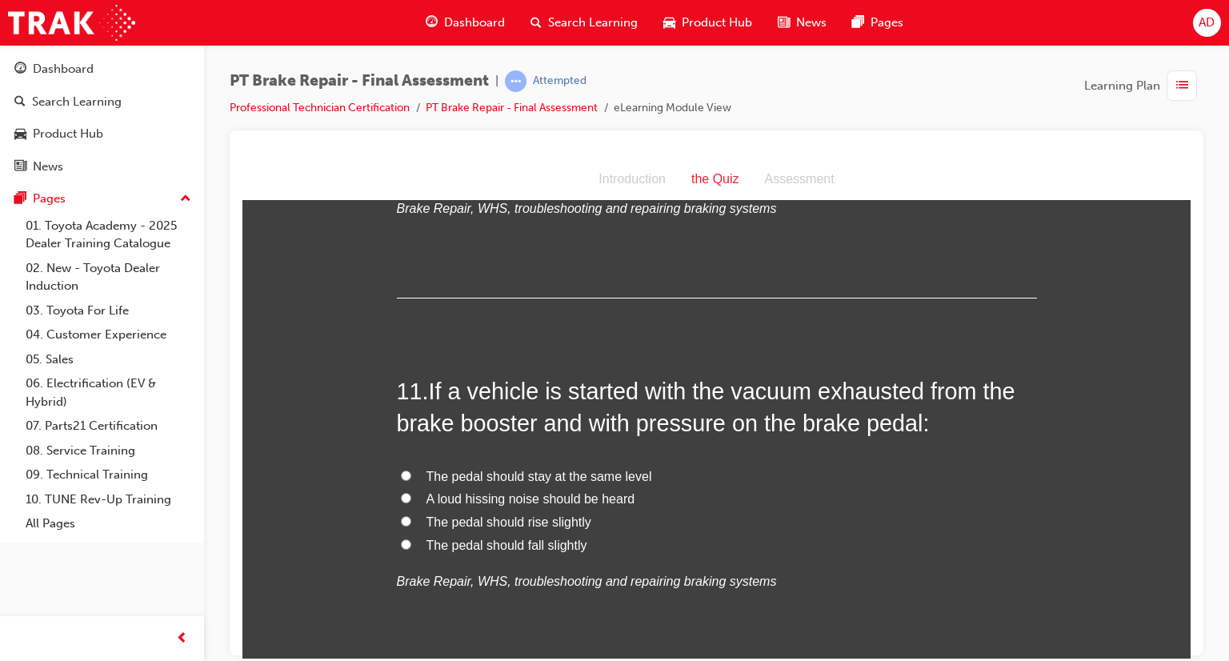
scroll to position [3584, 0]
click at [401, 542] on input "The pedal should fall slightly" at bounding box center [406, 543] width 10 height 10
radio input "true"
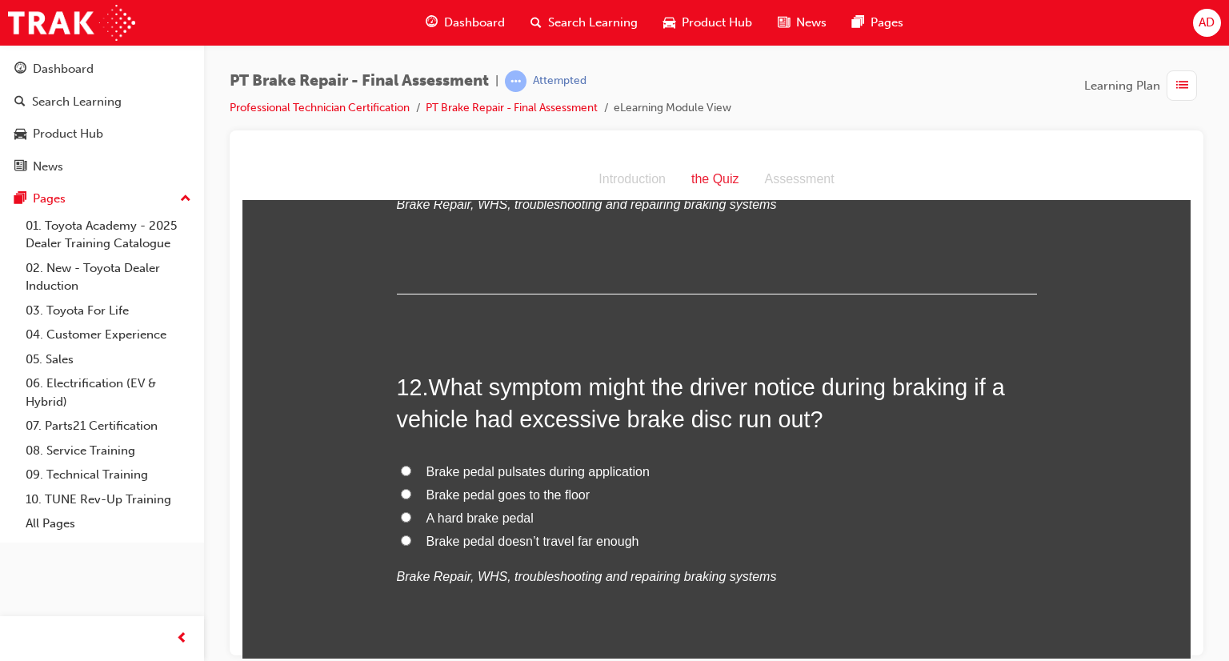
scroll to position [4000, 0]
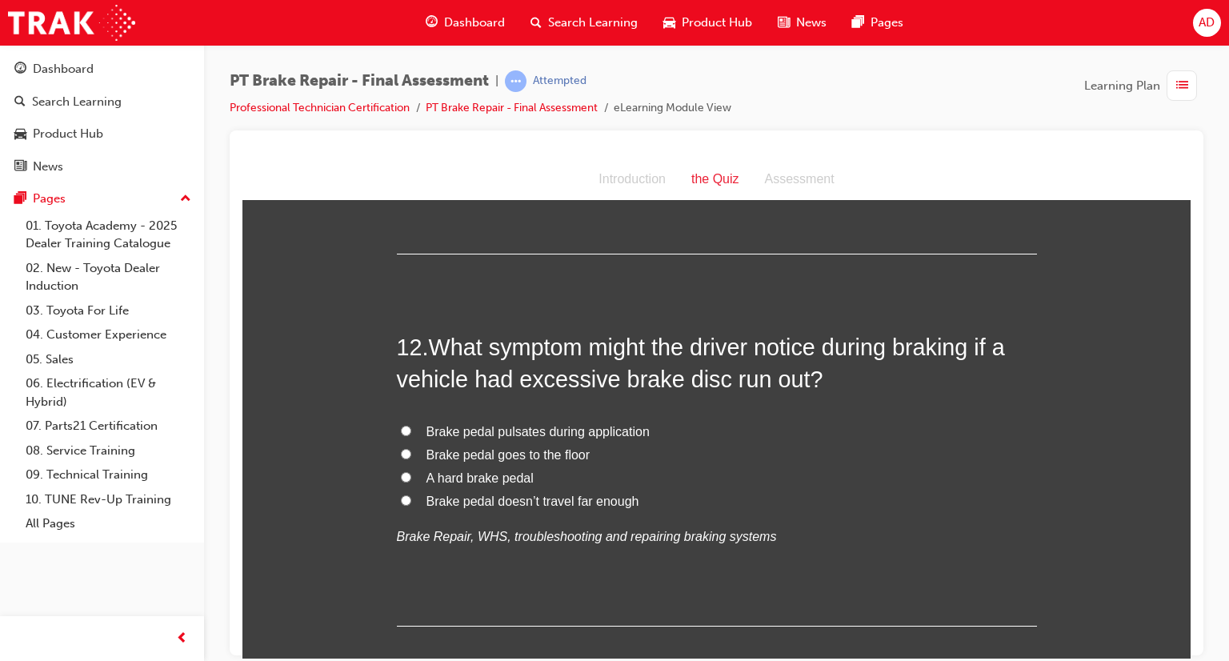
click at [401, 433] on input "Brake pedal pulsates during application" at bounding box center [406, 430] width 10 height 10
radio input "true"
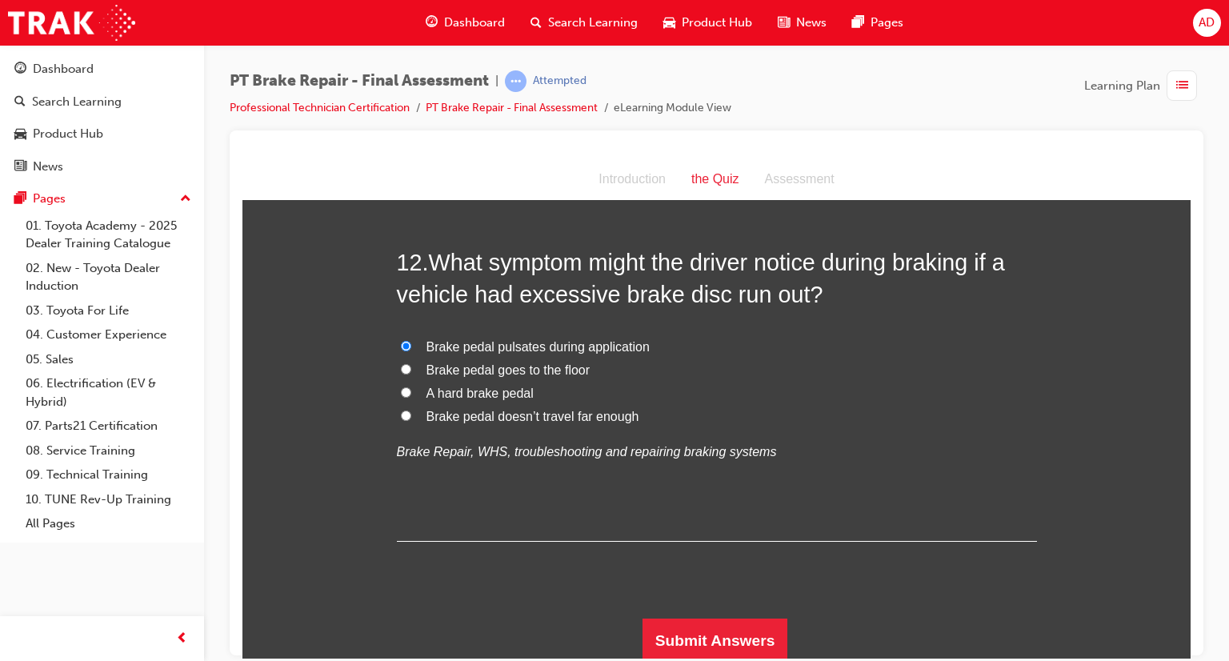
scroll to position [4086, 0]
click at [711, 624] on button "Submit Answers" at bounding box center [715, 638] width 146 height 45
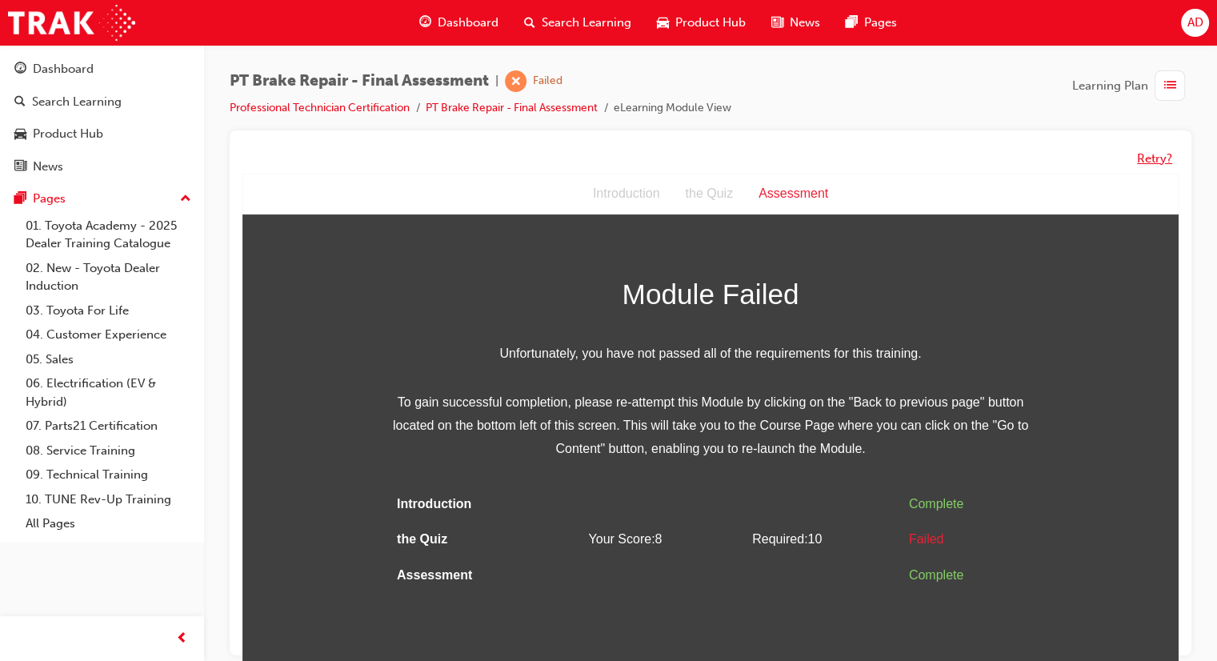
click at [1146, 158] on button "Retry?" at bounding box center [1154, 159] width 35 height 18
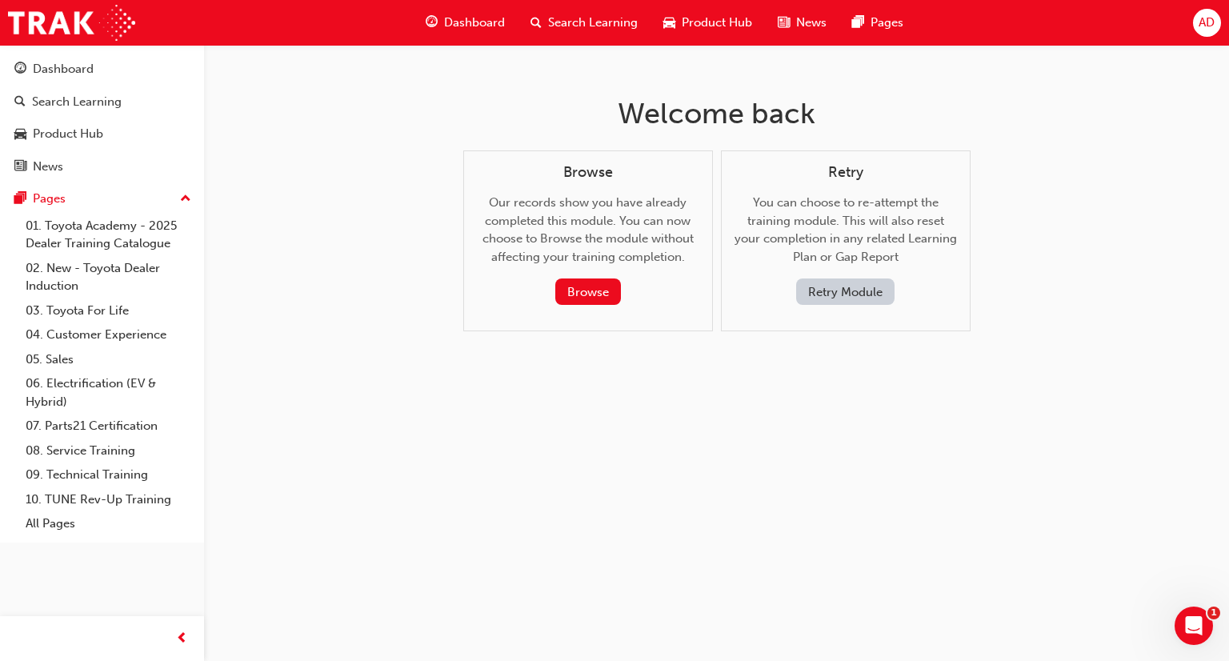
click at [834, 292] on button "Retry Module" at bounding box center [845, 291] width 98 height 26
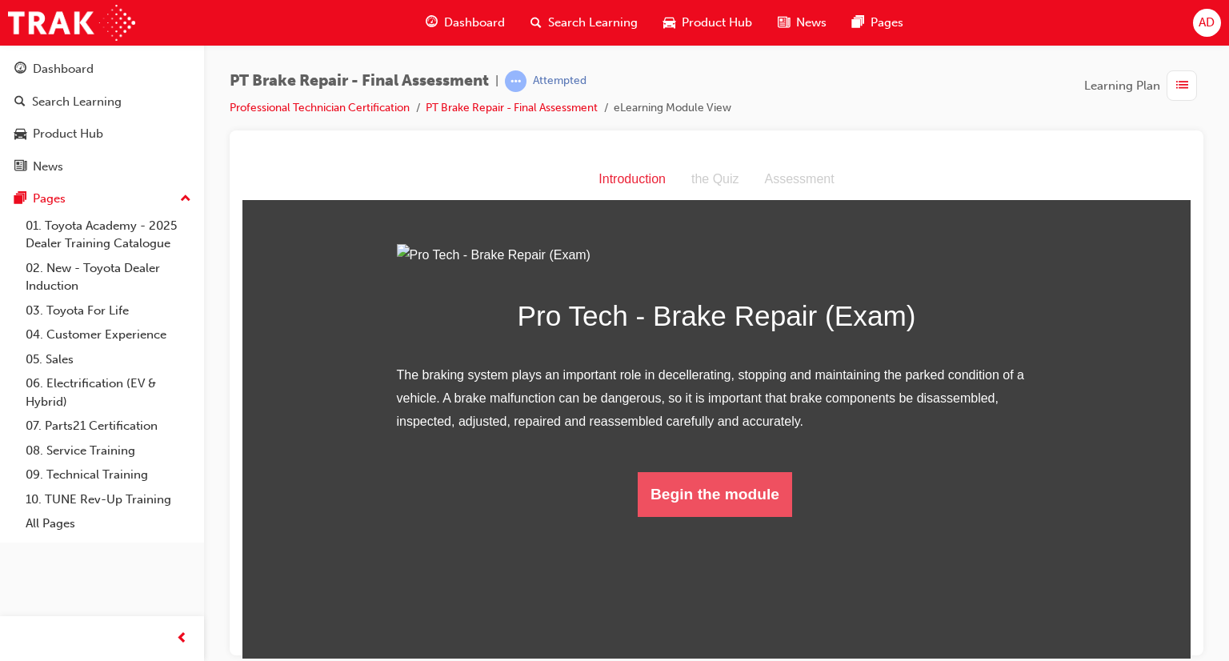
click at [726, 516] on button "Begin the module" at bounding box center [715, 493] width 154 height 45
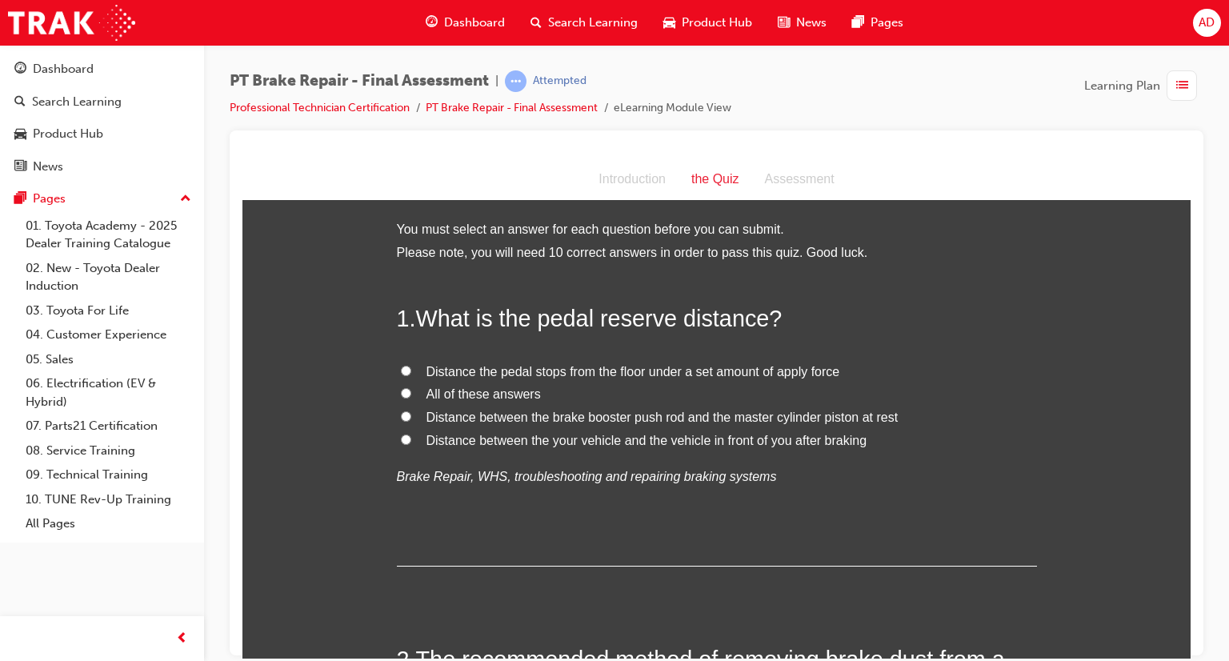
click at [401, 394] on input "All of these answers" at bounding box center [406, 392] width 10 height 10
radio input "true"
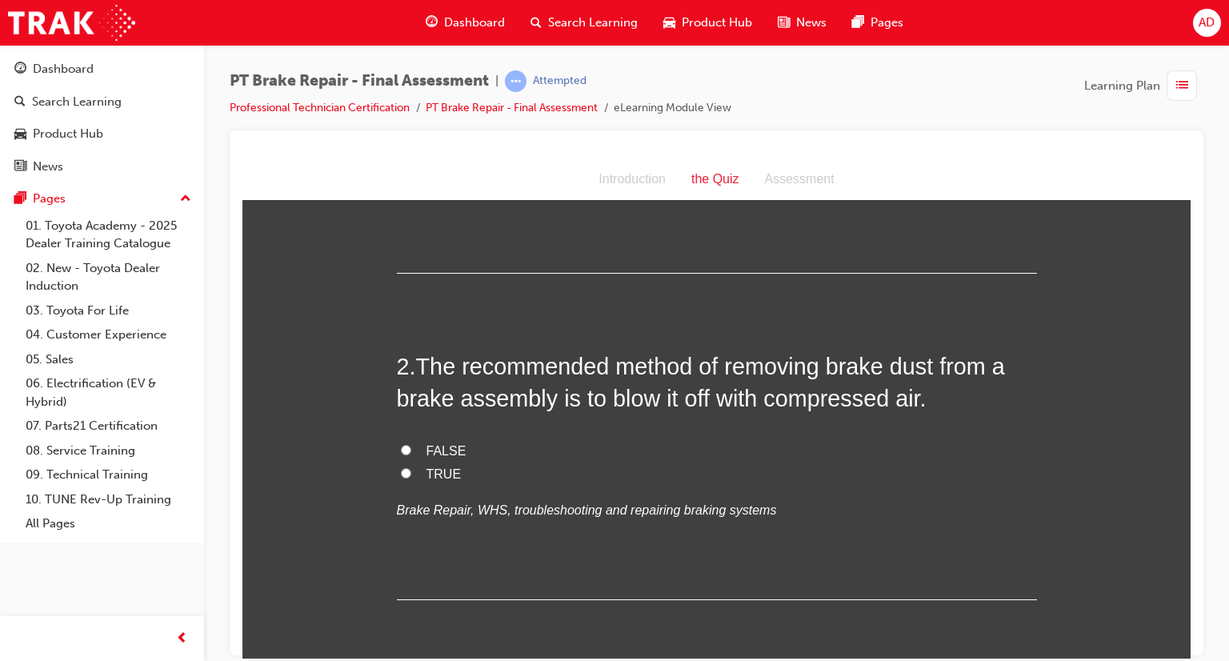
scroll to position [320, 0]
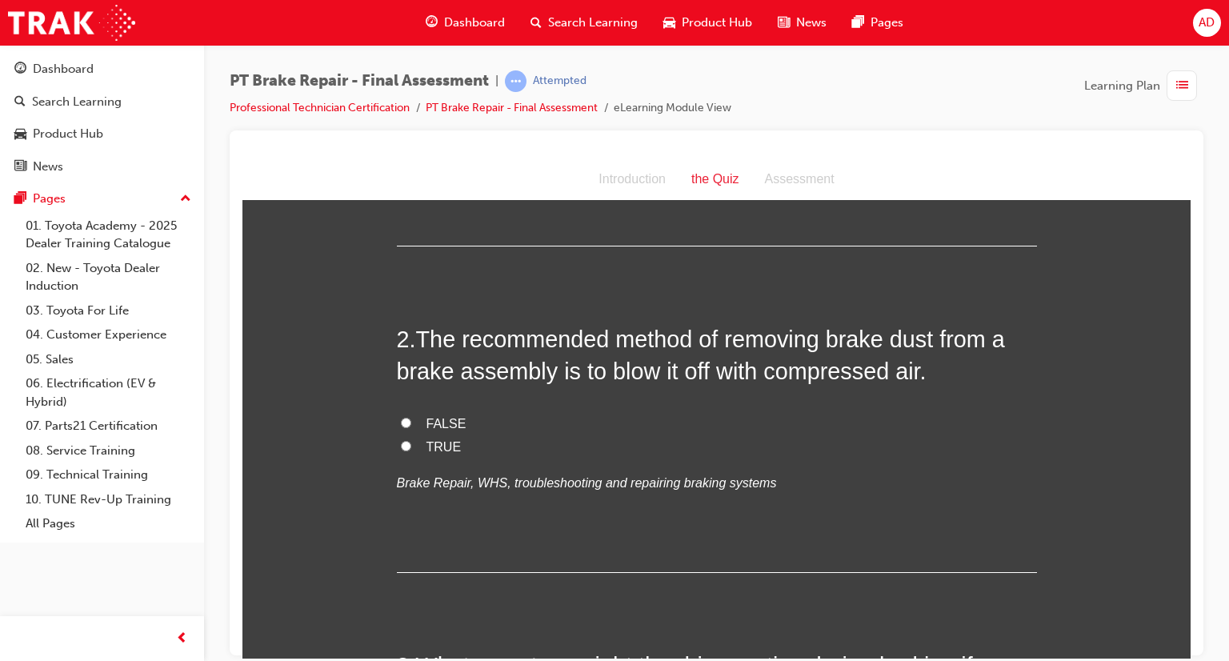
click at [401, 422] on input "FALSE" at bounding box center [406, 422] width 10 height 10
radio input "true"
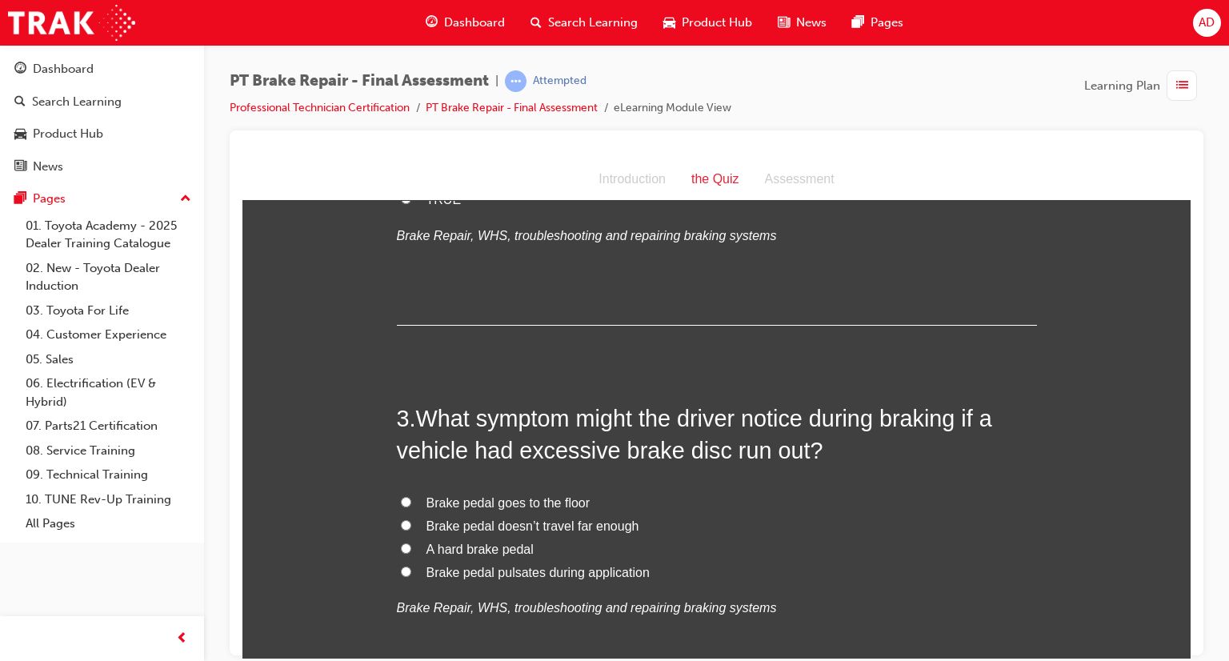
scroll to position [608, 0]
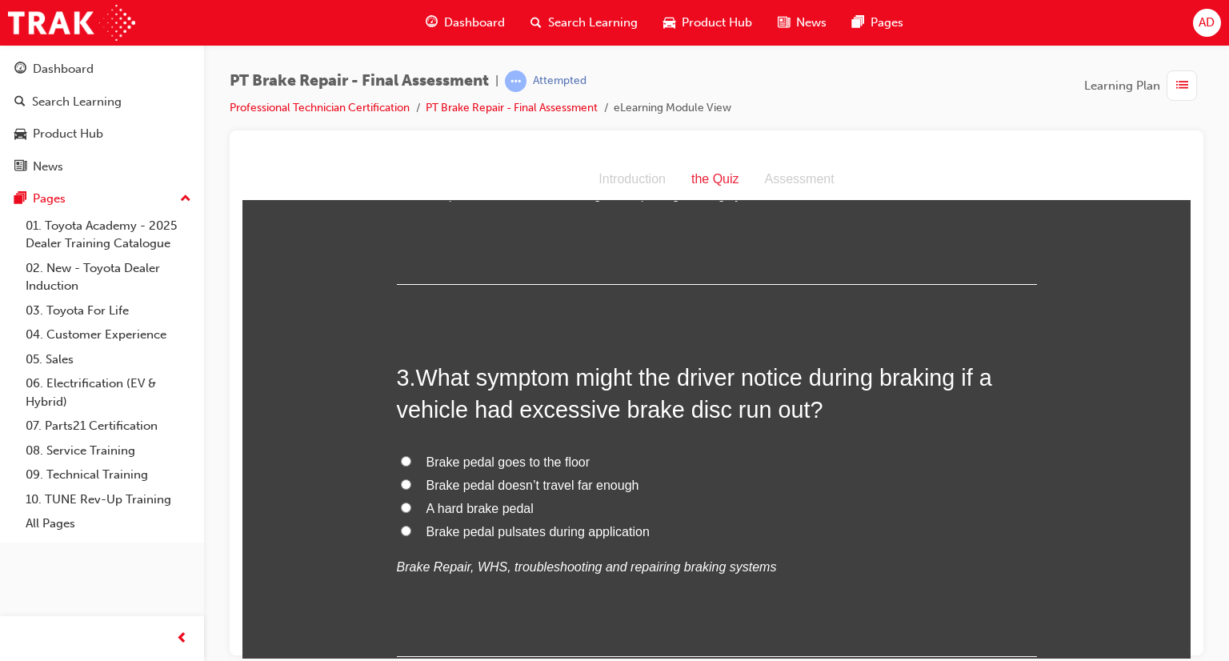
click at [401, 533] on input "Brake pedal pulsates during application" at bounding box center [406, 530] width 10 height 10
radio input "true"
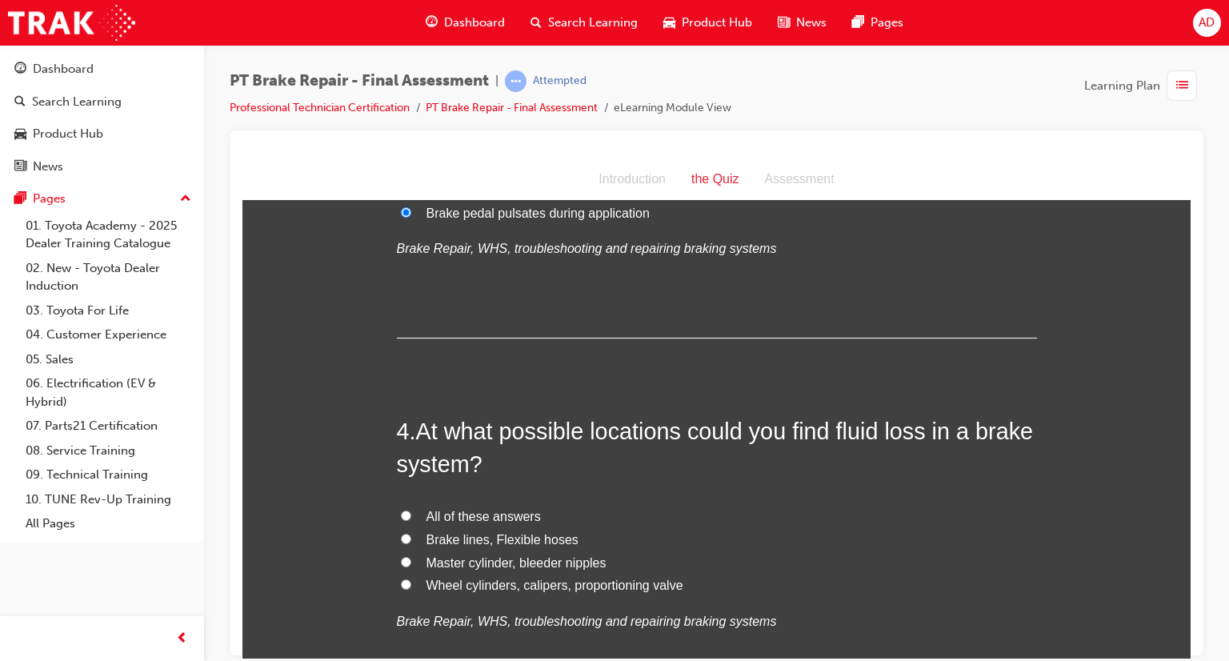
scroll to position [928, 0]
click at [401, 513] on input "All of these answers" at bounding box center [406, 513] width 10 height 10
radio input "true"
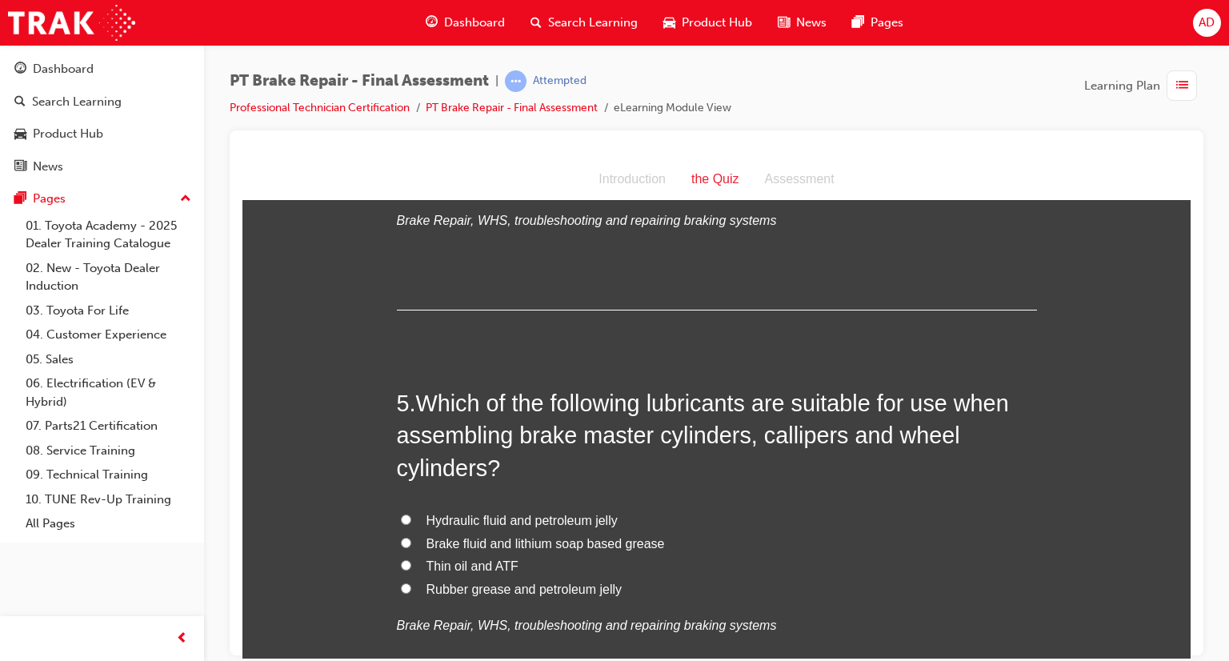
scroll to position [1344, 0]
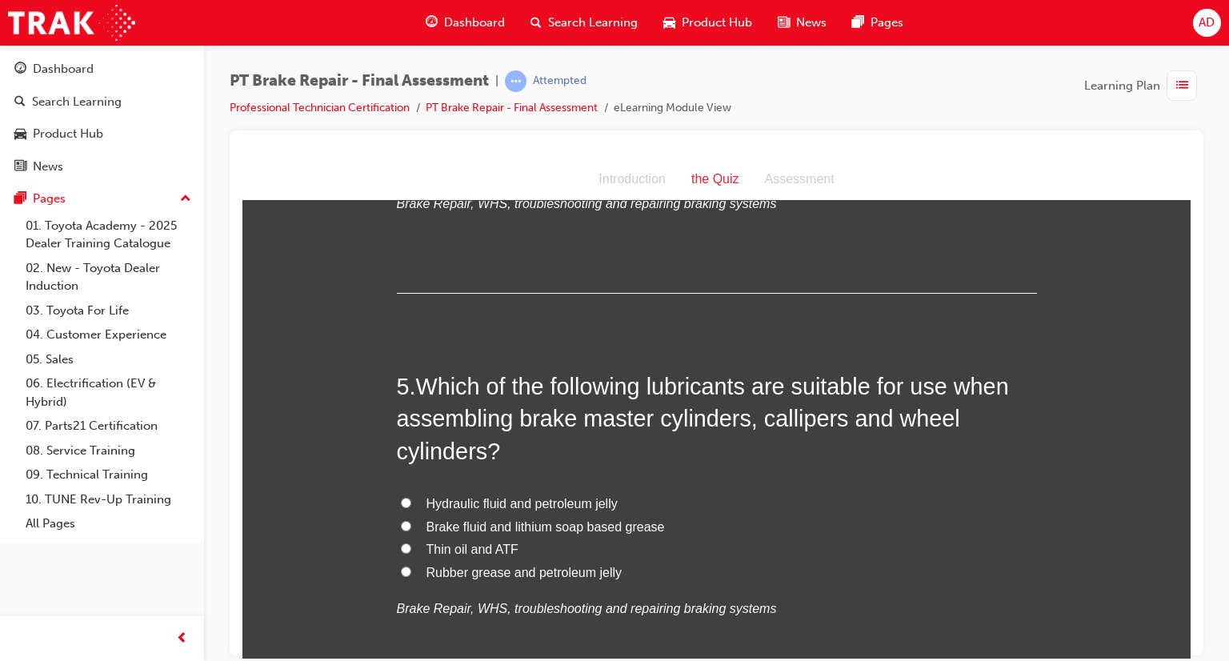
click at [401, 570] on input "Rubber grease and petroleum jelly" at bounding box center [406, 571] width 10 height 10
radio input "true"
click at [401, 527] on input "Brake fluid and lithium soap based grease" at bounding box center [406, 525] width 10 height 10
radio input "true"
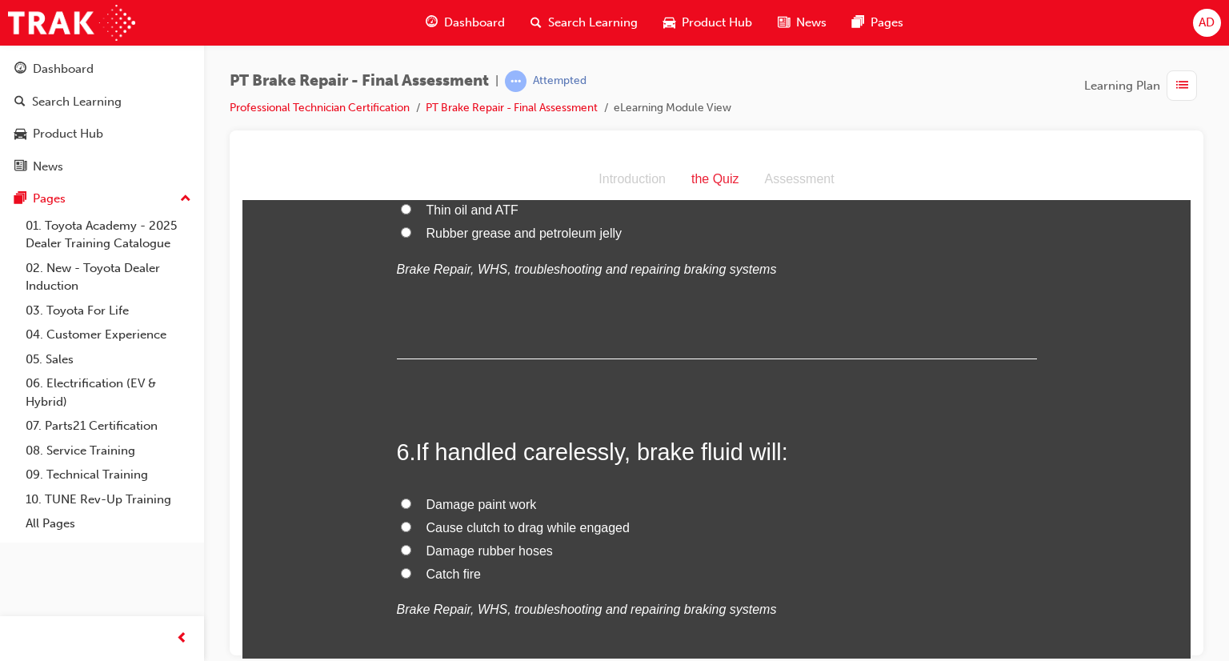
scroll to position [1696, 0]
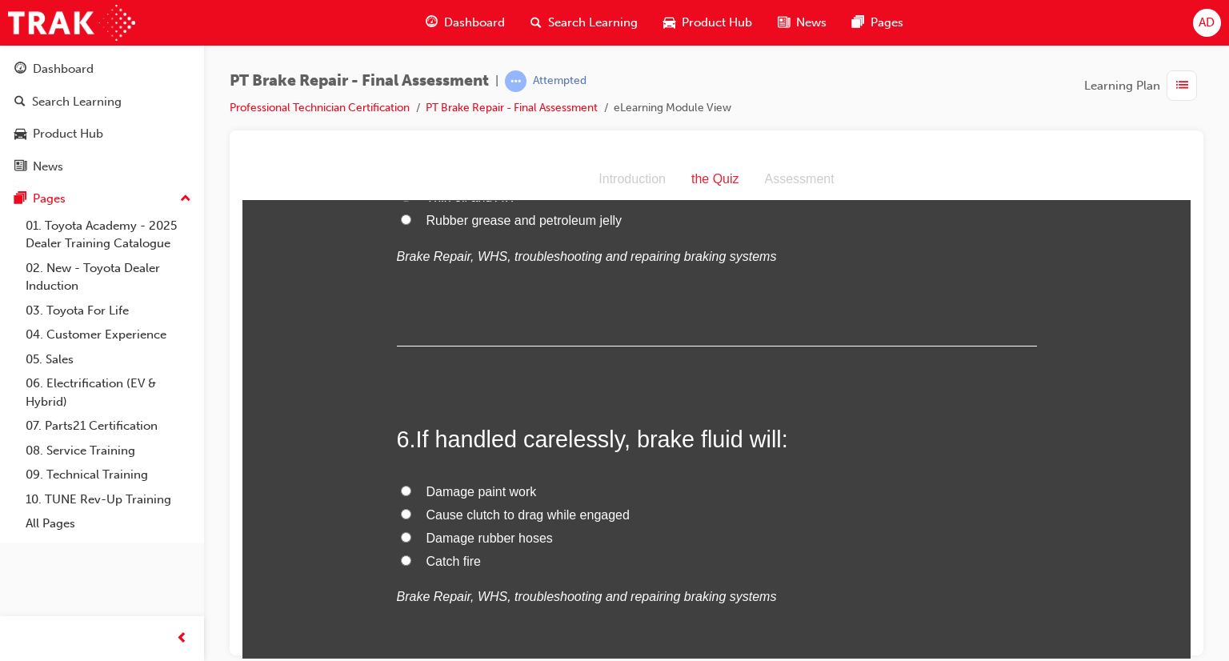
click at [401, 489] on input "Damage paint work" at bounding box center [406, 490] width 10 height 10
radio input "true"
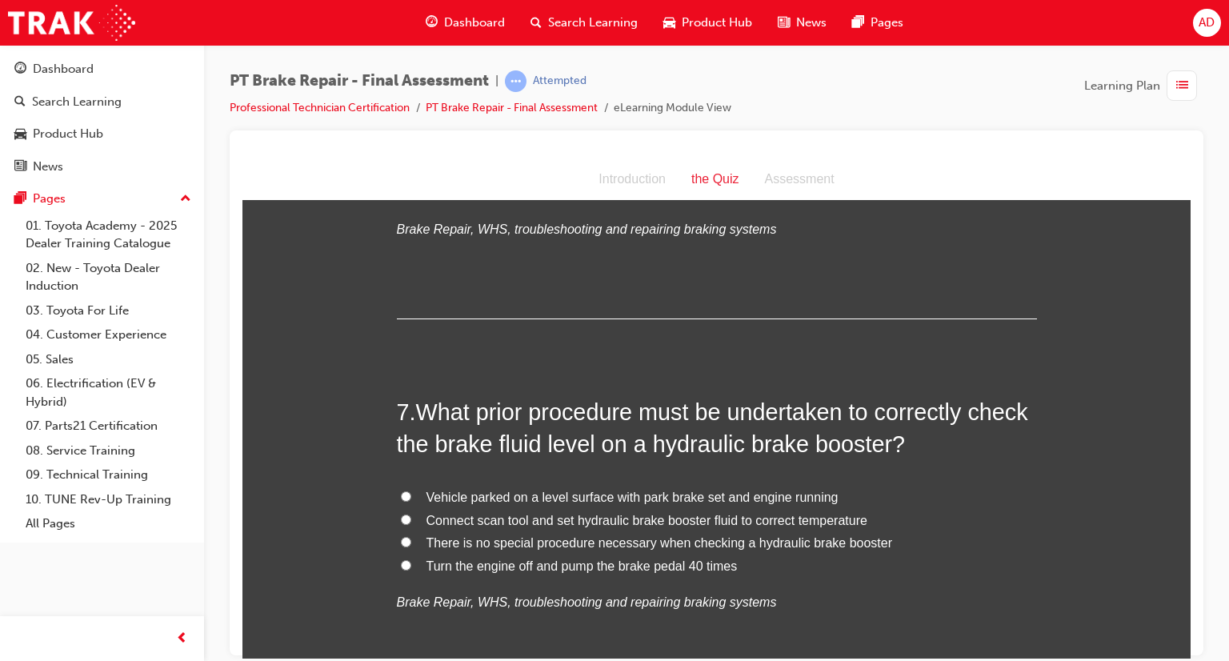
scroll to position [2080, 0]
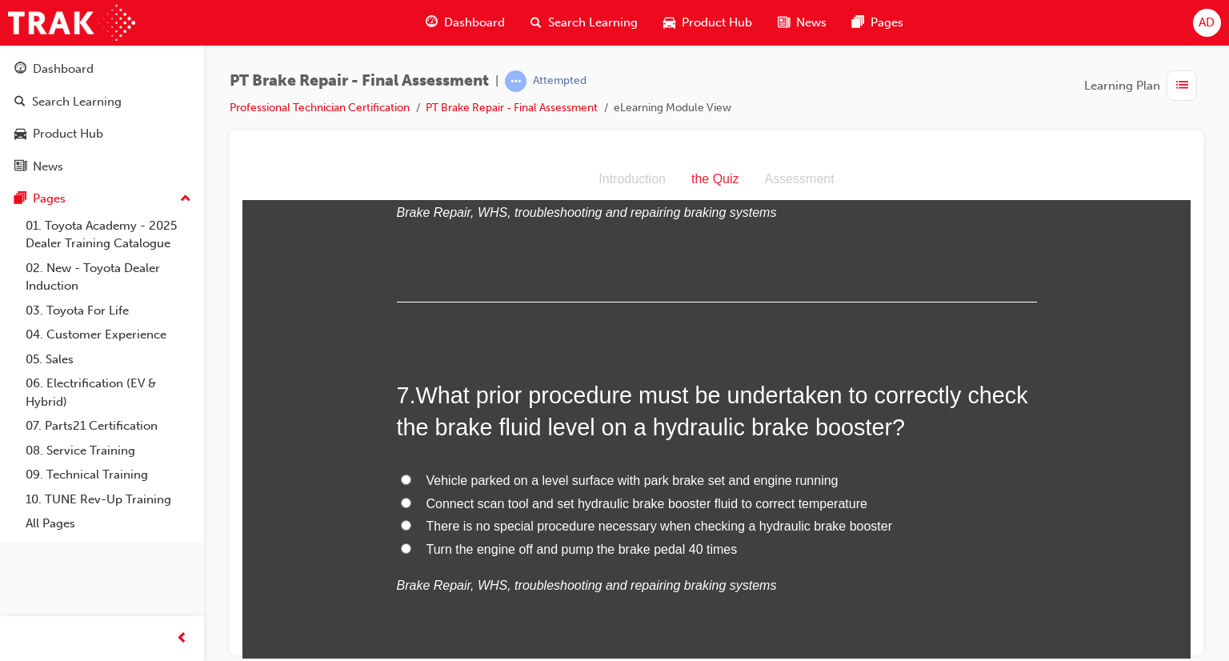
click at [401, 546] on input "Turn the engine off and pump the brake pedal 40 times" at bounding box center [406, 547] width 10 height 10
radio input "true"
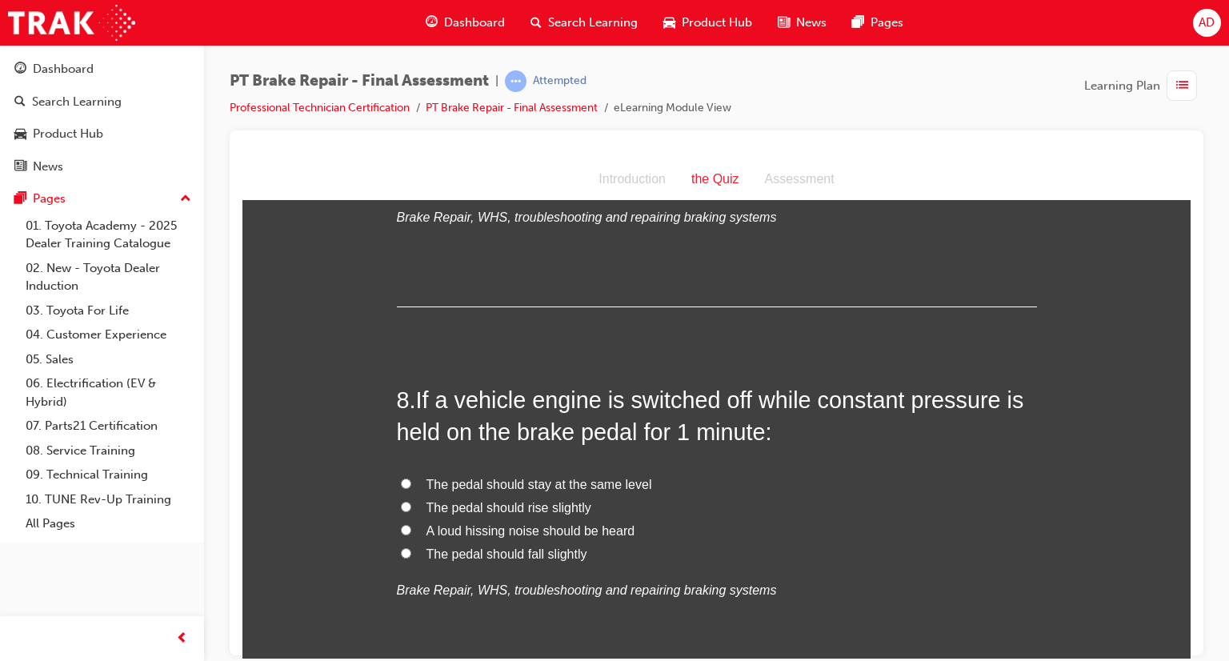
scroll to position [2464, 0]
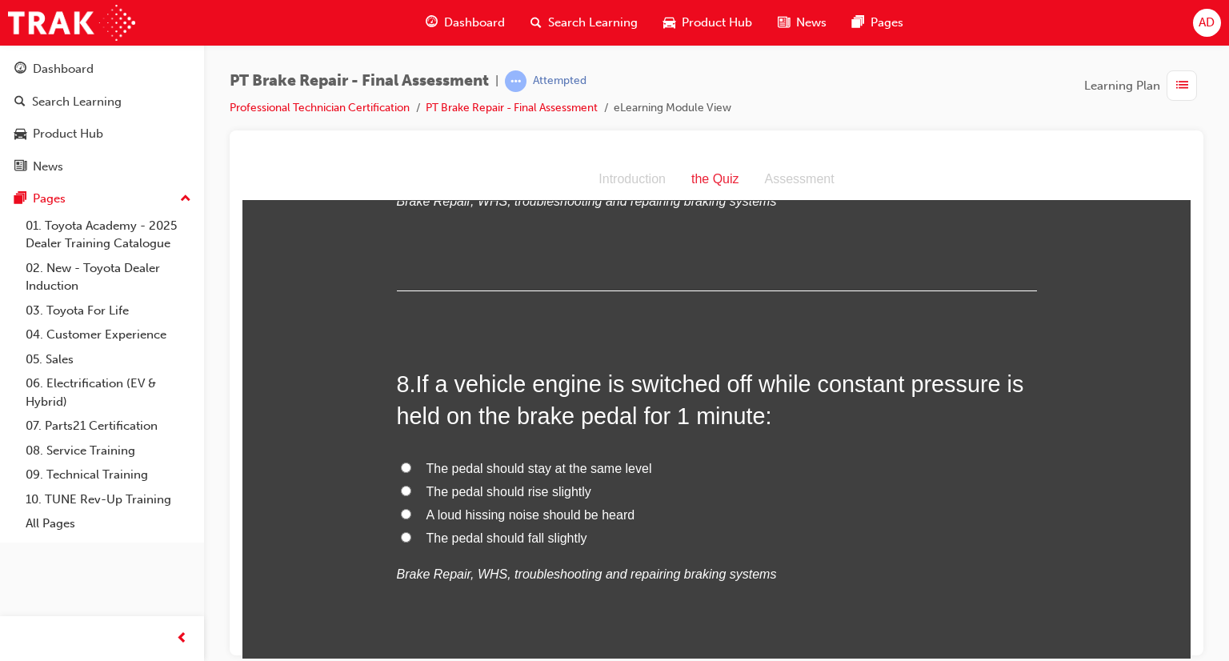
click at [401, 486] on input "The pedal should rise slightly" at bounding box center [406, 490] width 10 height 10
radio input "true"
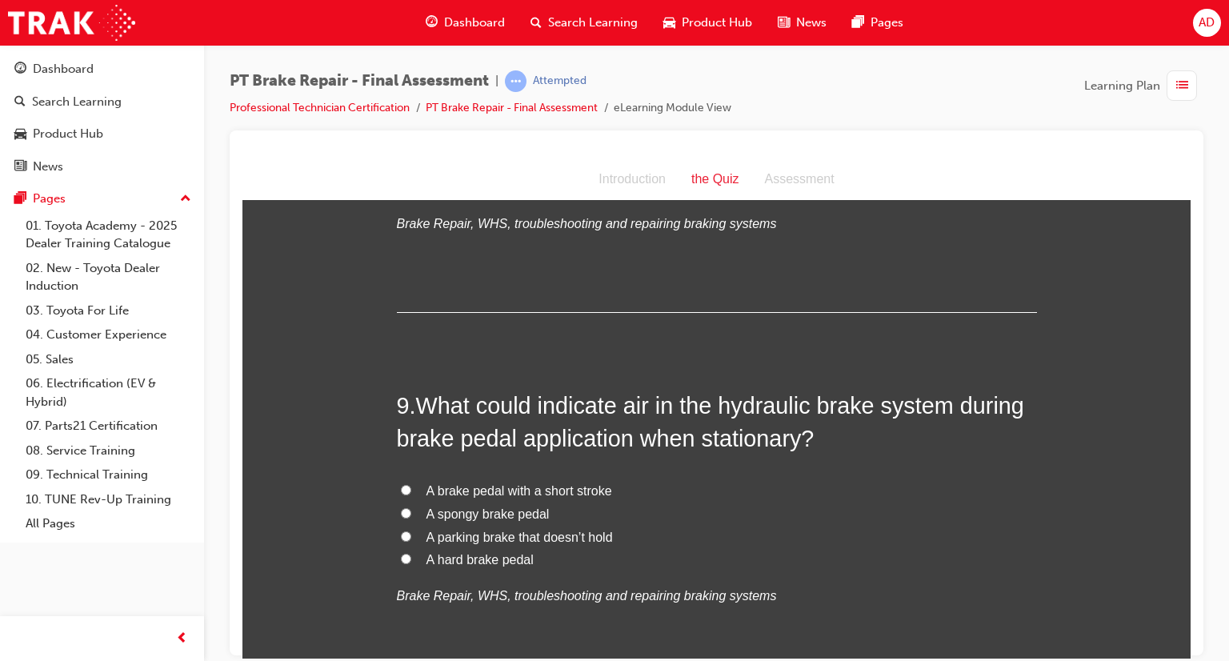
scroll to position [2816, 0]
click at [401, 510] on input "A spongy brake pedal" at bounding box center [406, 511] width 10 height 10
radio input "true"
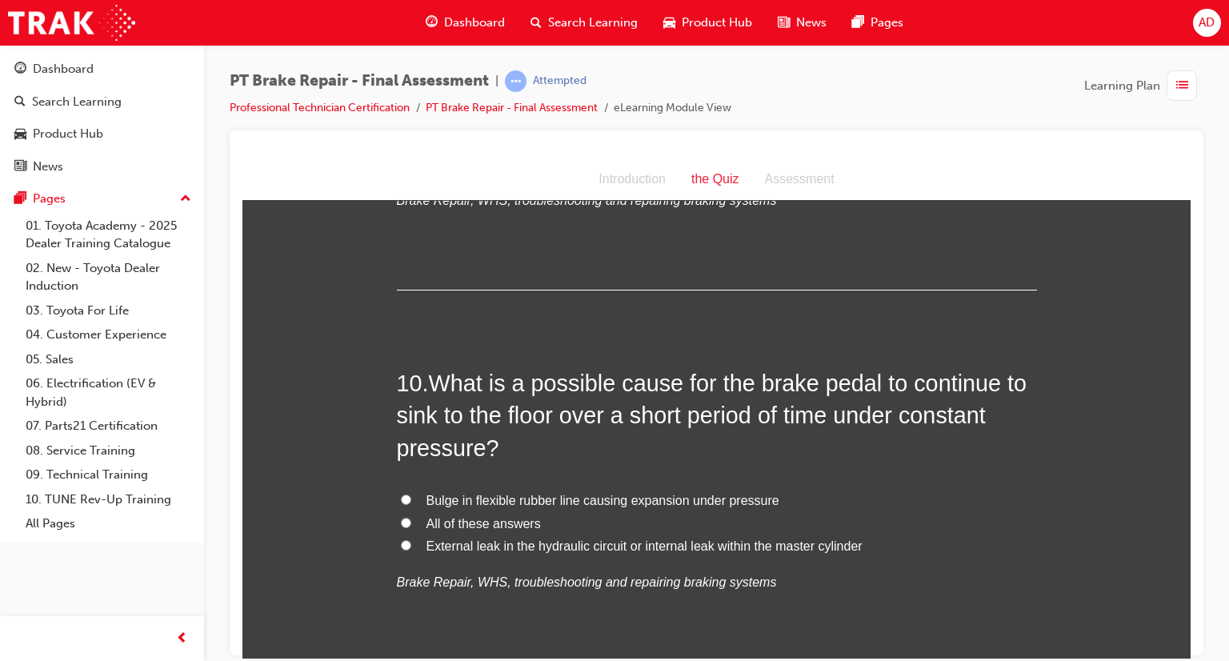
scroll to position [3232, 0]
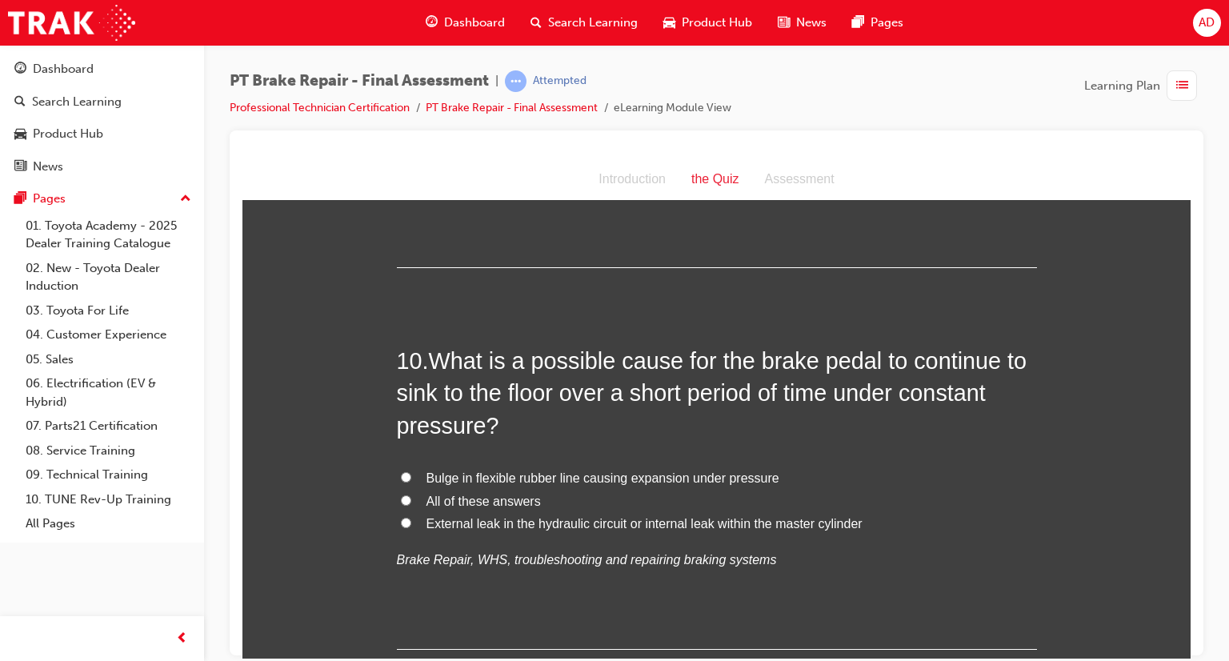
click at [401, 522] on input "External leak in the hydraulic circuit or internal leak within the master cylin…" at bounding box center [406, 522] width 10 height 10
radio input "true"
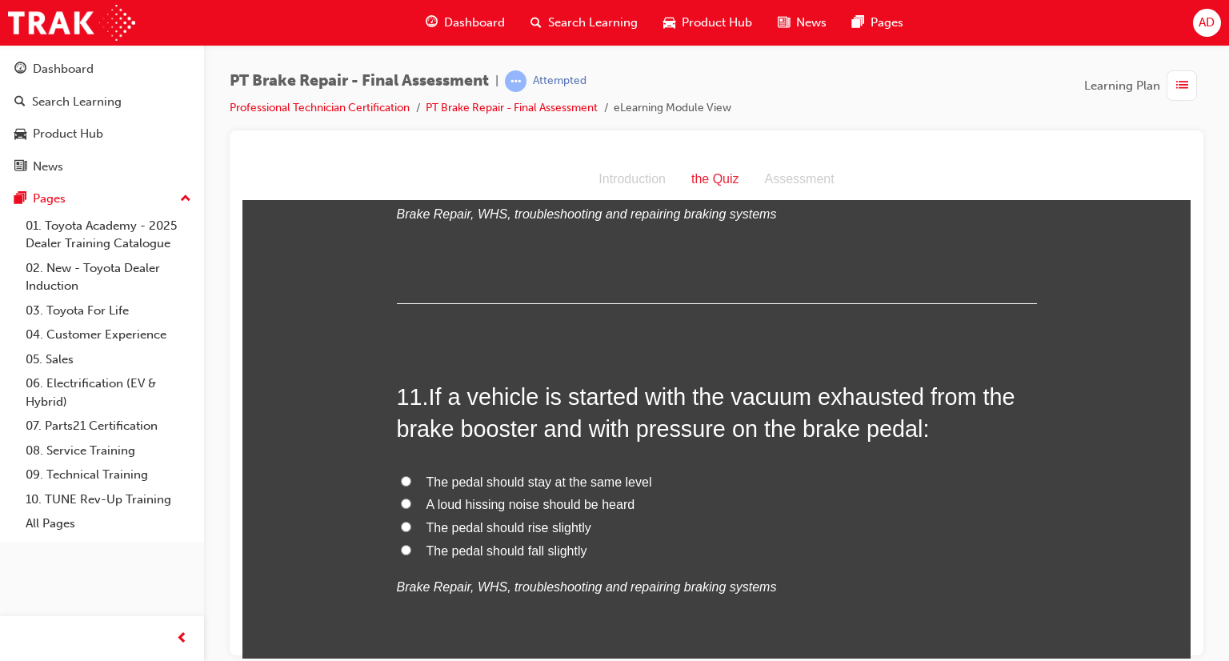
scroll to position [3584, 0]
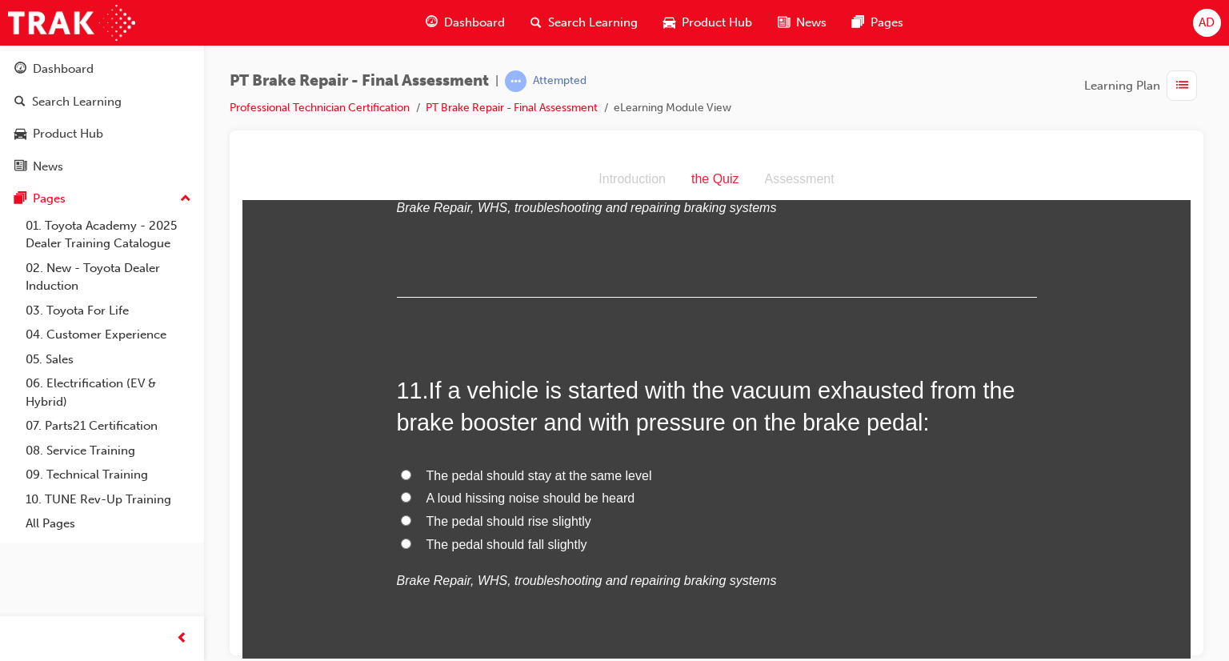
click at [401, 539] on input "The pedal should fall slightly" at bounding box center [406, 543] width 10 height 10
radio input "true"
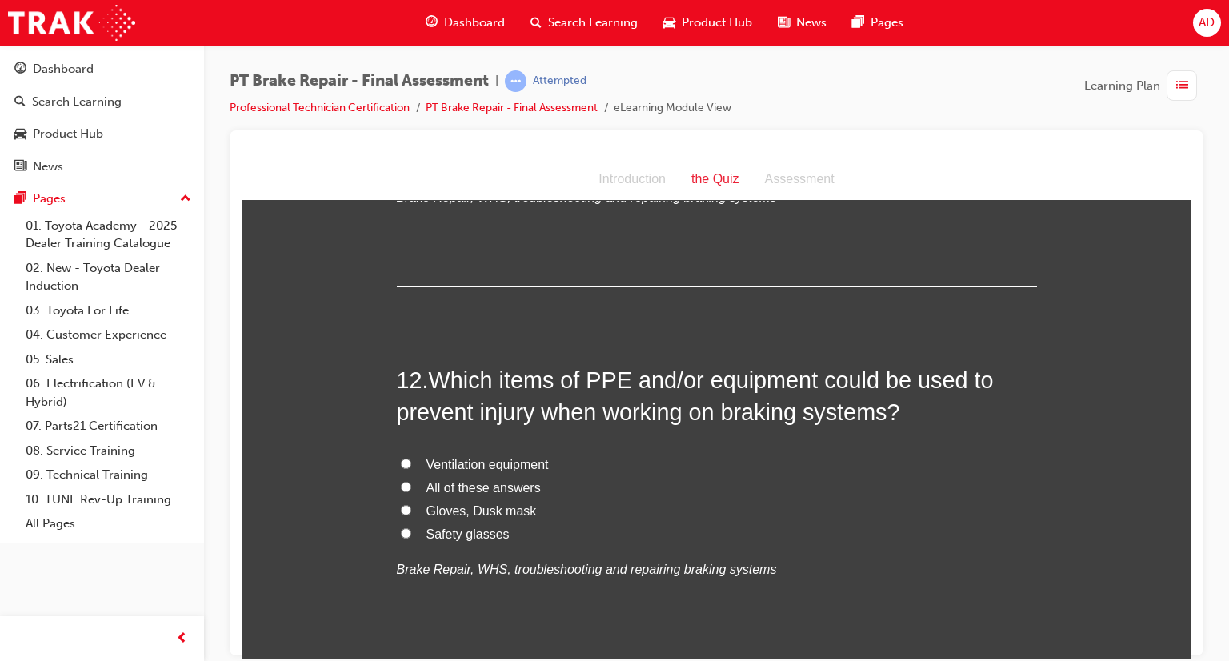
scroll to position [3968, 0]
click at [486, 486] on span "All of these answers" at bounding box center [483, 486] width 114 height 14
click at [411, 486] on input "All of these answers" at bounding box center [406, 485] width 10 height 10
radio input "true"
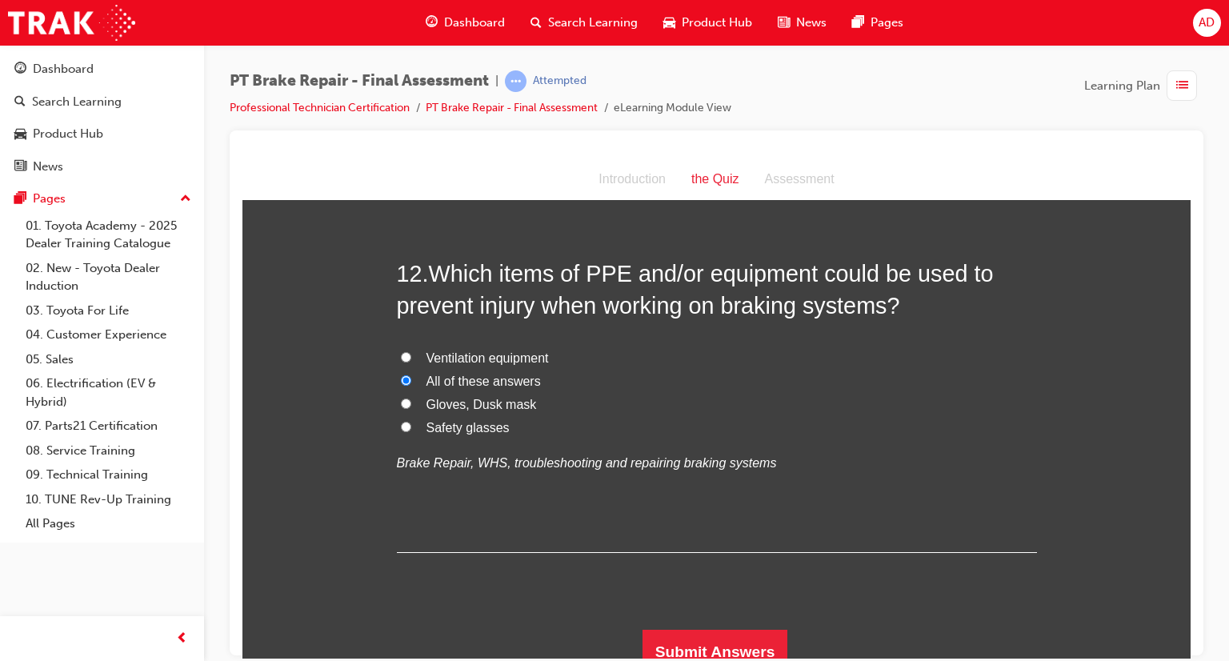
scroll to position [4086, 0]
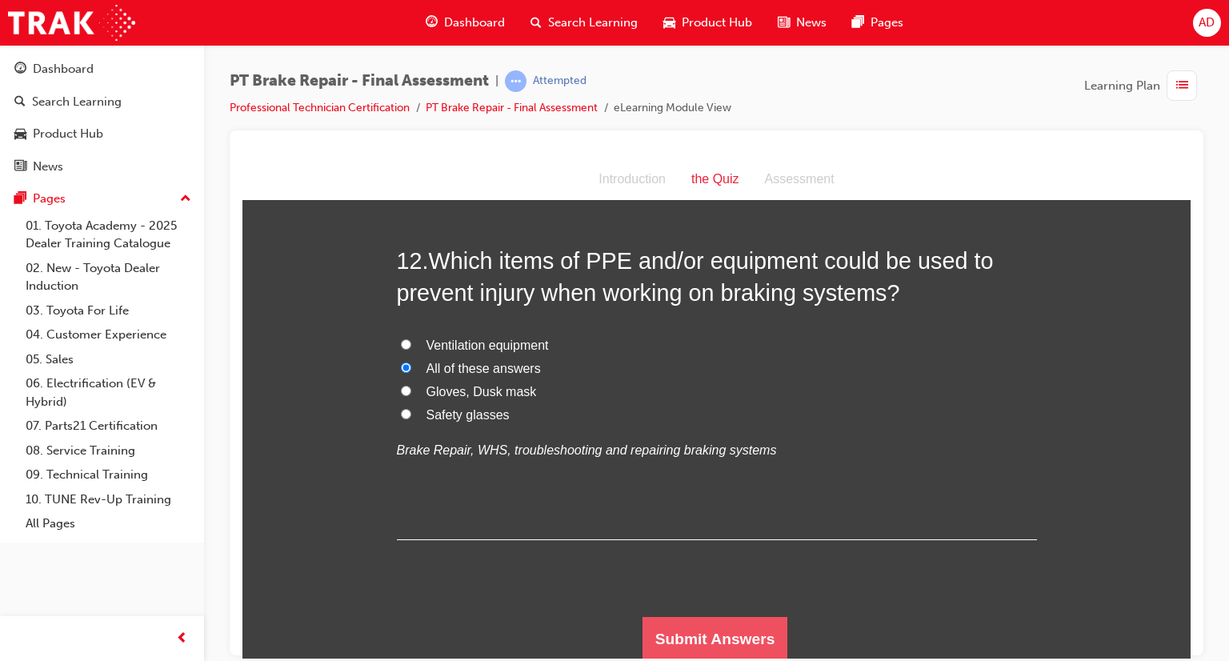
click at [725, 632] on button "Submit Answers" at bounding box center [715, 638] width 146 height 45
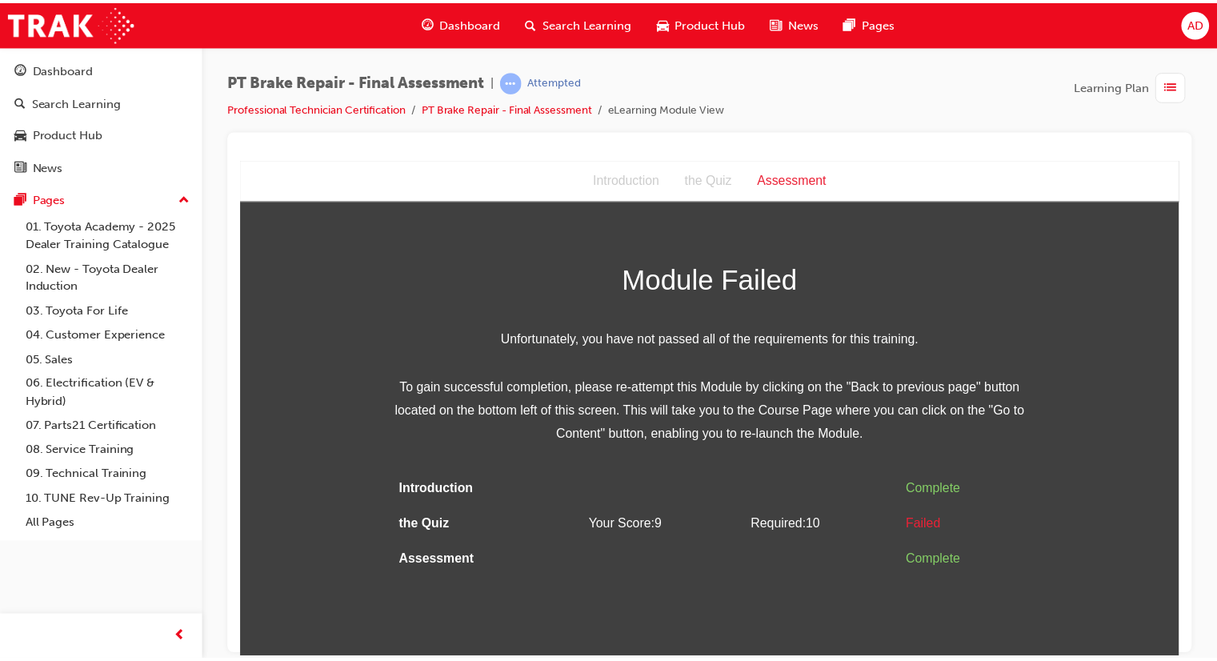
scroll to position [0, 0]
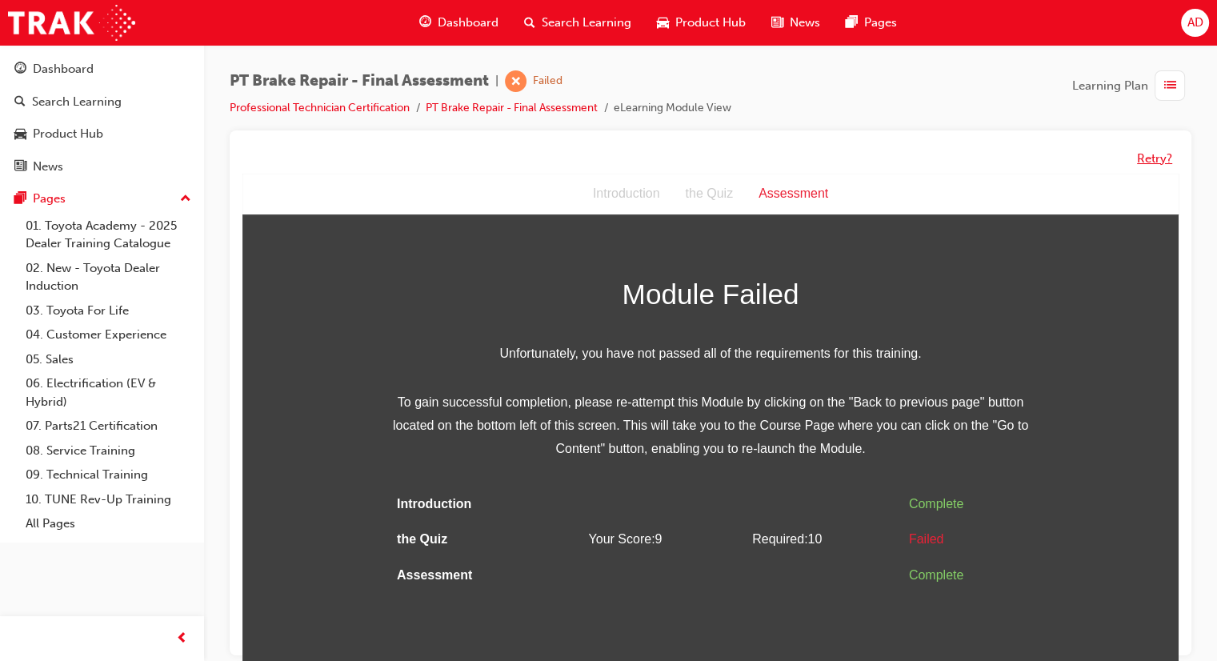
click at [1152, 158] on button "Retry?" at bounding box center [1154, 159] width 35 height 18
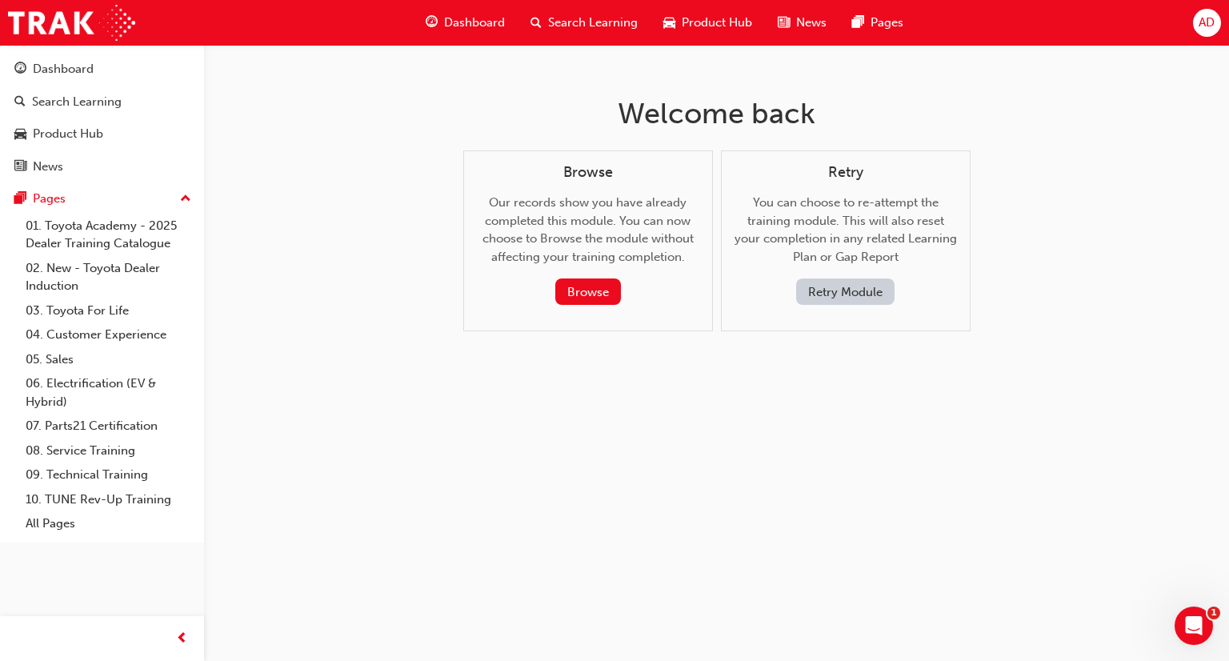
click at [851, 293] on button "Retry Module" at bounding box center [845, 291] width 98 height 26
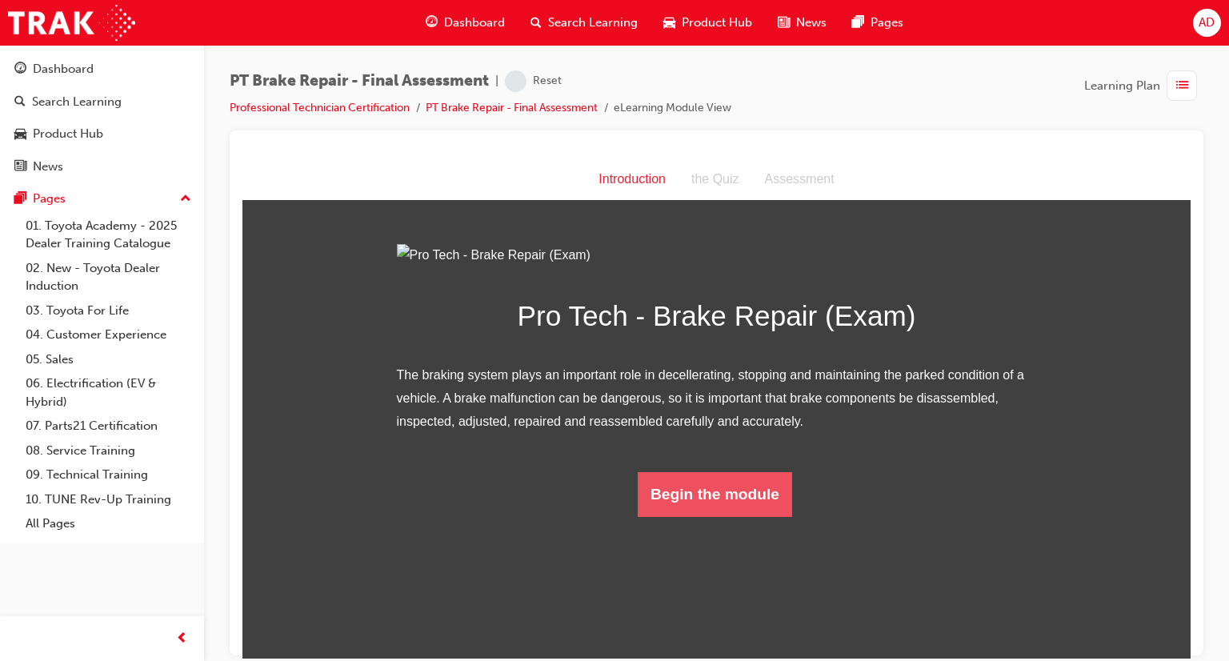
click at [674, 516] on button "Begin the module" at bounding box center [715, 493] width 154 height 45
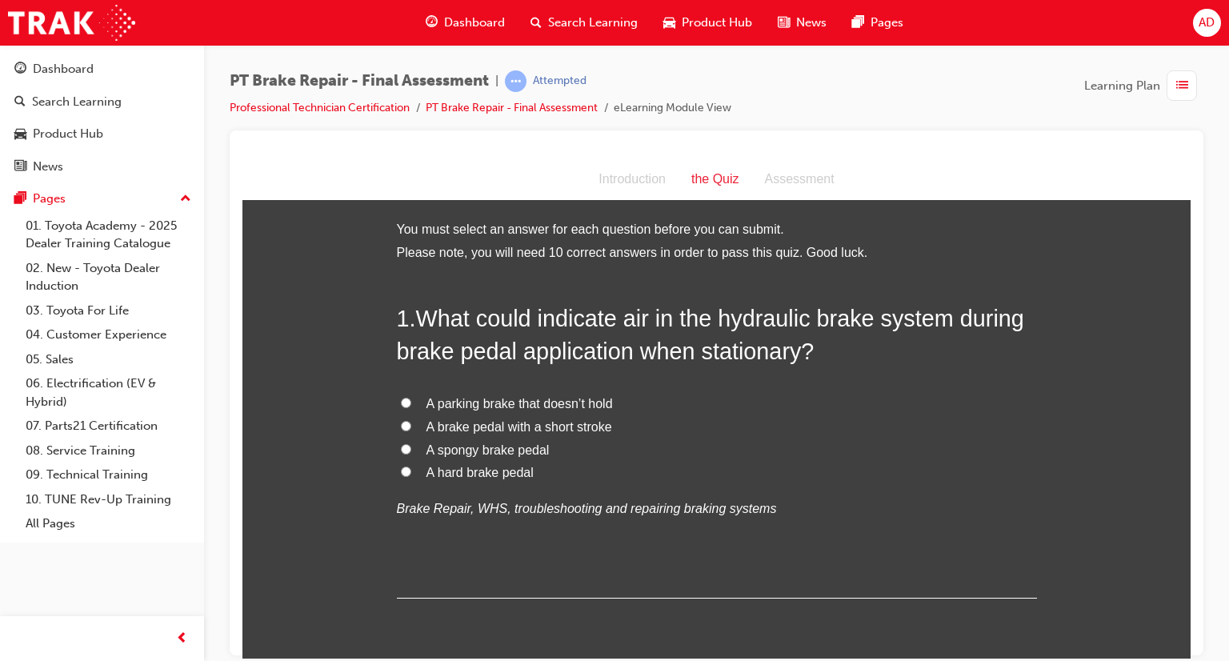
click at [401, 448] on input "A spongy brake pedal" at bounding box center [406, 448] width 10 height 10
radio input "true"
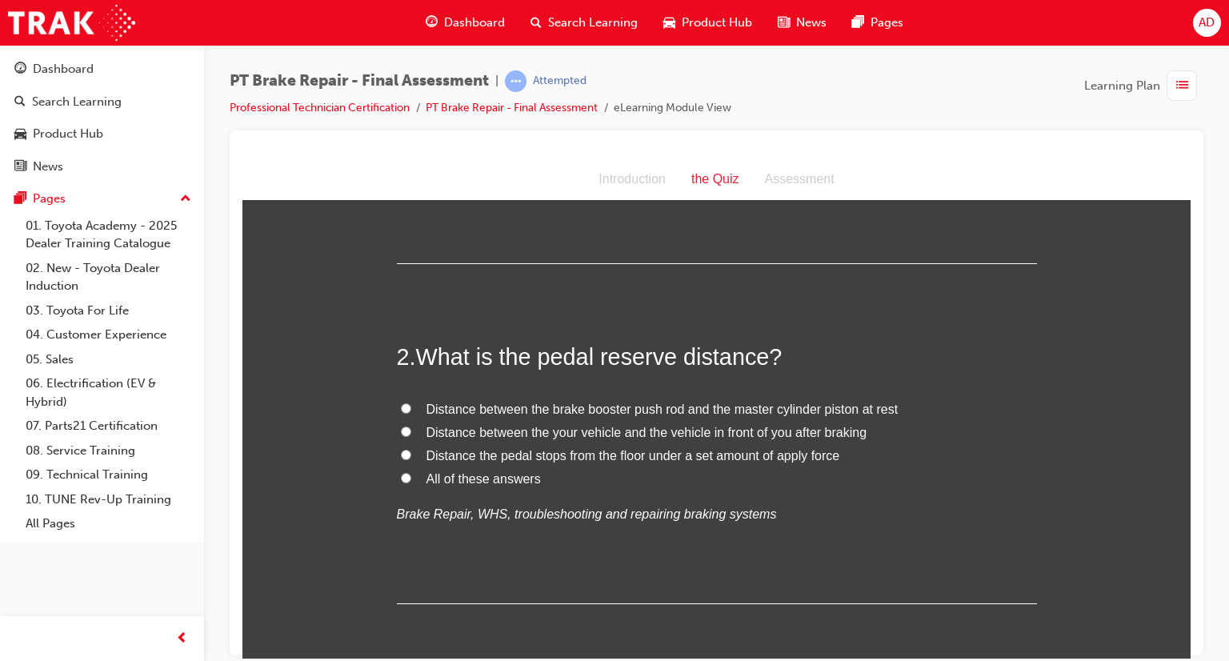
scroll to position [352, 0]
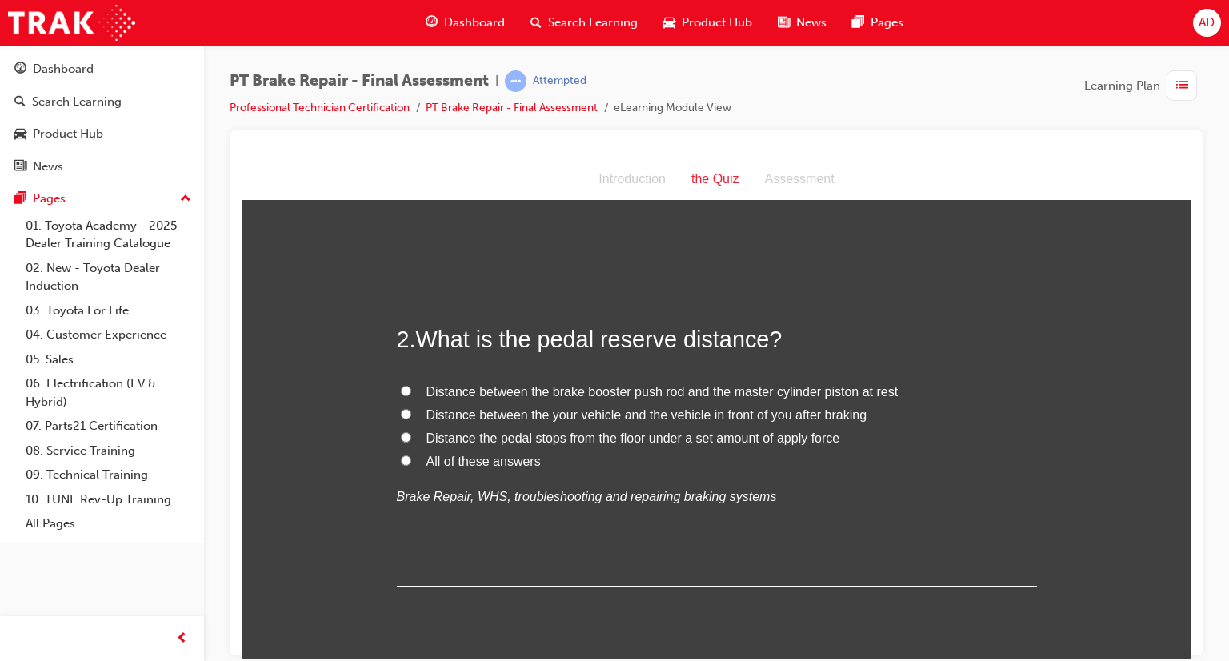
click at [401, 438] on input "Distance the pedal stops from the floor under a set amount of apply force" at bounding box center [406, 436] width 10 height 10
radio input "true"
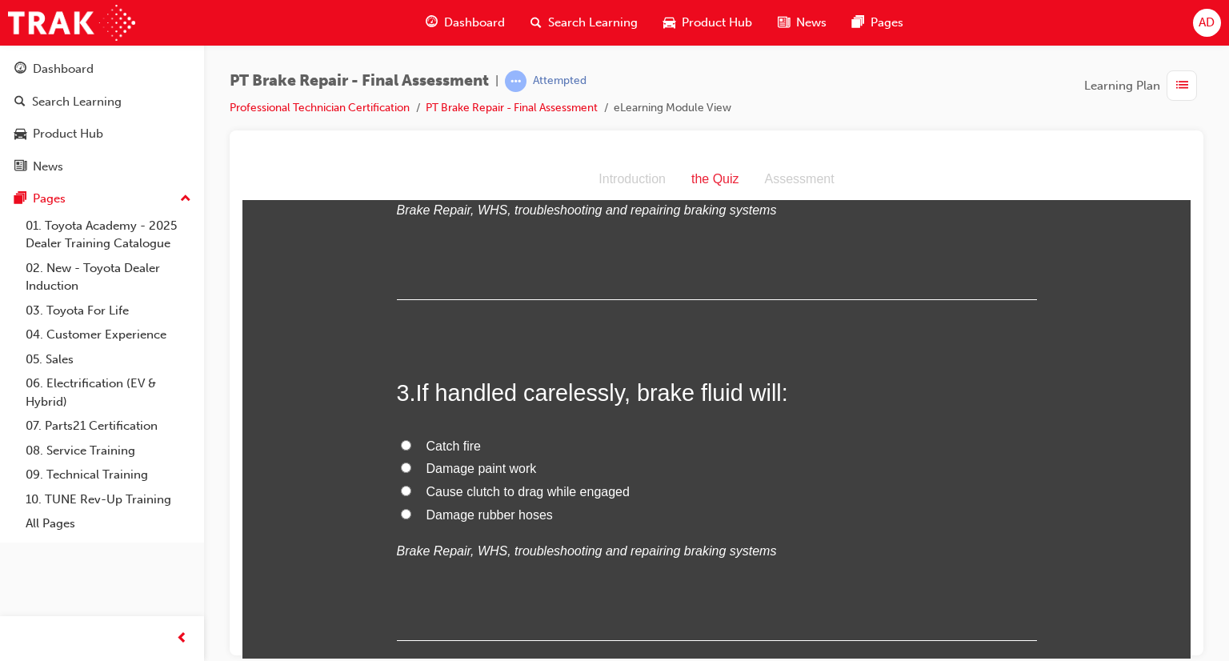
scroll to position [640, 0]
click at [401, 466] on input "Damage paint work" at bounding box center [406, 465] width 10 height 10
radio input "true"
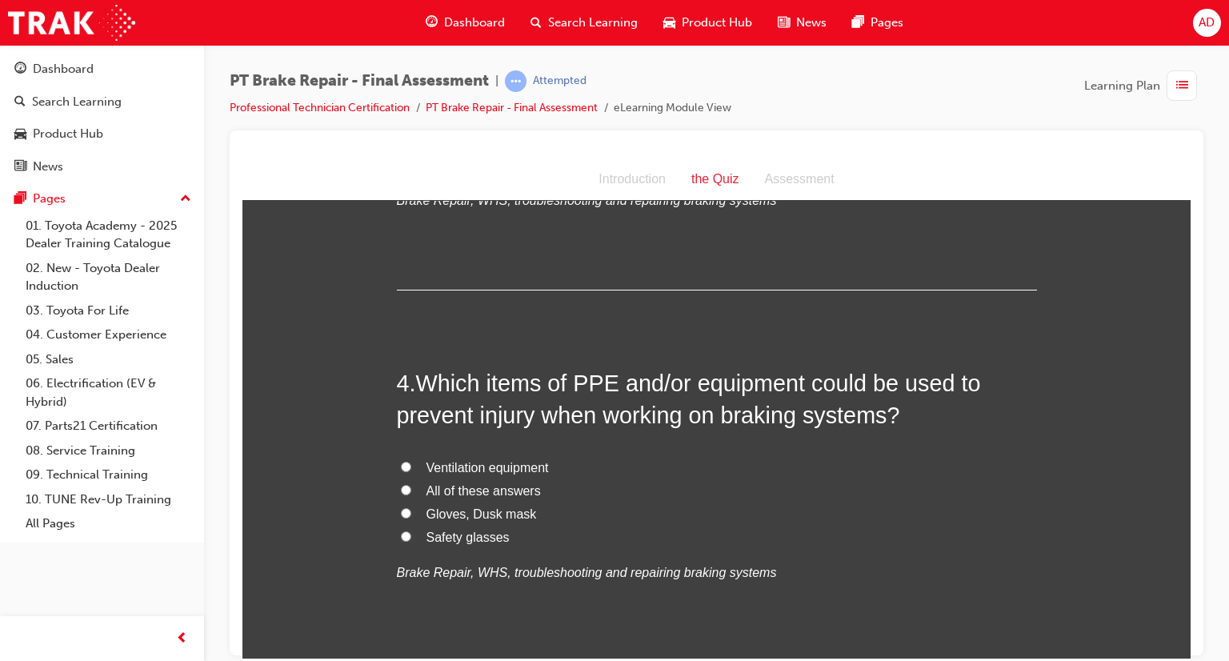
scroll to position [992, 0]
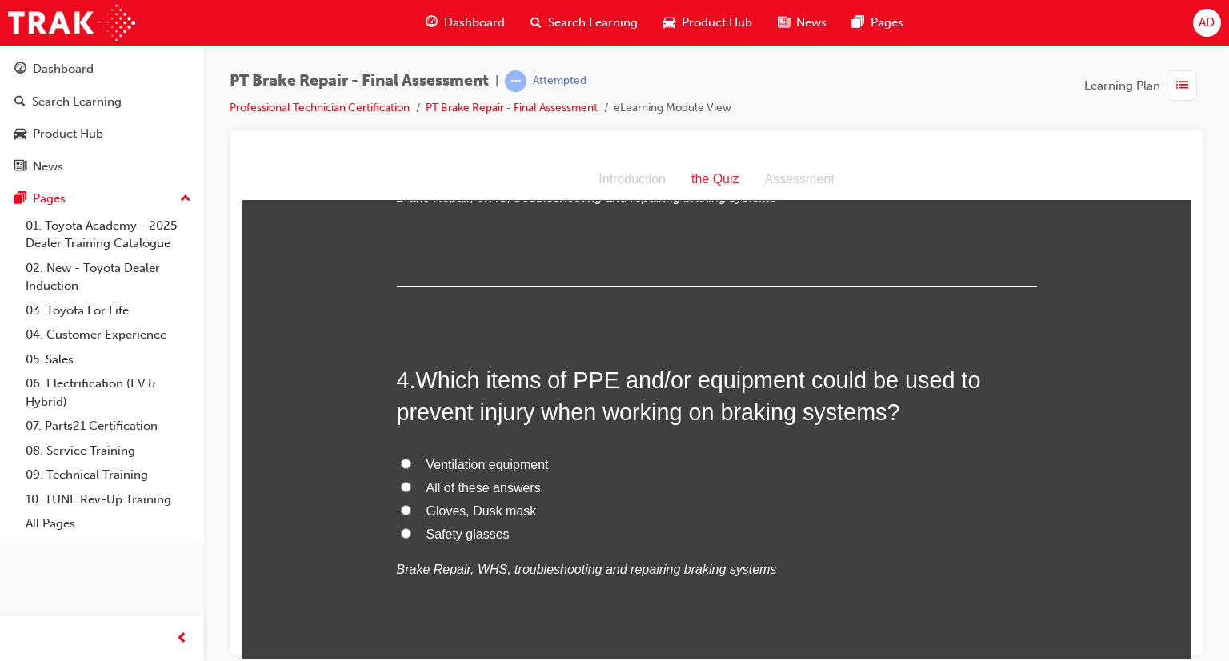
click at [401, 488] on input "All of these answers" at bounding box center [406, 486] width 10 height 10
radio input "true"
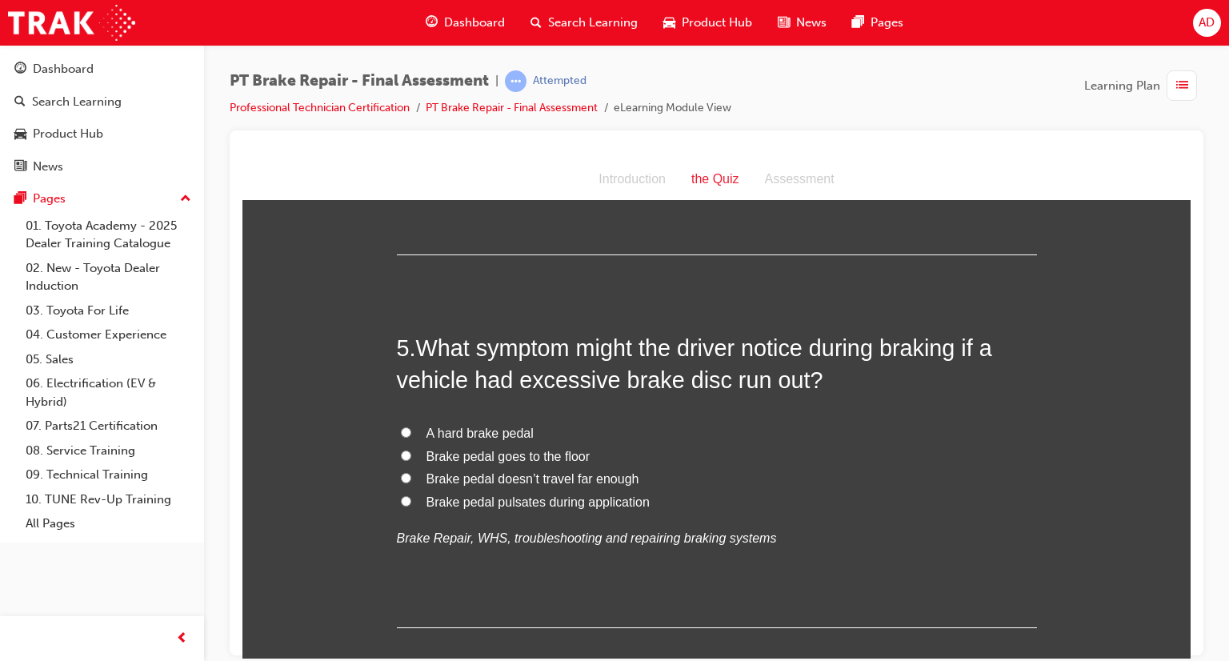
scroll to position [1408, 0]
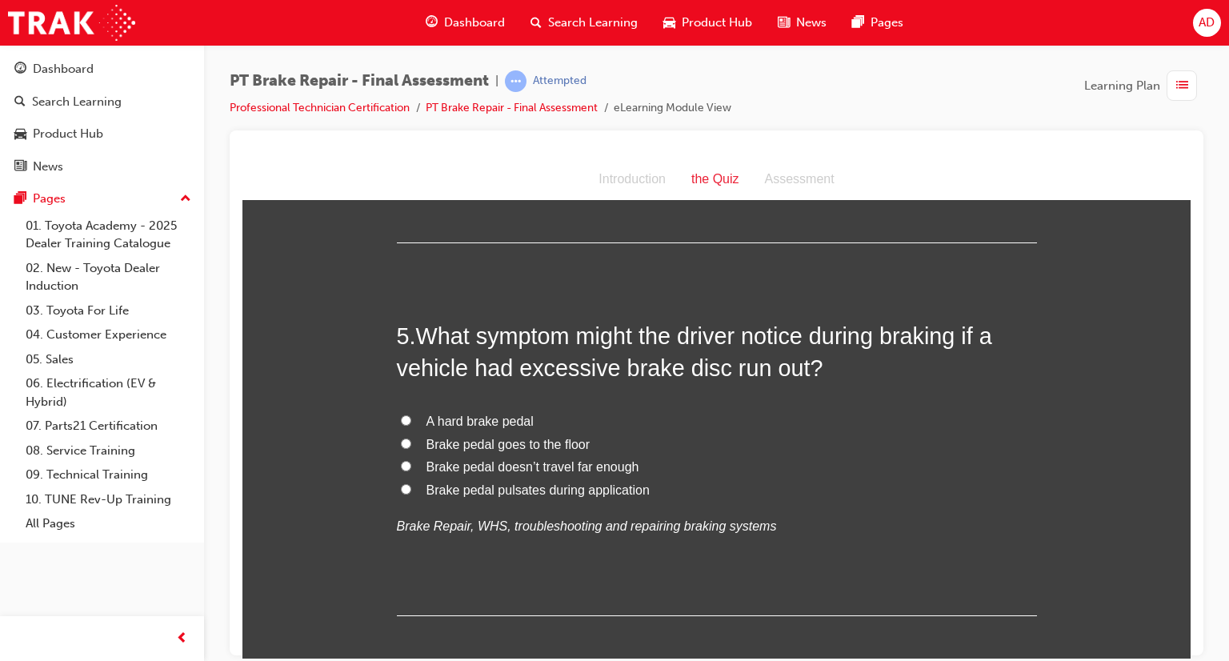
click at [401, 486] on input "Brake pedal pulsates during application" at bounding box center [406, 488] width 10 height 10
radio input "true"
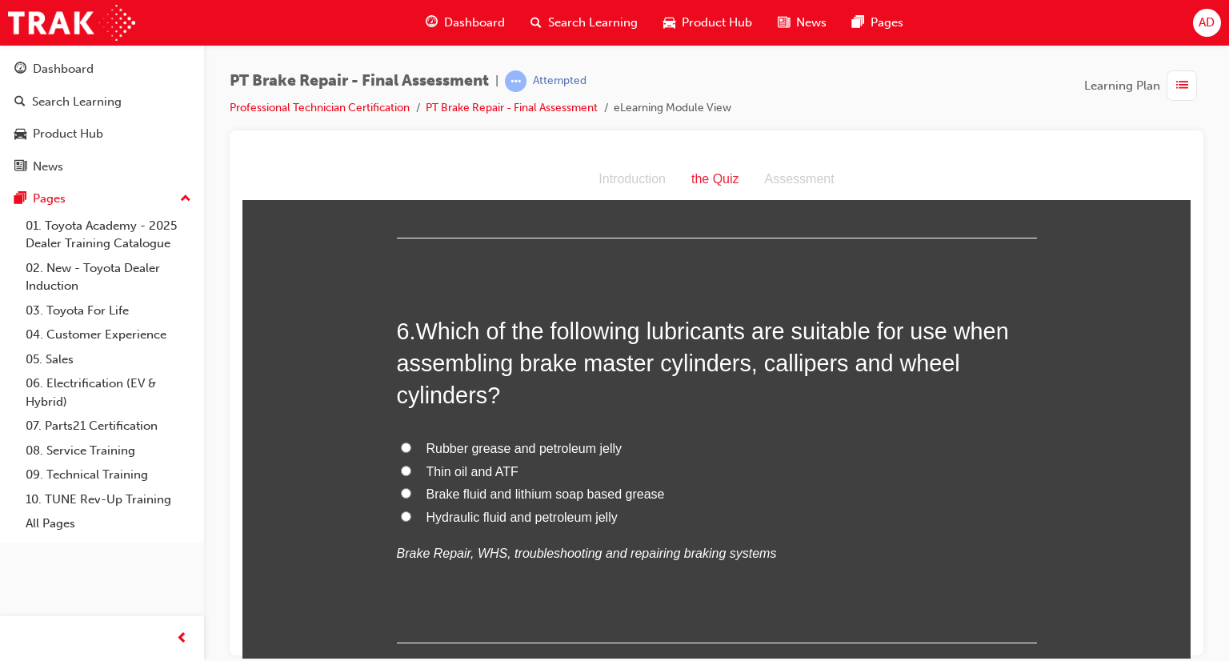
scroll to position [1792, 0]
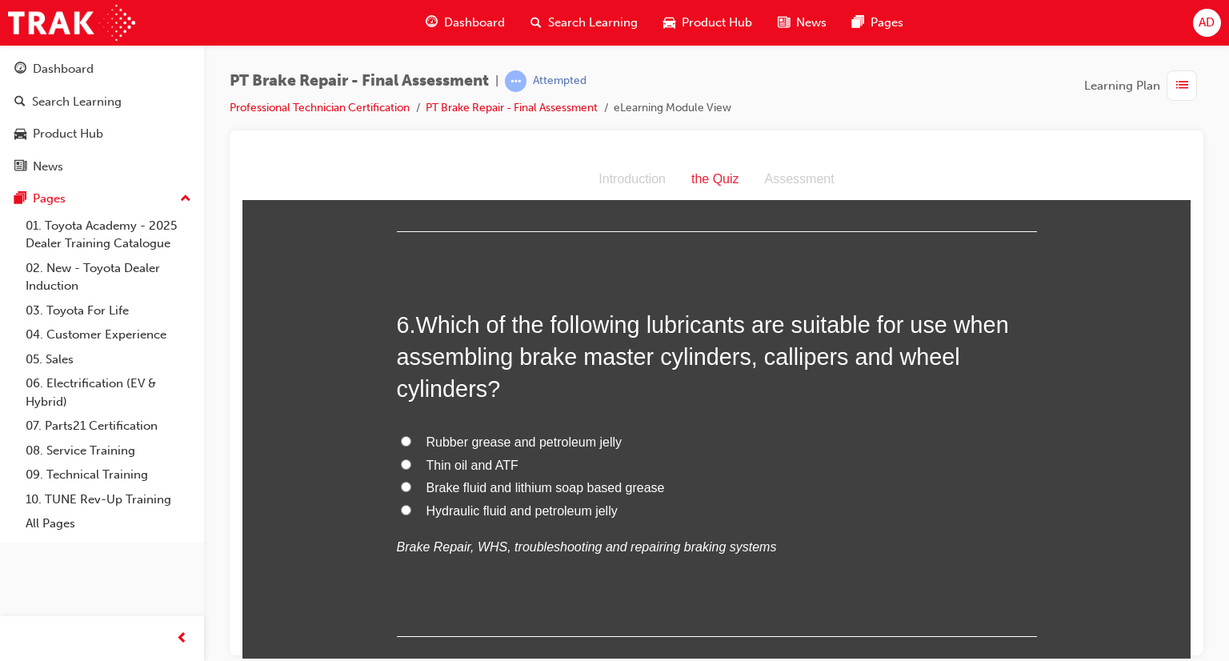
click at [401, 486] on input "Brake fluid and lithium soap based grease" at bounding box center [406, 486] width 10 height 10
radio input "true"
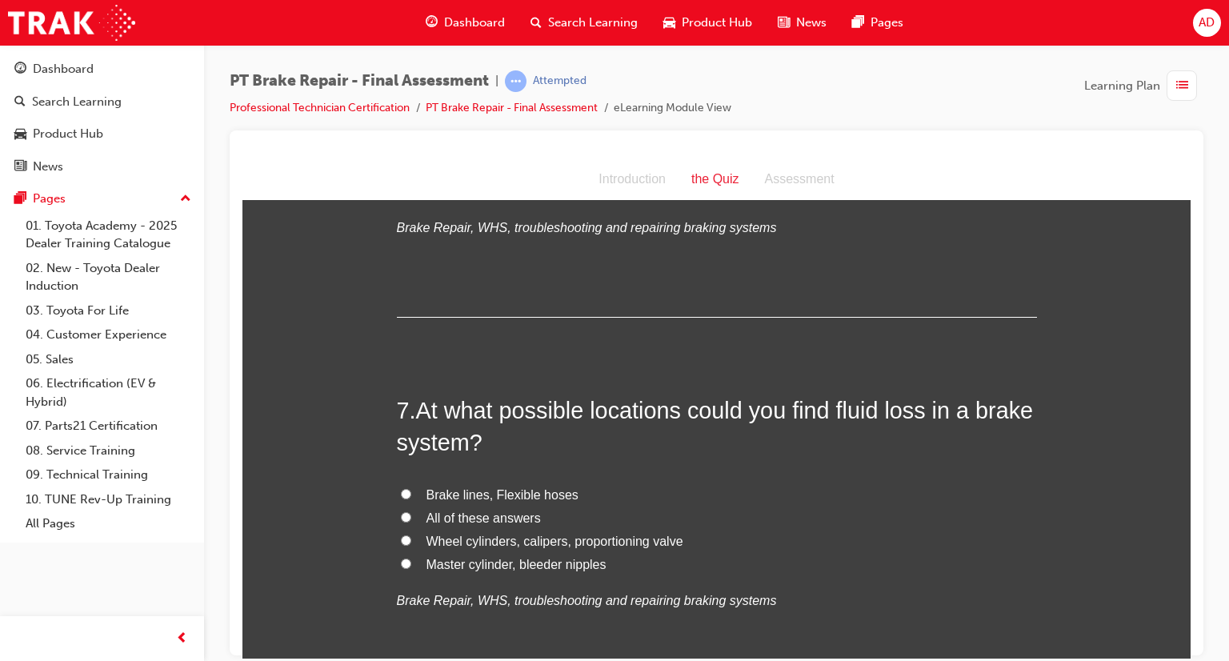
scroll to position [2112, 0]
click at [401, 514] on input "All of these answers" at bounding box center [406, 515] width 10 height 10
radio input "true"
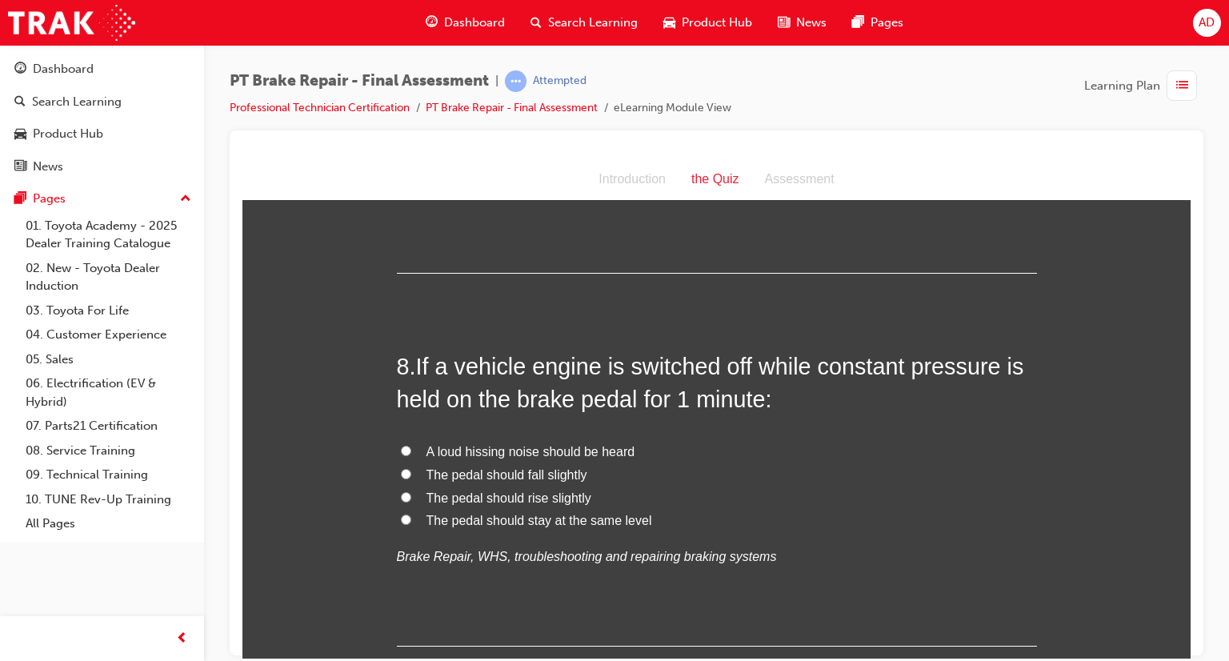
scroll to position [2528, 0]
click at [401, 493] on input "The pedal should rise slightly" at bounding box center [406, 495] width 10 height 10
radio input "true"
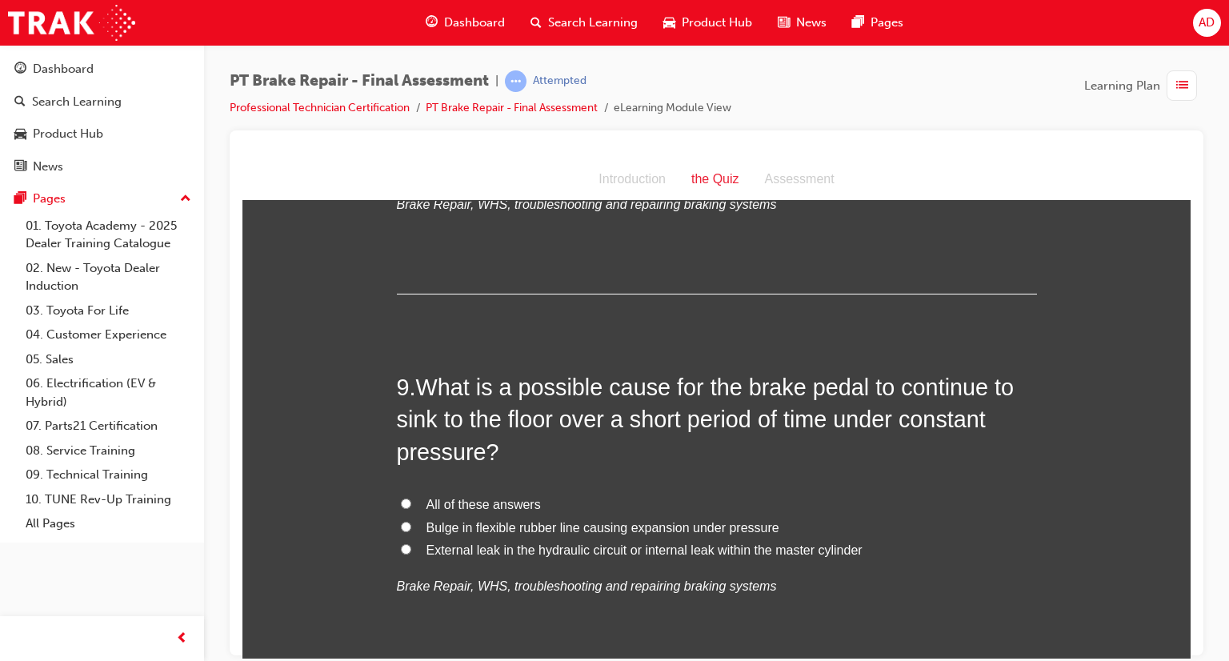
scroll to position [2880, 0]
click at [401, 549] on input "External leak in the hydraulic circuit or internal leak within the master cylin…" at bounding box center [406, 547] width 10 height 10
radio input "true"
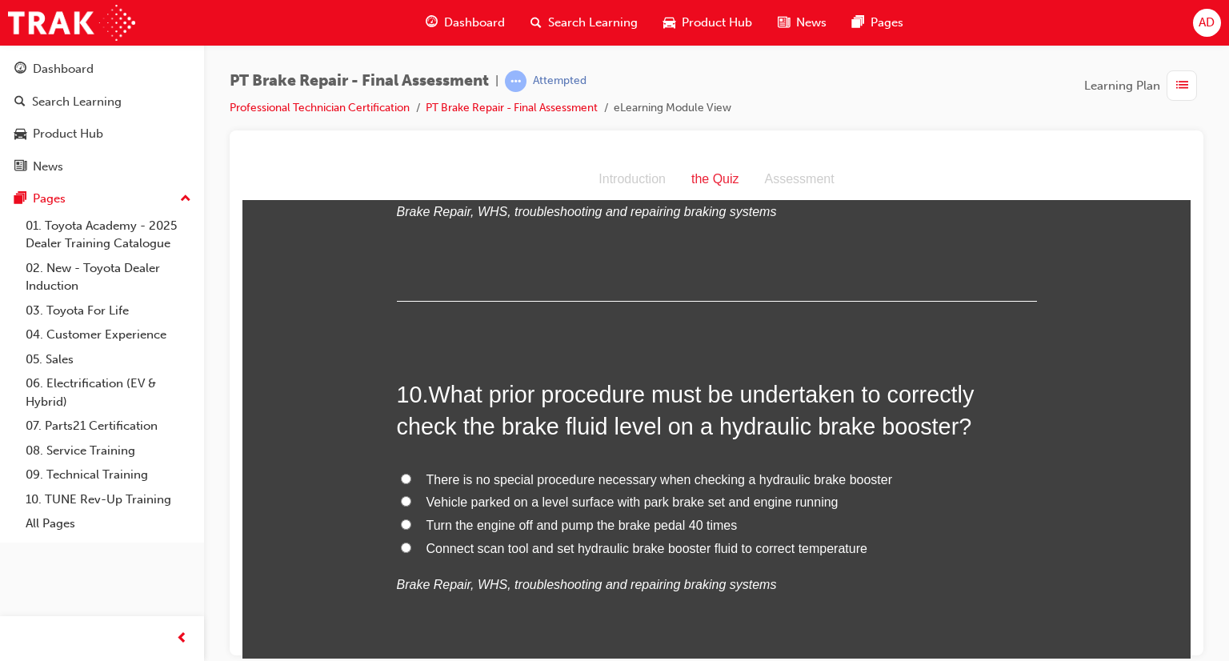
scroll to position [3264, 0]
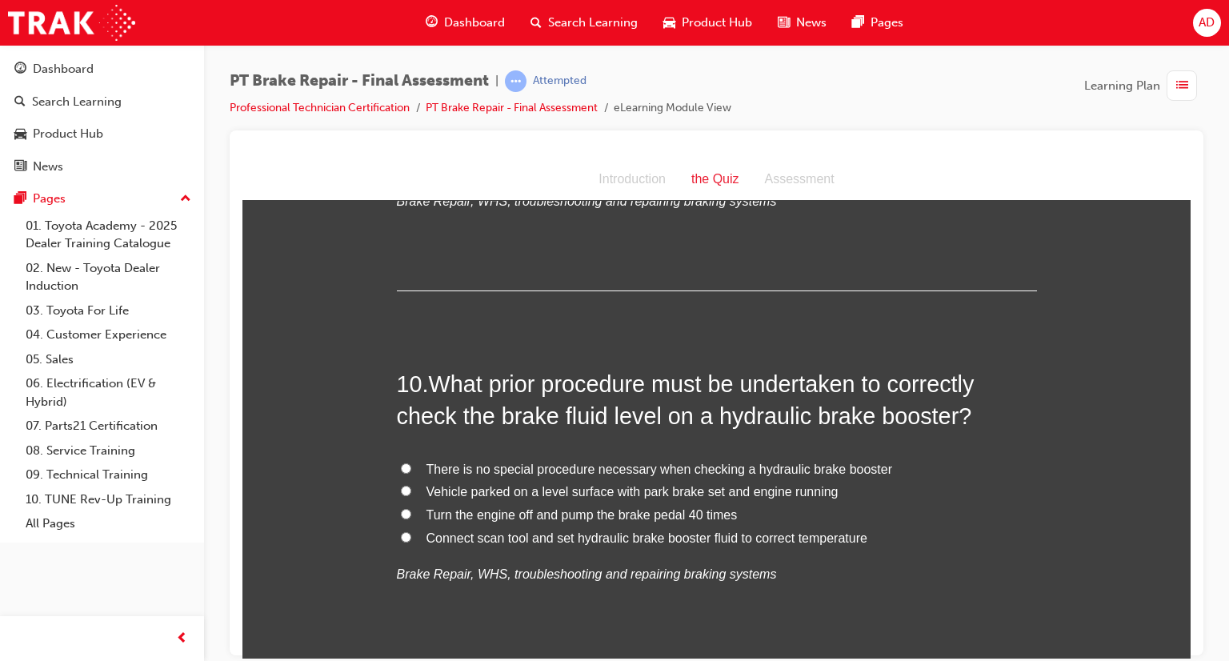
click at [401, 514] on input "Turn the engine off and pump the brake pedal 40 times" at bounding box center [406, 513] width 10 height 10
radio input "true"
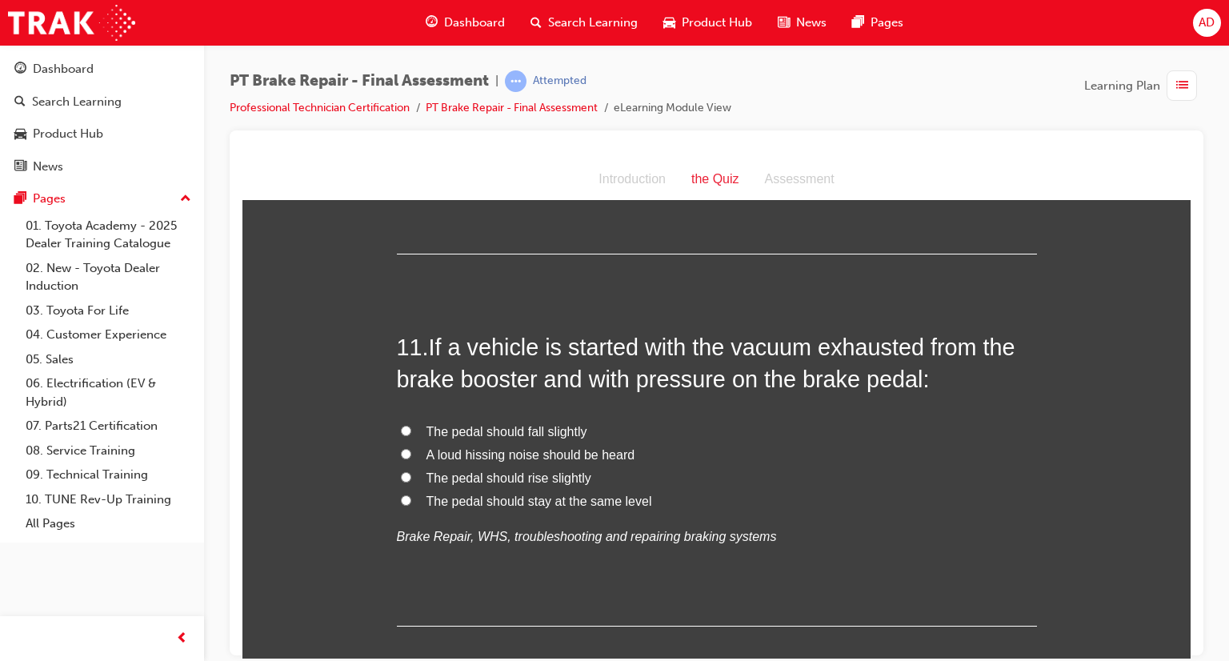
scroll to position [3680, 0]
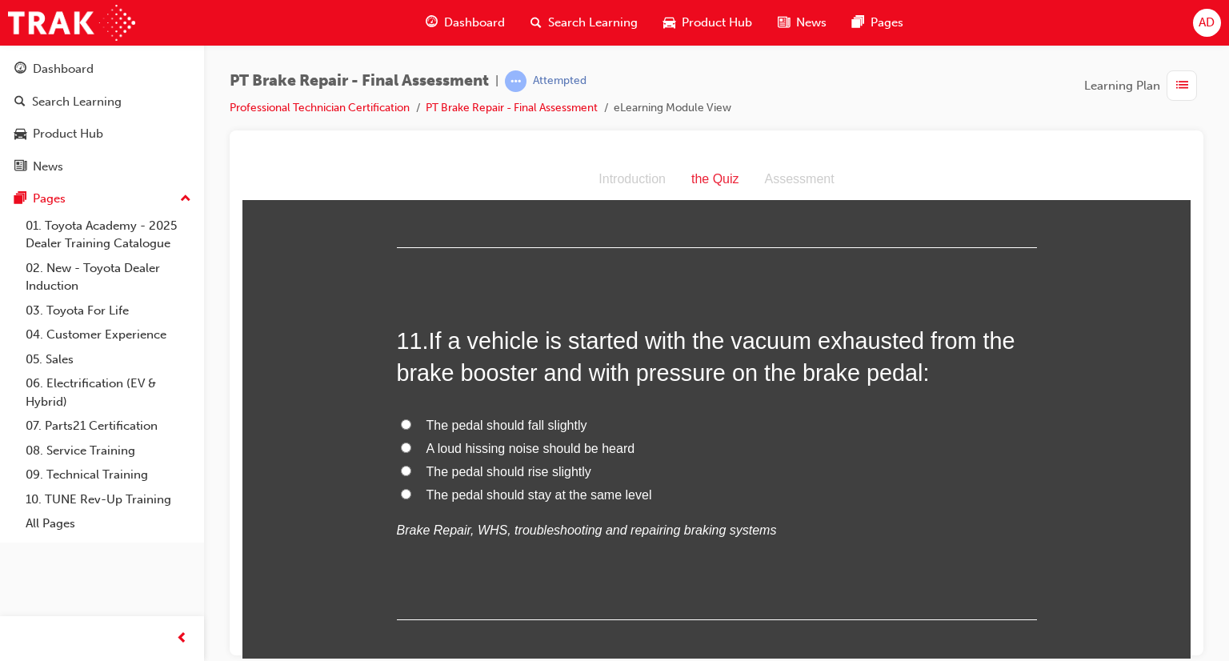
click at [401, 422] on input "The pedal should fall slightly" at bounding box center [406, 423] width 10 height 10
radio input "true"
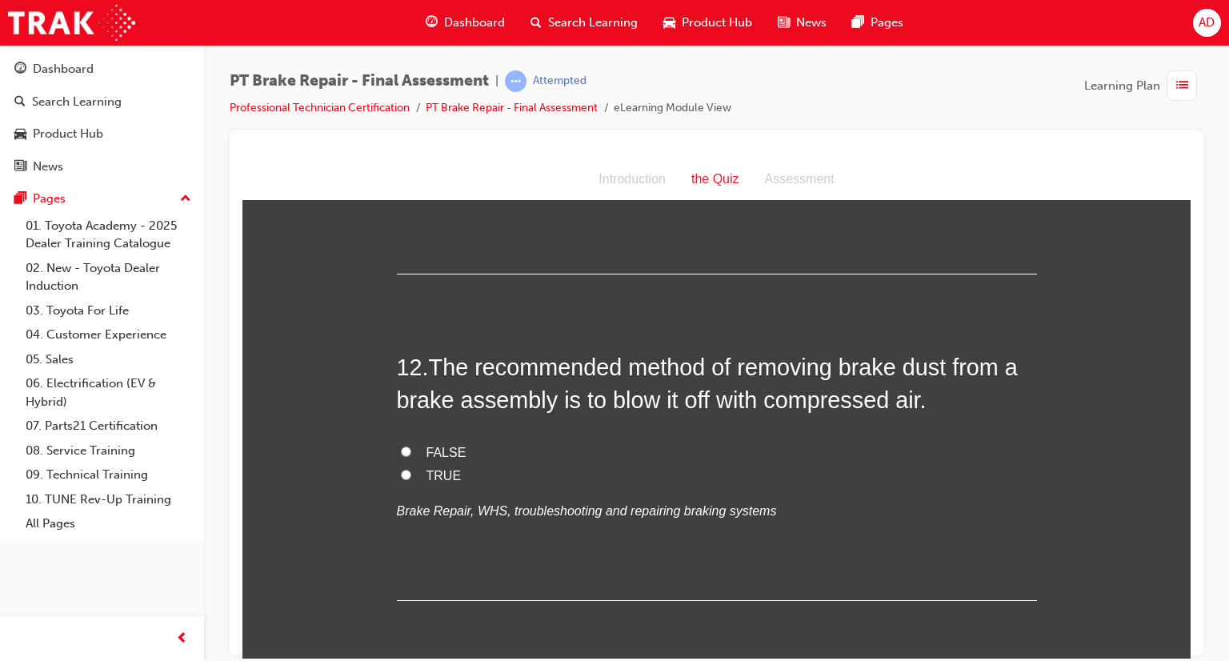
scroll to position [4032, 0]
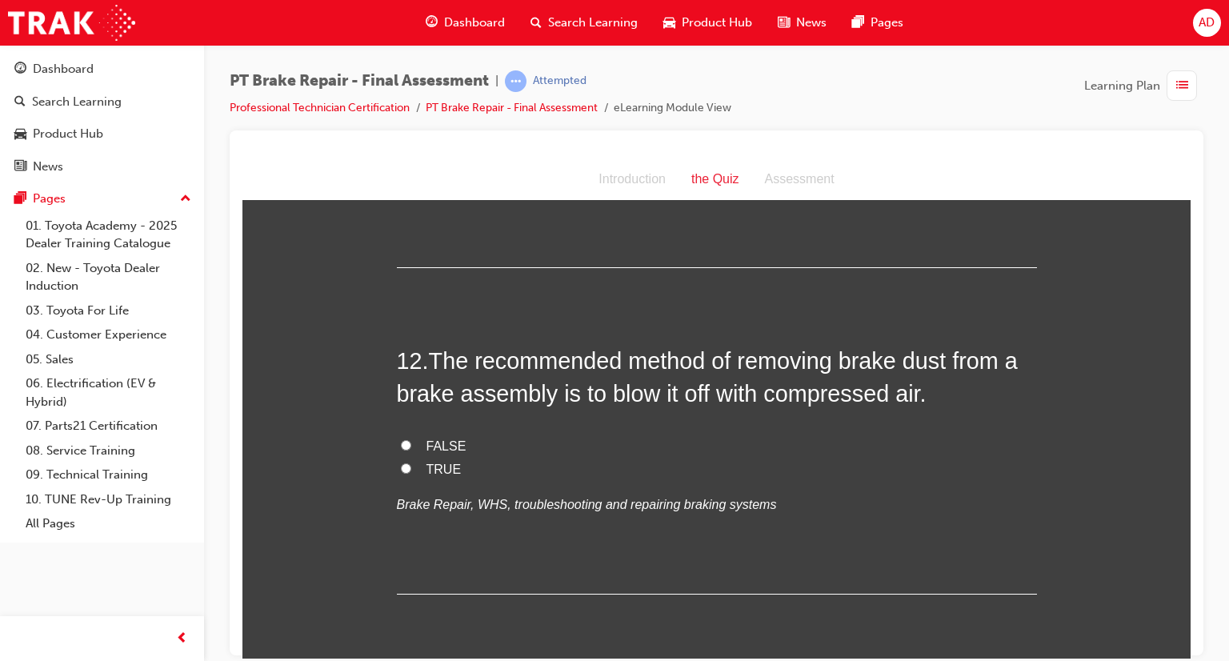
click at [401, 442] on input "FALSE" at bounding box center [406, 444] width 10 height 10
radio input "true"
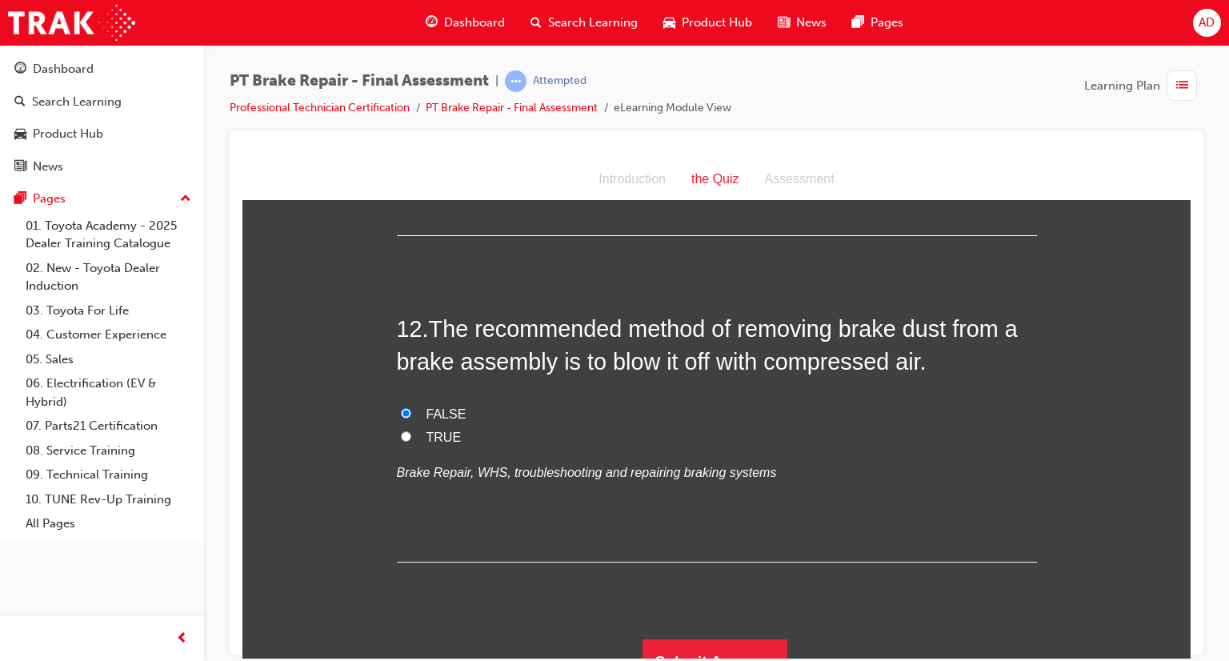
scroll to position [4086, 0]
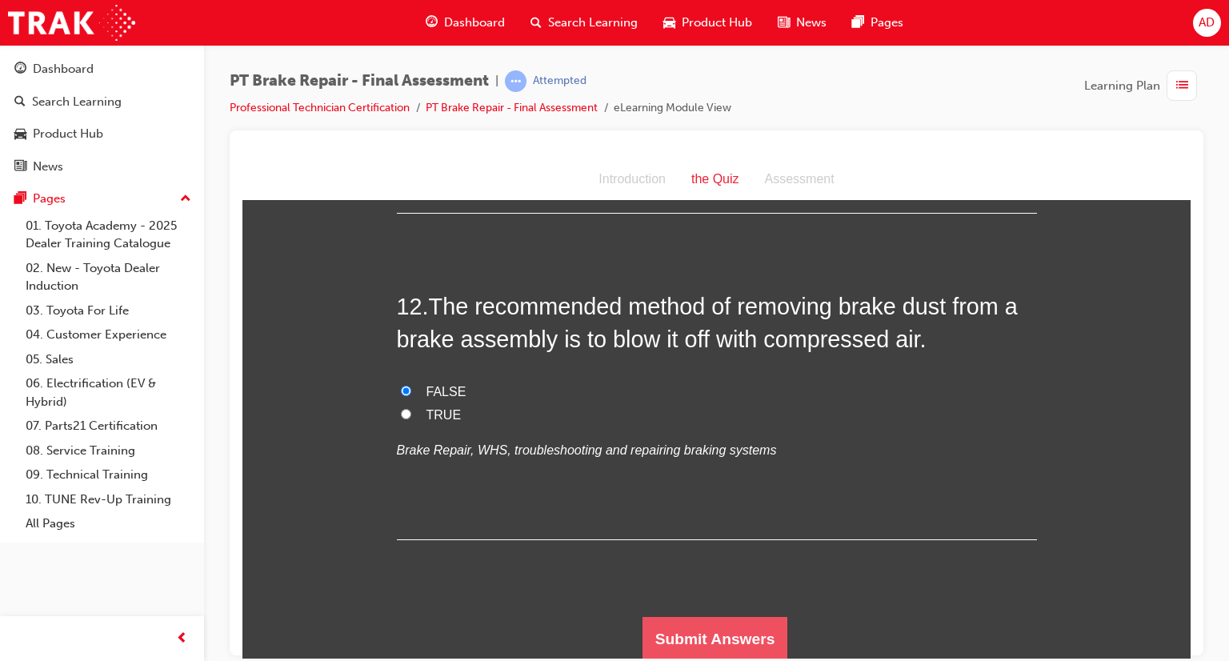
click at [722, 630] on button "Submit Answers" at bounding box center [715, 638] width 146 height 45
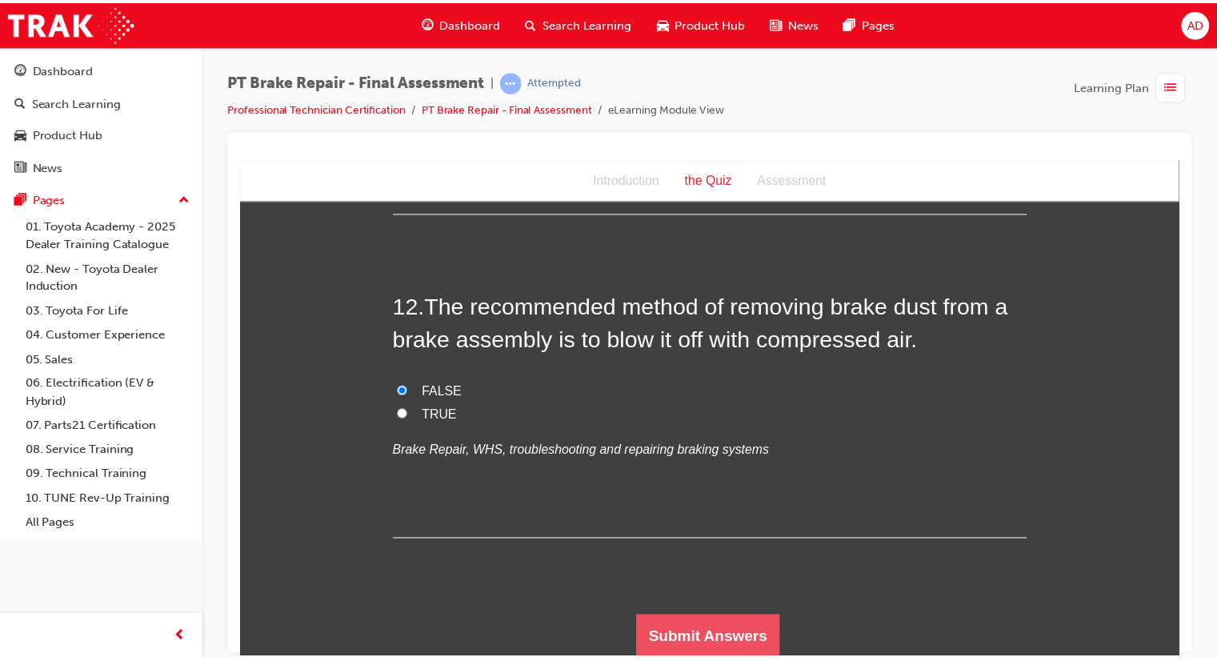
scroll to position [0, 0]
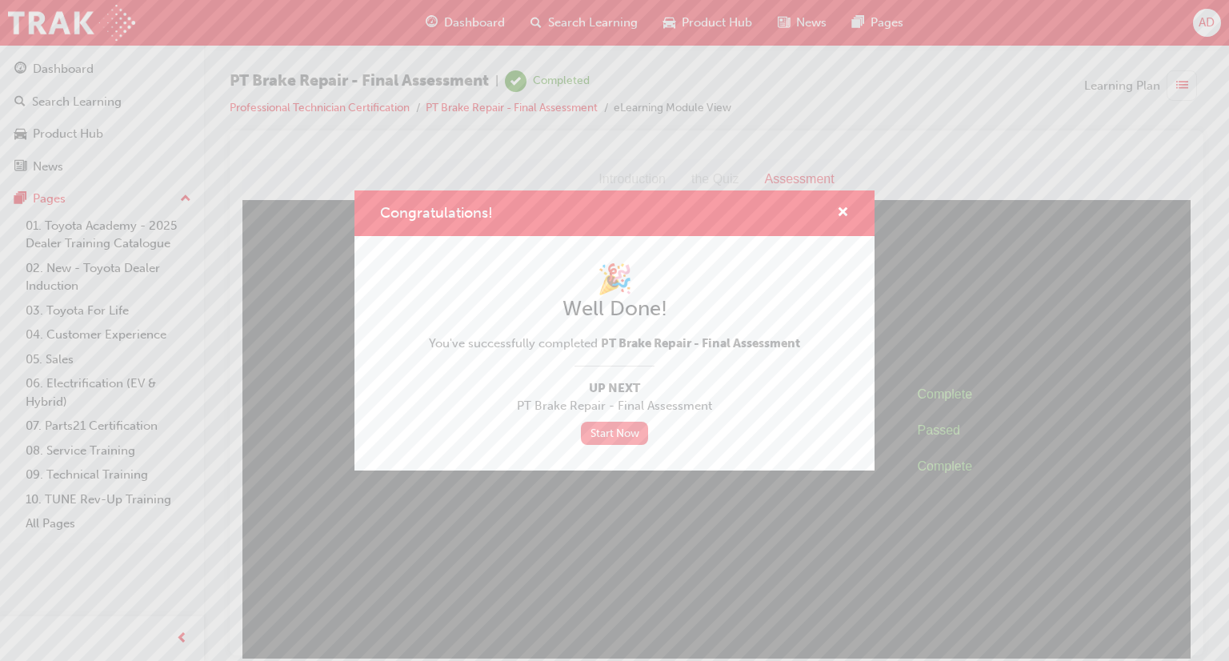
click at [592, 430] on link "Start Now" at bounding box center [614, 433] width 67 height 23
click at [842, 211] on span "cross-icon" at bounding box center [843, 213] width 12 height 14
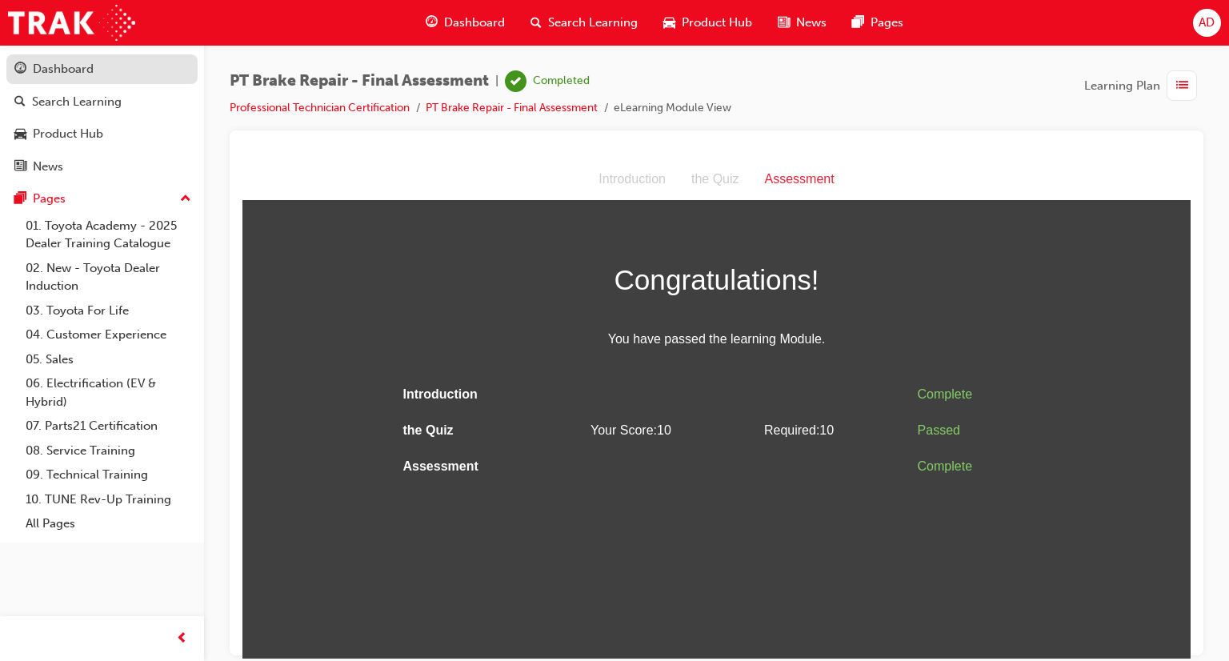
click at [70, 70] on div "Dashboard" at bounding box center [63, 69] width 61 height 18
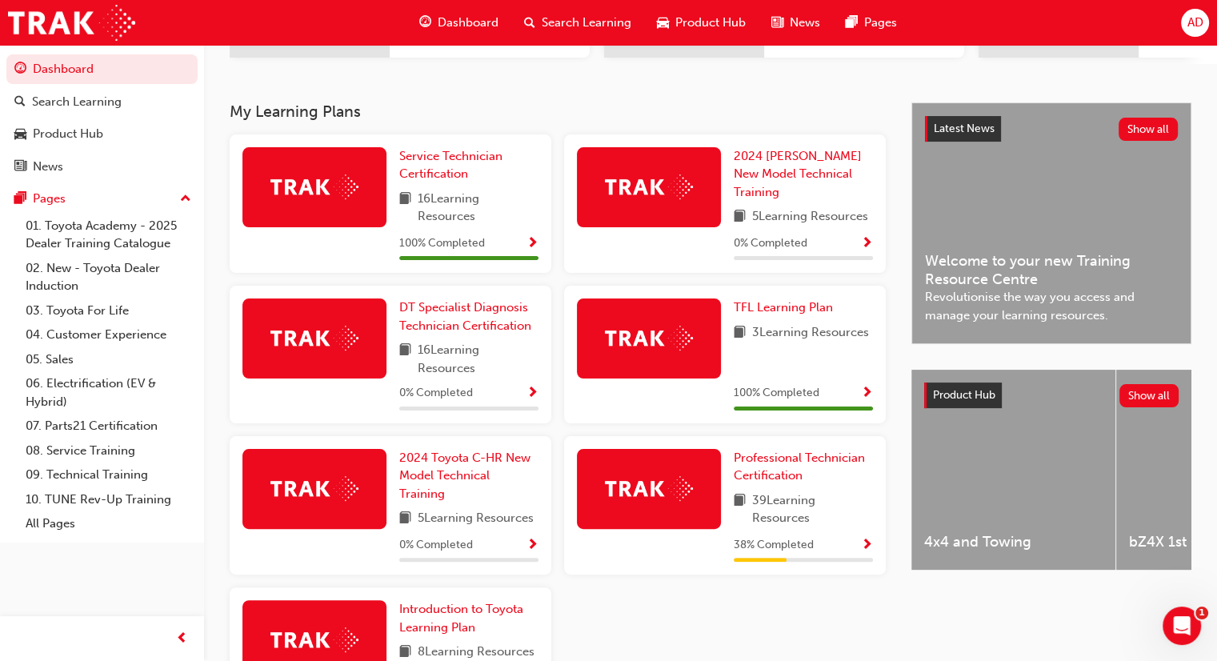
scroll to position [320, 0]
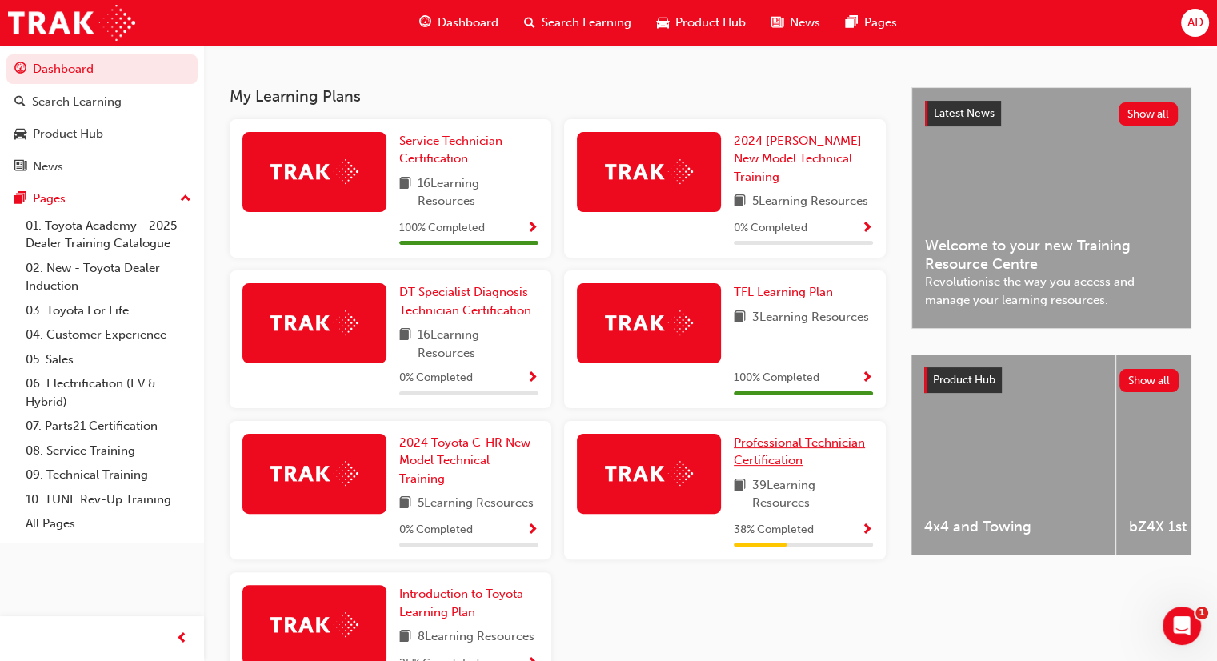
click at [781, 443] on span "Professional Technician Certification" at bounding box center [799, 451] width 131 height 33
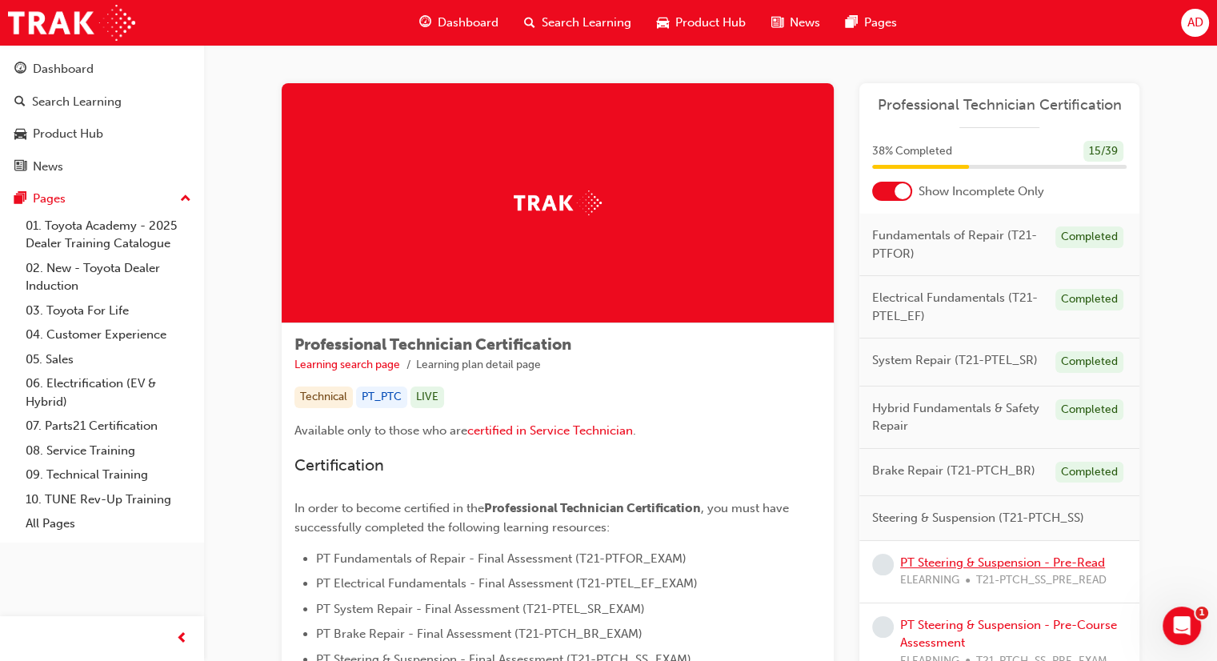
click at [937, 558] on link "PT Steering & Suspension - Pre-Read" at bounding box center [1002, 562] width 205 height 14
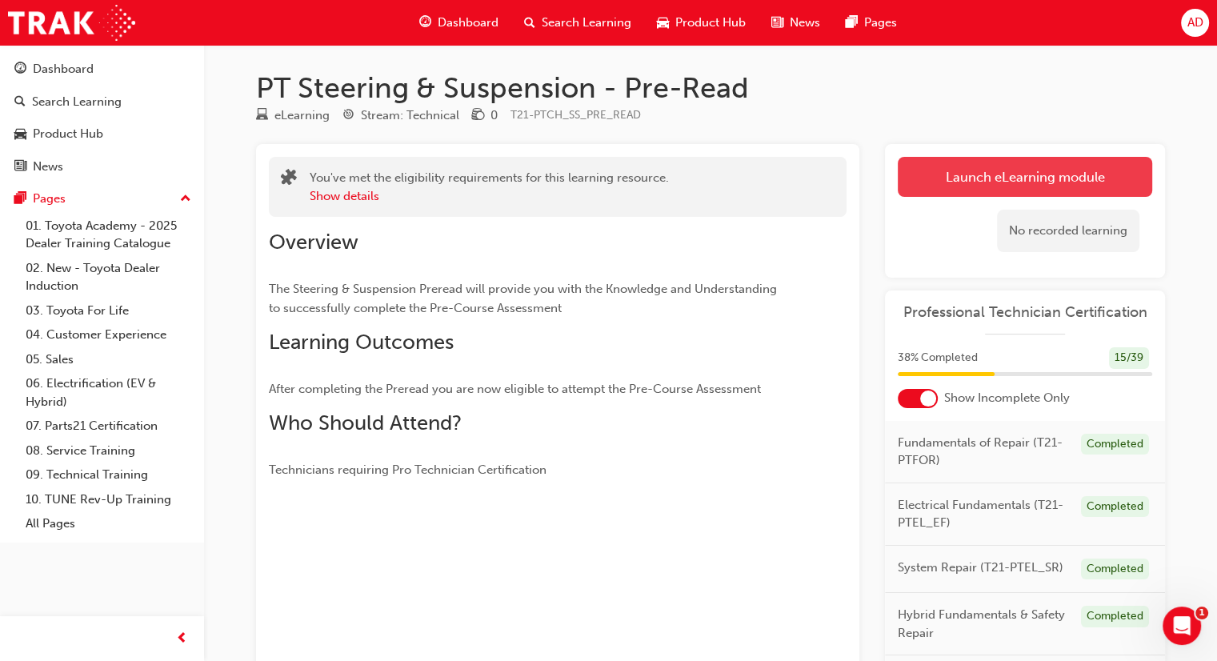
click at [1003, 182] on link "Launch eLearning module" at bounding box center [1025, 177] width 254 height 40
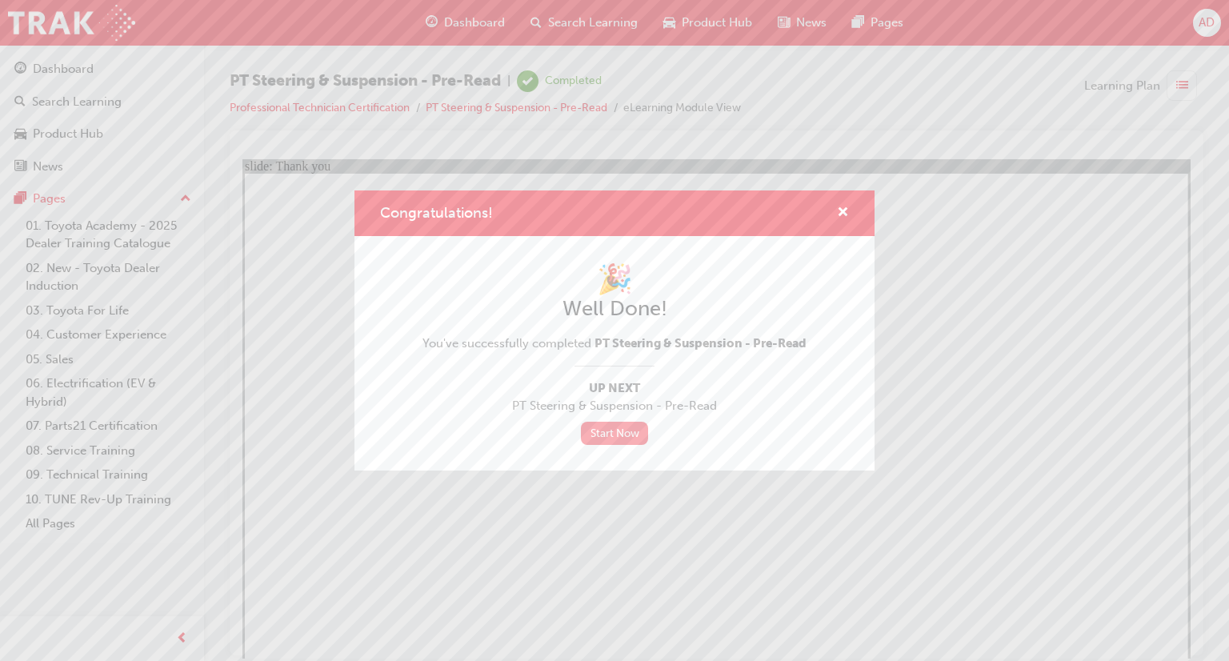
click at [614, 432] on link "Start Now" at bounding box center [614, 433] width 67 height 23
click at [520, 562] on div "Congratulations! 🎉 Well Done! You've successfully completed PT Steering & Suspe…" at bounding box center [614, 330] width 1229 height 661
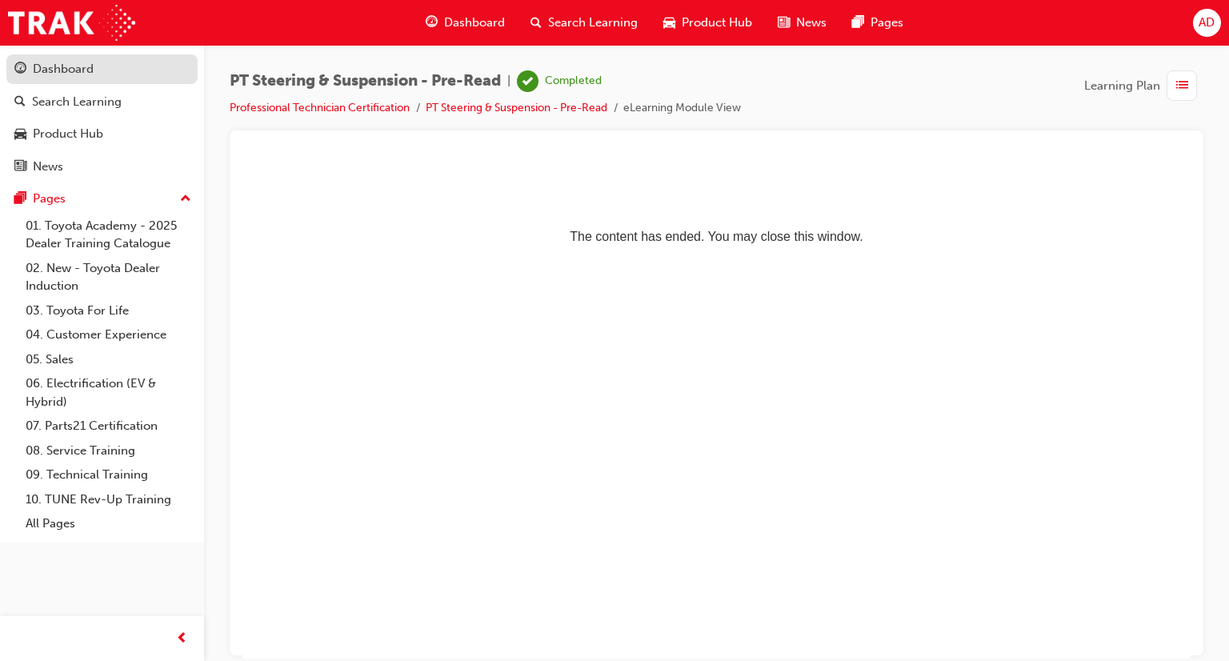
click at [63, 71] on div "Dashboard" at bounding box center [63, 69] width 61 height 18
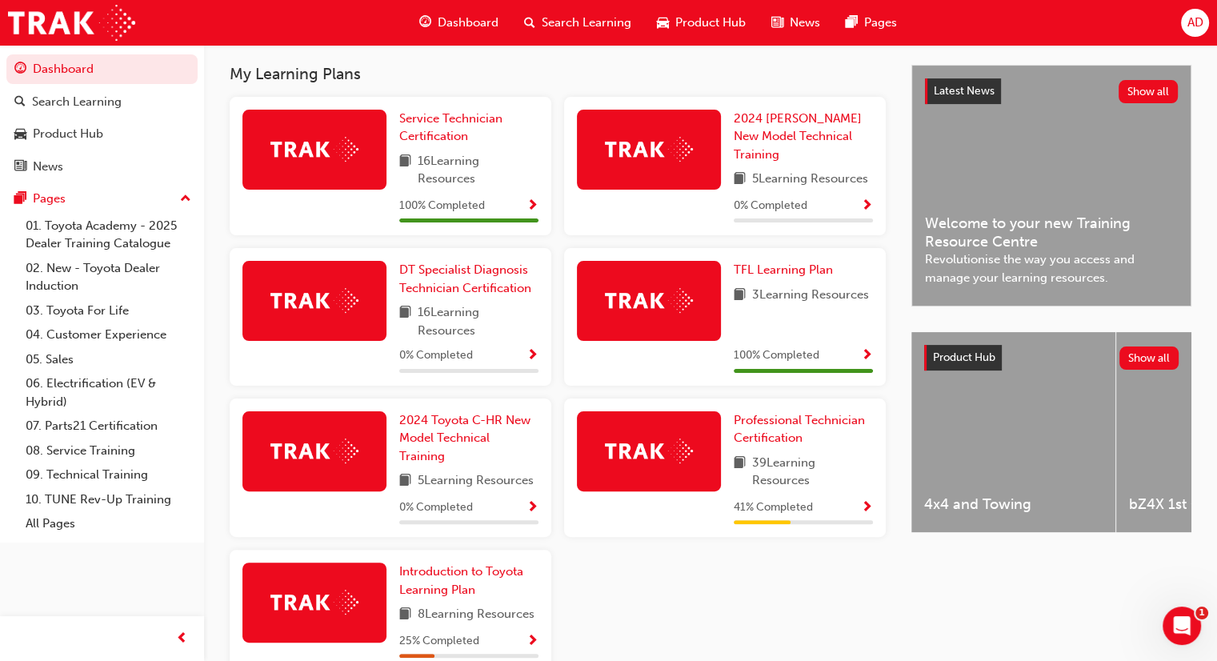
scroll to position [352, 0]
